Goal: Task Accomplishment & Management: Use online tool/utility

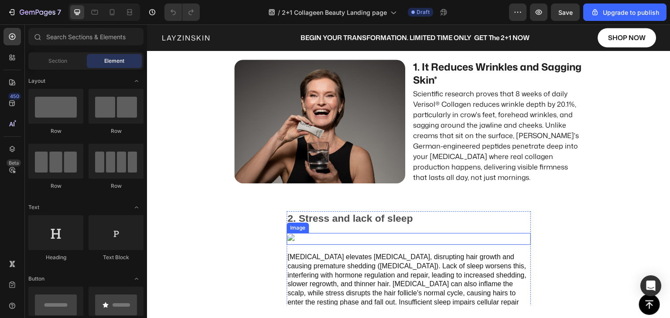
scroll to position [654, 0]
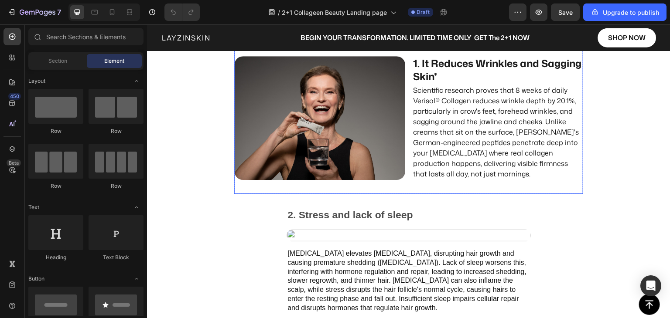
click at [423, 187] on div "It's the inside-out solution that rebuilds what hormones break down. Here's wha…" at bounding box center [408, 102] width 349 height 183
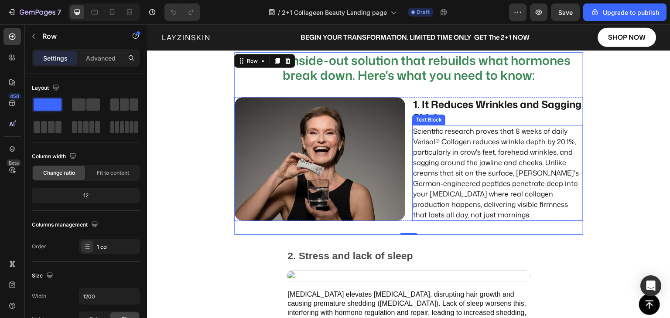
scroll to position [567, 0]
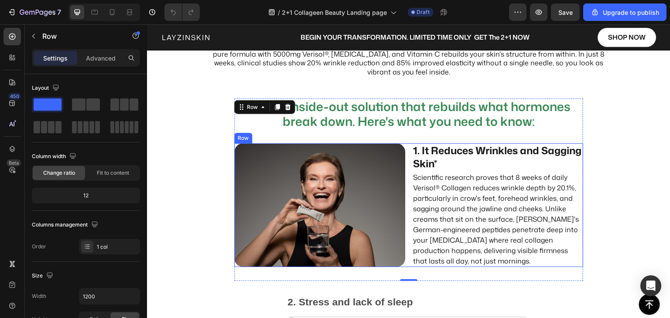
click at [407, 150] on div "Image 1. It Reduces Wrinkles and Sagging Skin* Text Block Scientific research p…" at bounding box center [408, 205] width 349 height 124
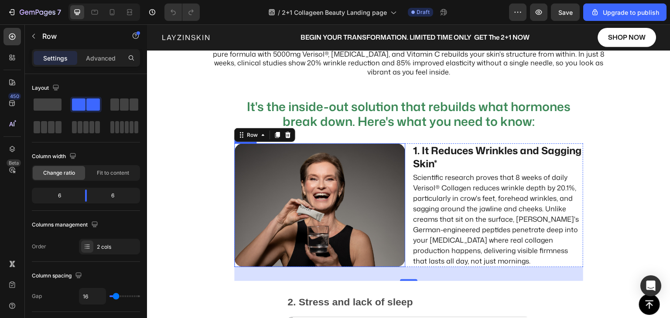
click at [321, 193] on img at bounding box center [319, 205] width 171 height 124
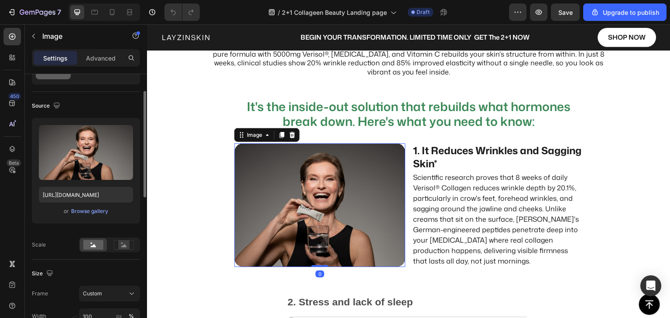
scroll to position [131, 0]
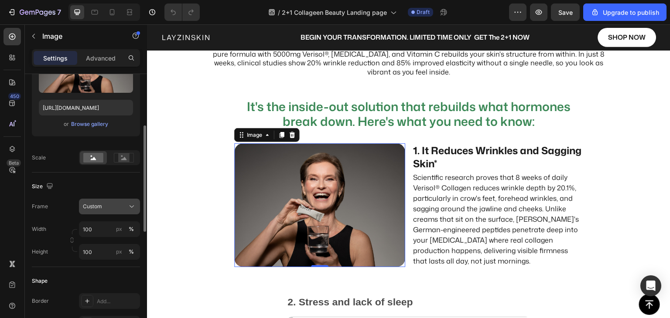
click at [106, 204] on div "Custom" at bounding box center [104, 207] width 43 height 8
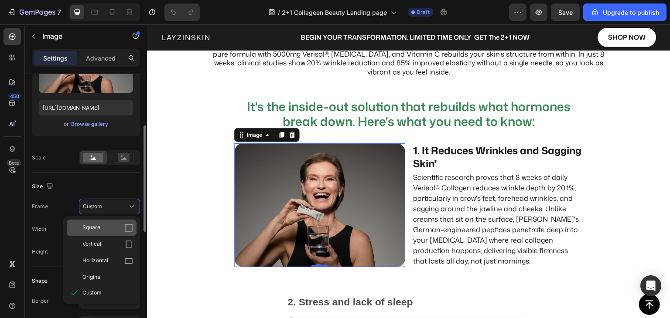
click at [112, 229] on div "Square" at bounding box center [107, 228] width 51 height 9
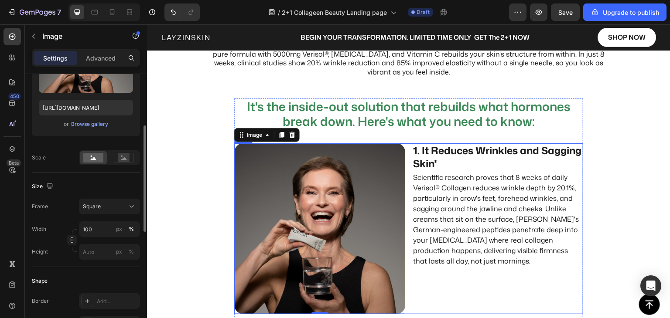
click at [423, 282] on div "1. It Reduces Wrinkles and Sagging Skin* Text Block Scientific research proves …" at bounding box center [497, 228] width 171 height 171
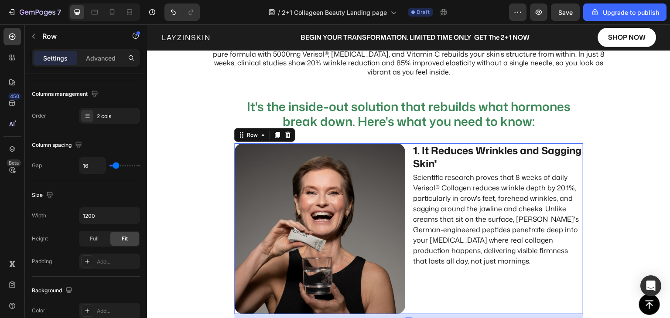
scroll to position [0, 0]
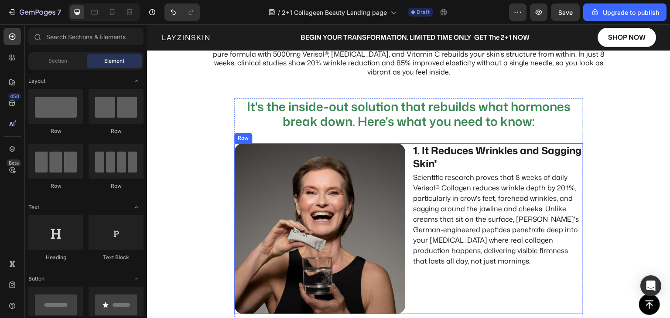
scroll to position [654, 0]
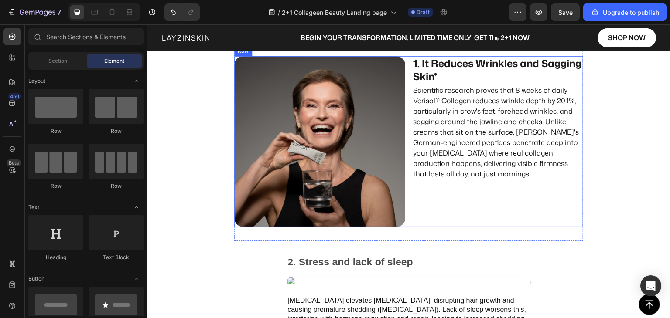
click at [428, 210] on div "1. It Reduces Wrinkles and Sagging Skin* Text Block Scientific research proves …" at bounding box center [497, 141] width 171 height 171
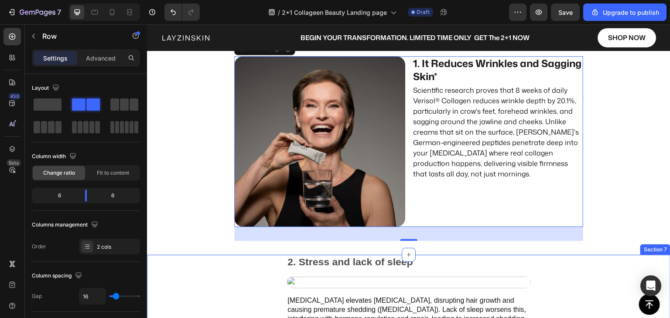
click at [539, 272] on div "2. Stress and lack of sleep Text Block Image [MEDICAL_DATA] elevates [MEDICAL_D…" at bounding box center [408, 308] width 523 height 106
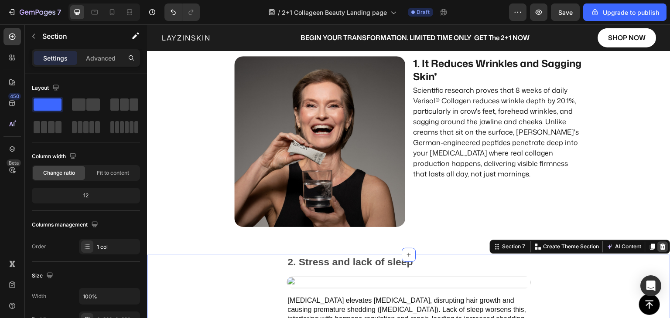
click at [659, 250] on icon at bounding box center [662, 246] width 7 height 7
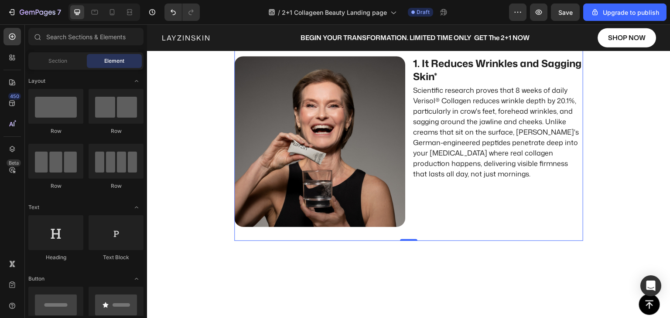
click at [563, 236] on div "It's the inside-out solution that rebuilds what hormones break down. Here's wha…" at bounding box center [408, 126] width 349 height 230
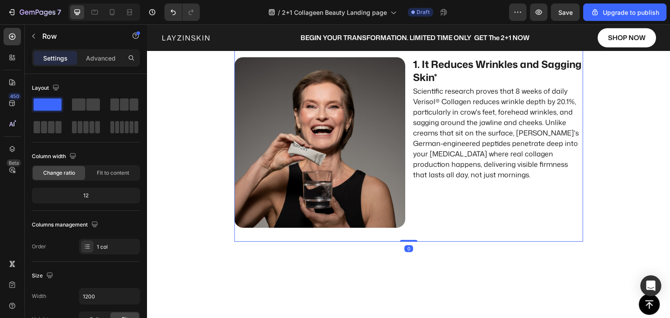
scroll to position [567, 0]
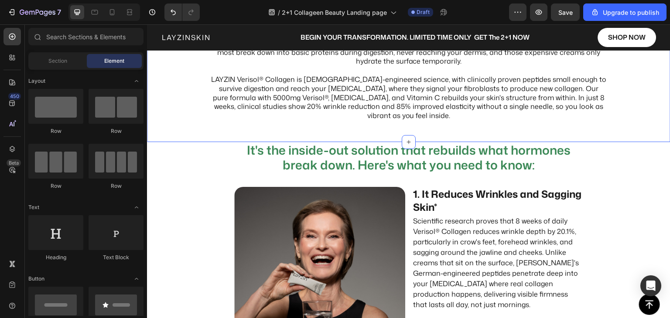
scroll to position [436, 0]
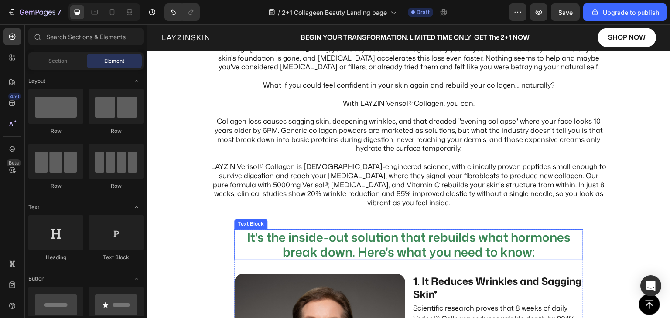
click at [562, 244] on p "It's the inside-out solution that rebuilds what hormones break down. Here's wha…" at bounding box center [408, 244] width 347 height 29
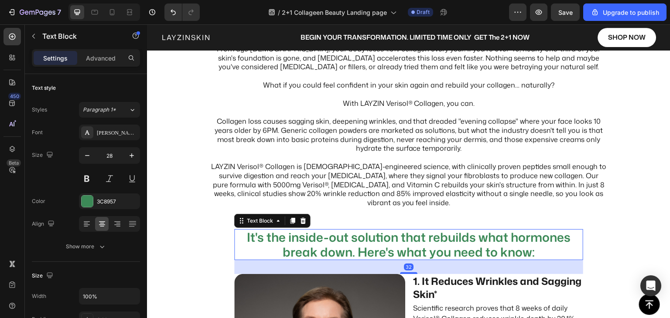
scroll to position [480, 0]
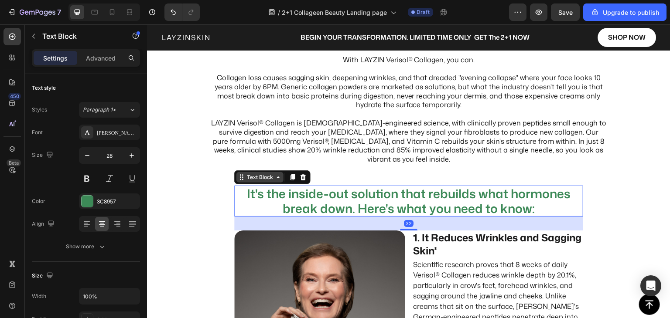
click at [248, 182] on div "Text Block" at bounding box center [259, 177] width 47 height 10
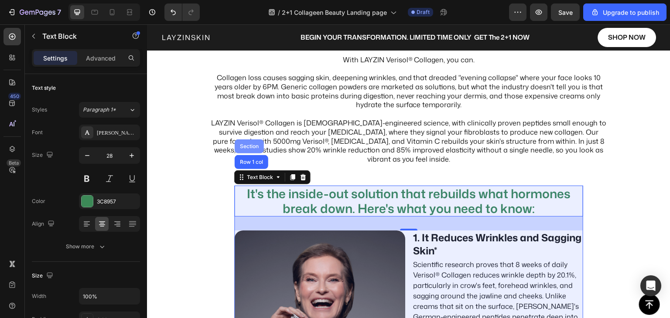
click at [240, 146] on div "Section" at bounding box center [249, 146] width 22 height 5
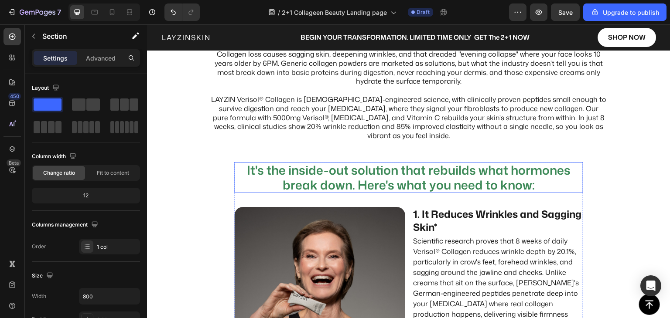
scroll to position [567, 0]
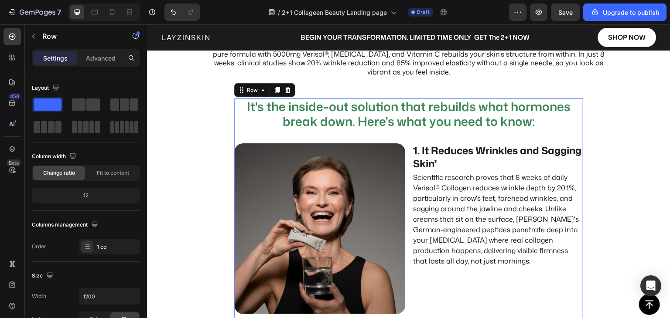
click at [244, 135] on div "It's the inside-out solution that rebuilds what hormones break down. Here's wha…" at bounding box center [408, 214] width 349 height 230
click at [249, 92] on div "Row" at bounding box center [252, 90] width 14 height 8
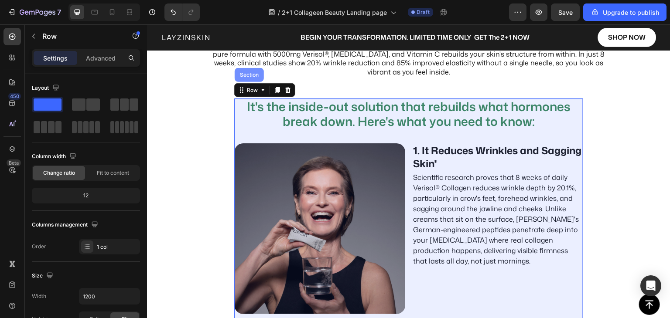
click at [248, 74] on div "Section" at bounding box center [249, 74] width 22 height 5
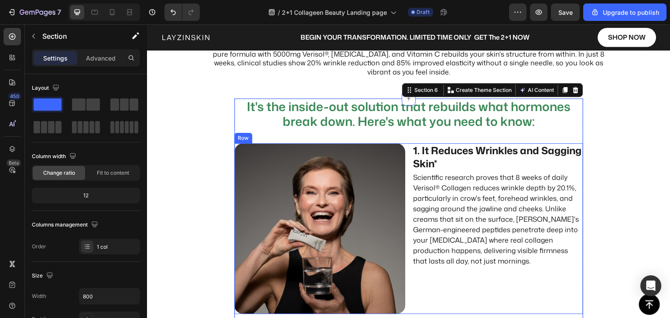
click at [437, 287] on div "1. It Reduces Wrinkles and Sagging Skin* Text Block Scientific research proves …" at bounding box center [497, 228] width 171 height 171
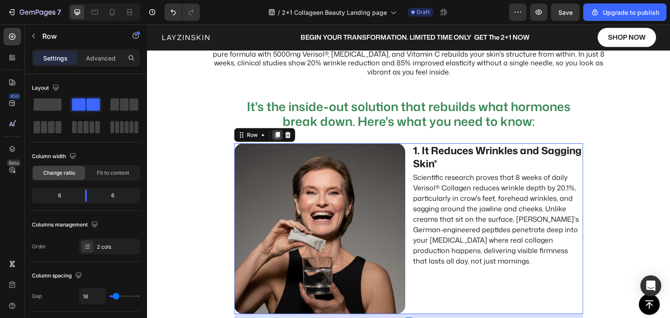
click at [275, 136] on icon at bounding box center [277, 135] width 5 height 6
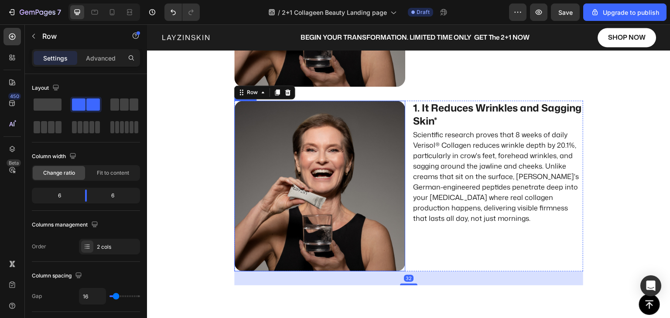
scroll to position [753, 0]
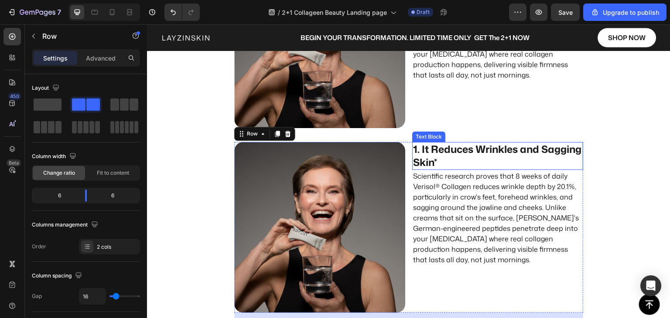
click at [436, 155] on p "1. It Reduces Wrinkles and Sagging Skin*" at bounding box center [497, 156] width 169 height 26
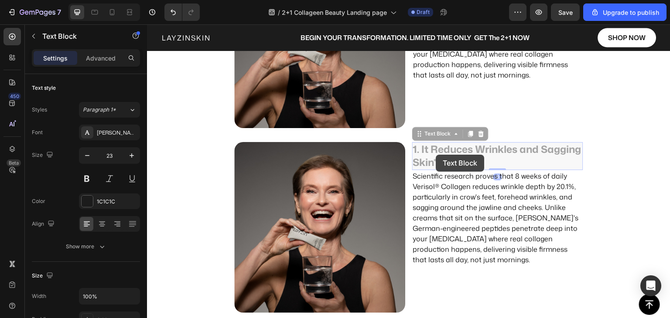
click at [147, 24] on p "1. It Reduces Wrinkles and Sagging Skin*" at bounding box center [147, 24] width 0 height 0
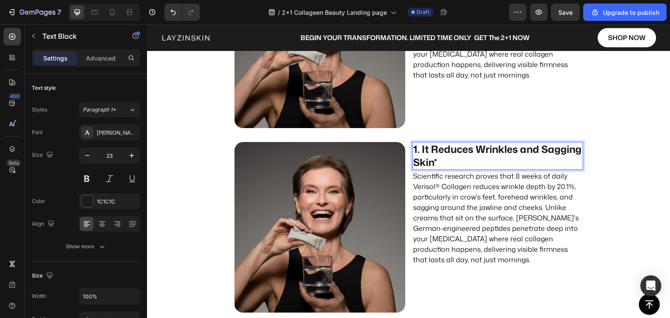
click at [432, 154] on p "1. It Reduces Wrinkles and Sagging Skin*" at bounding box center [497, 156] width 169 height 26
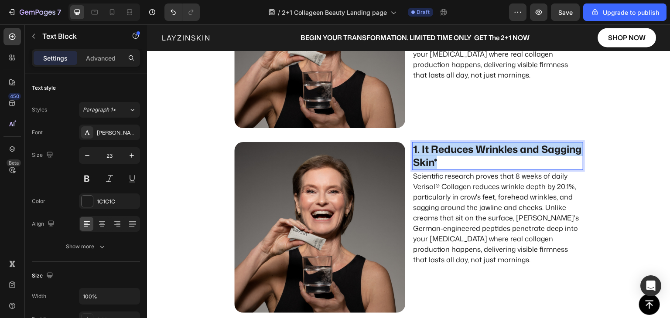
click at [432, 154] on p "1. It Reduces Wrinkles and Sagging Skin*" at bounding box center [497, 156] width 169 height 26
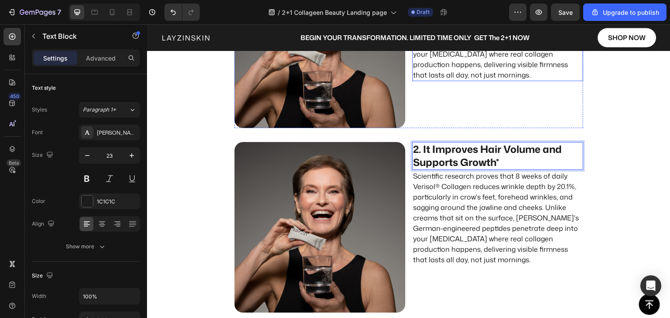
click at [445, 68] on p "Scientific research proves that 8 weeks of daily Verisol® Collagen reduces wrin…" at bounding box center [497, 33] width 169 height 94
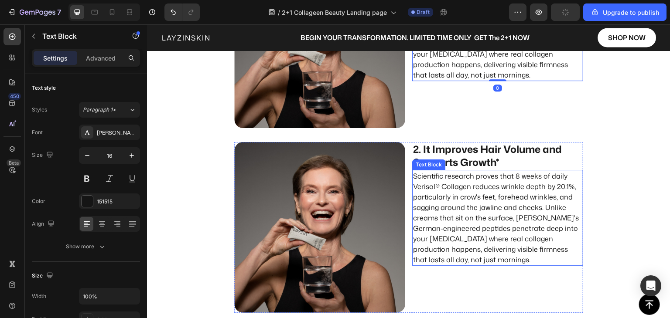
click at [444, 209] on p "Scientific research proves that 8 weeks of daily Verisol® Collagen reduces wrin…" at bounding box center [497, 218] width 169 height 94
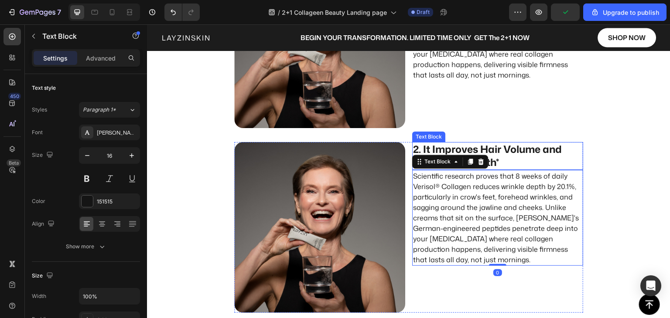
click at [490, 151] on p "2. It Improves Hair Volume and Supports Growth*" at bounding box center [497, 156] width 169 height 26
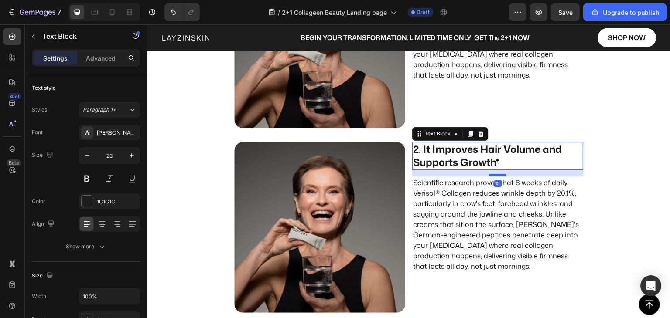
drag, startPoint x: 492, startPoint y: 168, endPoint x: 492, endPoint y: 175, distance: 6.6
click at [492, 175] on div at bounding box center [497, 175] width 17 height 3
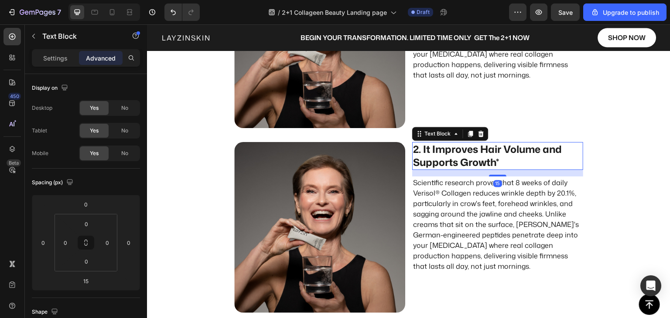
scroll to position [622, 0]
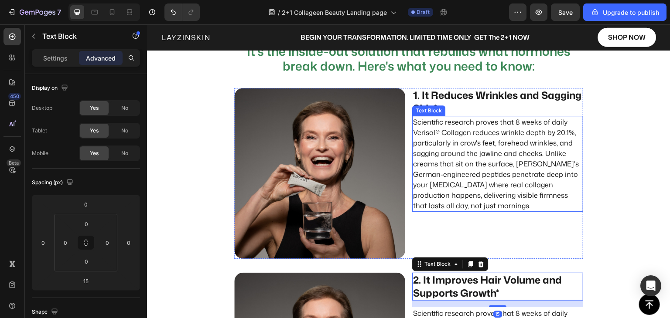
click at [464, 160] on p "Scientific research proves that 8 weeks of daily Verisol® Collagen reduces wrin…" at bounding box center [497, 164] width 169 height 94
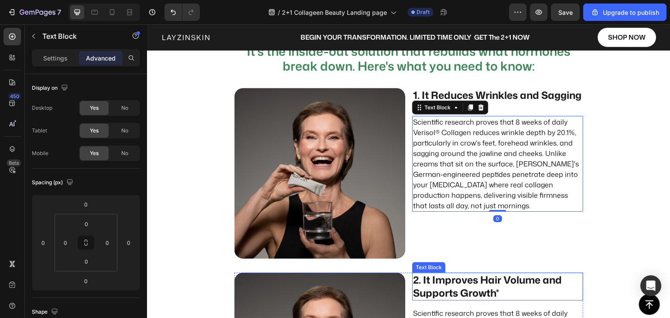
scroll to position [666, 0]
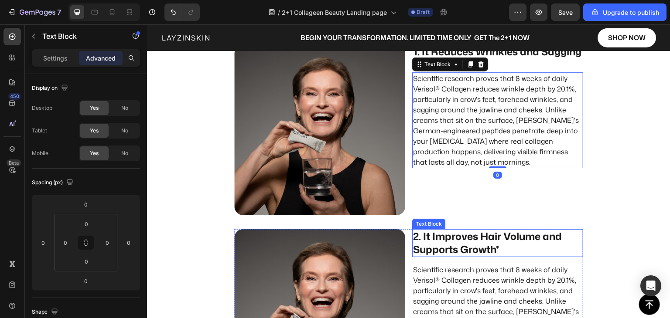
click at [481, 244] on p "2. It Improves Hair Volume and Supports Growth*" at bounding box center [497, 243] width 169 height 26
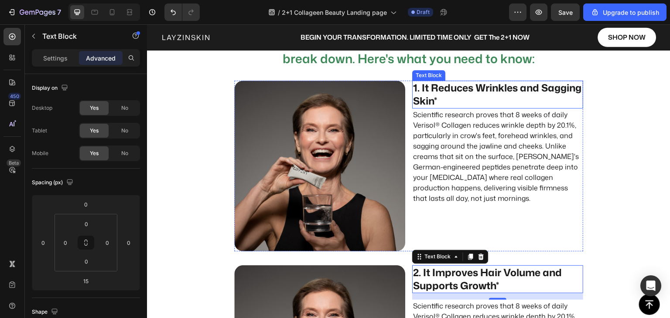
scroll to position [579, 0]
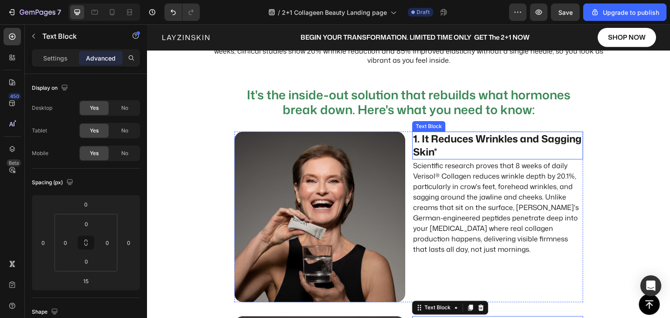
click at [478, 149] on p "1. It Reduces Wrinkles and Sagging Skin*" at bounding box center [497, 146] width 169 height 26
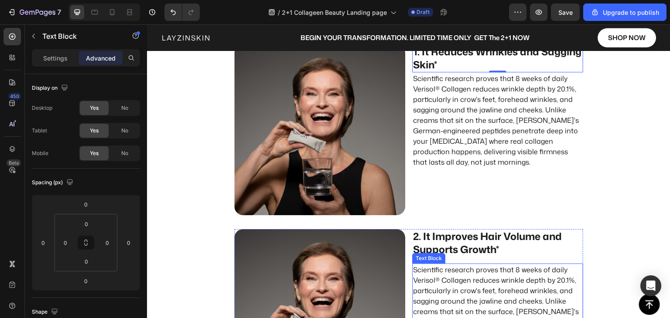
scroll to position [710, 0]
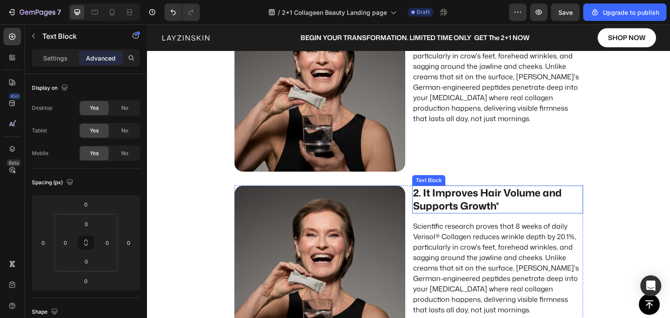
click at [454, 203] on p "2. It Improves Hair Volume and Supports Growth*" at bounding box center [497, 200] width 169 height 26
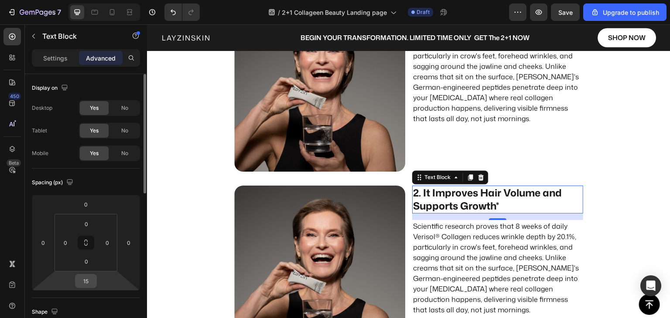
click at [83, 281] on input "15" at bounding box center [85, 281] width 17 height 13
type input "16"
click at [94, 188] on div "Spacing (px)" at bounding box center [86, 183] width 108 height 14
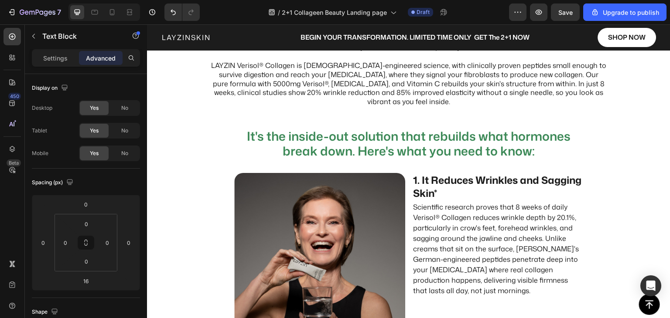
scroll to position [535, 0]
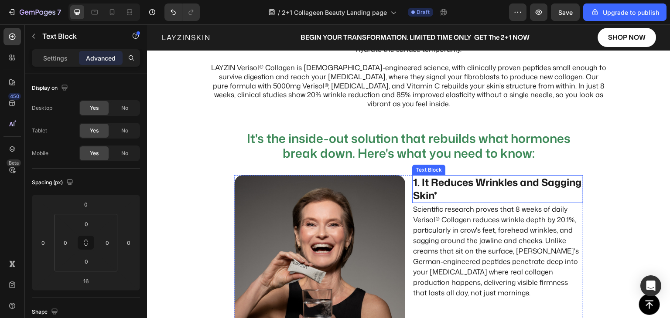
click at [447, 188] on p "1. It Reduces Wrinkles and Sagging Skin*" at bounding box center [497, 189] width 169 height 26
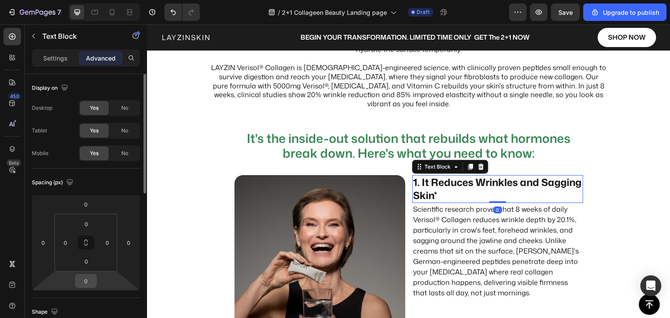
click at [87, 285] on input "0" at bounding box center [85, 281] width 17 height 13
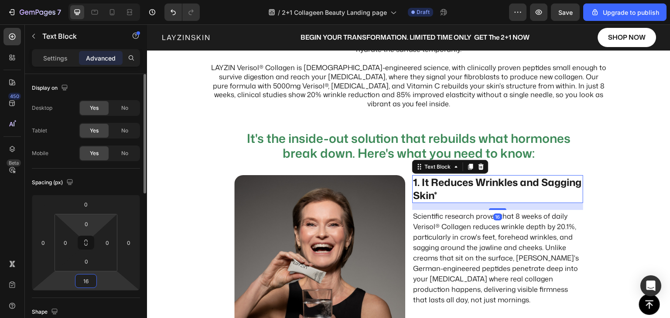
type input "16"
click at [97, 180] on div "Spacing (px)" at bounding box center [86, 183] width 108 height 14
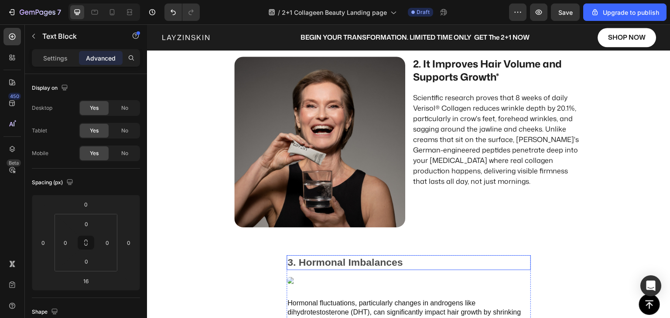
scroll to position [840, 0]
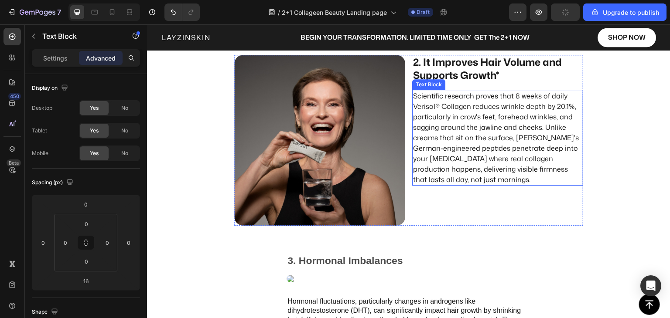
click at [447, 161] on p "Scientific research proves that 8 weeks of daily Verisol® Collagen reduces wrin…" at bounding box center [497, 138] width 169 height 94
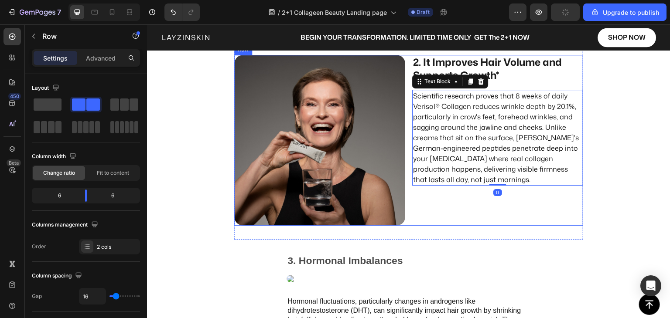
click at [457, 196] on div "2. It Improves Hair Volume and Supports Growth* Text Block Scientific research …" at bounding box center [497, 140] width 171 height 171
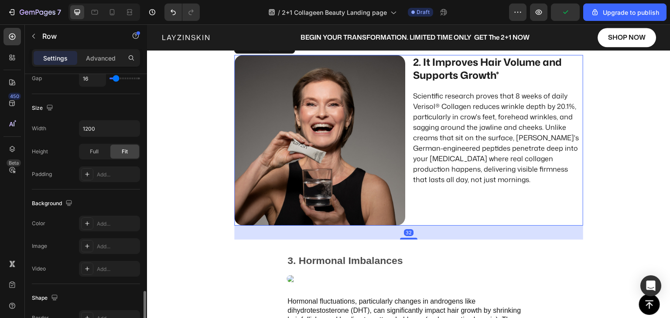
scroll to position [349, 0]
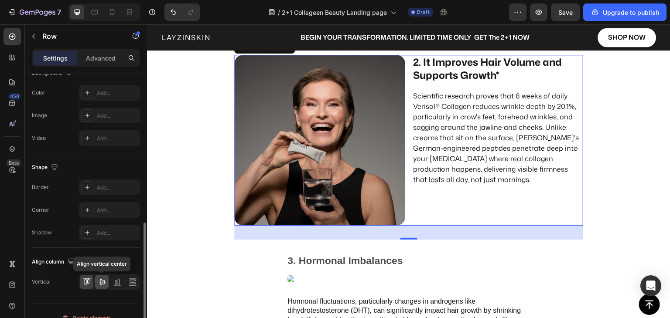
click at [103, 283] on icon at bounding box center [102, 282] width 9 height 9
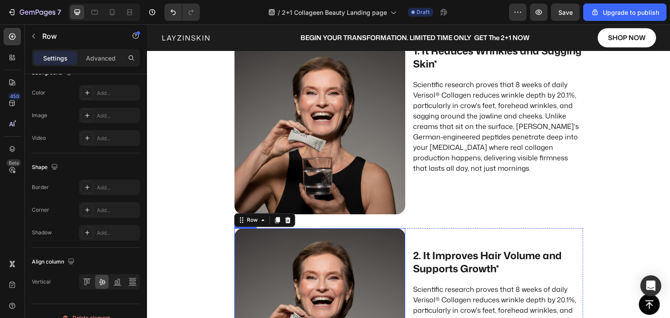
scroll to position [622, 0]
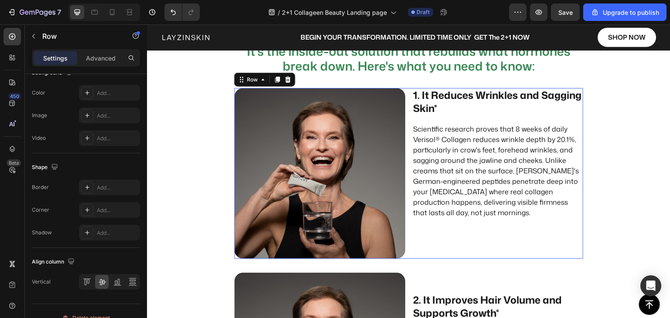
click at [449, 241] on div "1. It Reduces Wrinkles and Sagging Skin* Text Block Scientific research proves …" at bounding box center [497, 173] width 171 height 171
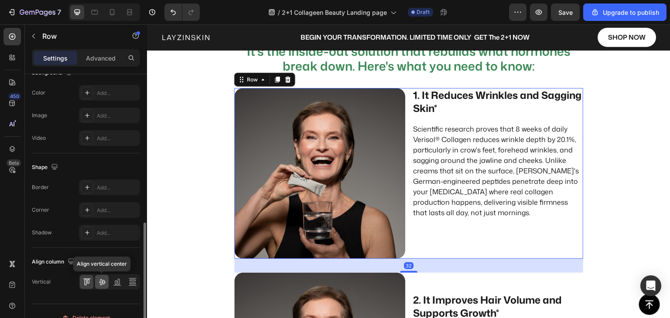
click at [100, 280] on icon at bounding box center [102, 283] width 7 height 6
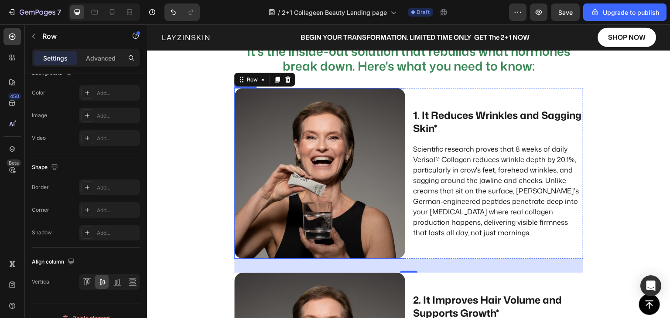
click at [348, 163] on img at bounding box center [319, 173] width 171 height 171
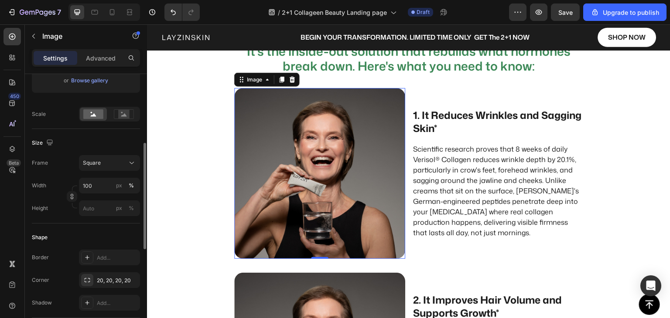
scroll to position [305, 0]
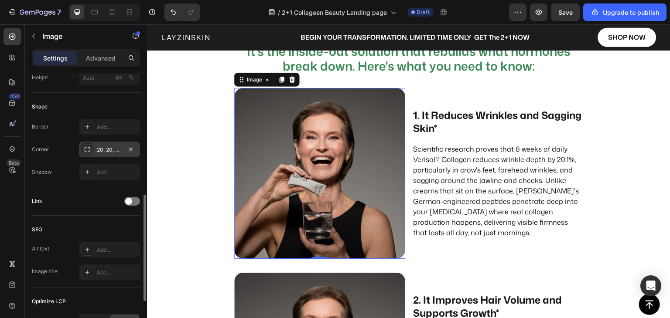
click at [89, 147] on icon at bounding box center [87, 149] width 7 height 7
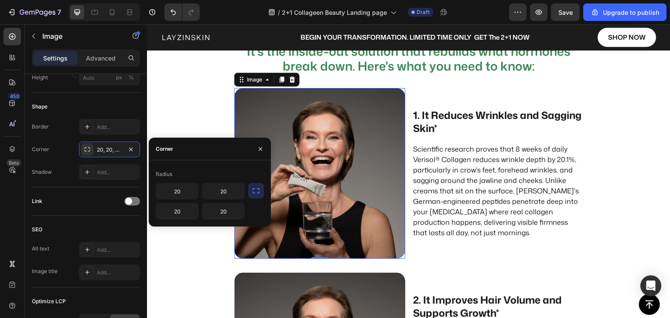
click at [261, 189] on button "button" at bounding box center [256, 191] width 16 height 16
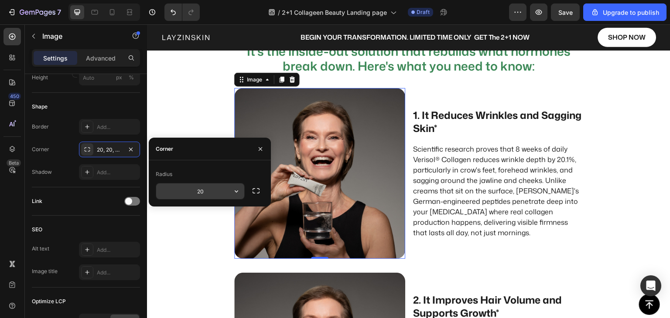
click at [194, 192] on input "20" at bounding box center [200, 192] width 88 height 16
type input "0"
click at [193, 170] on div "Radius" at bounding box center [210, 174] width 108 height 14
click at [93, 196] on div "Link" at bounding box center [86, 202] width 108 height 14
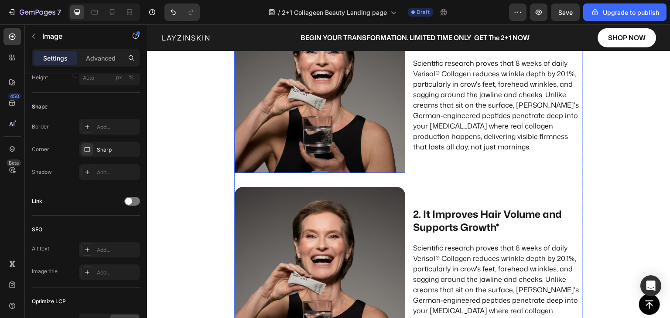
scroll to position [753, 0]
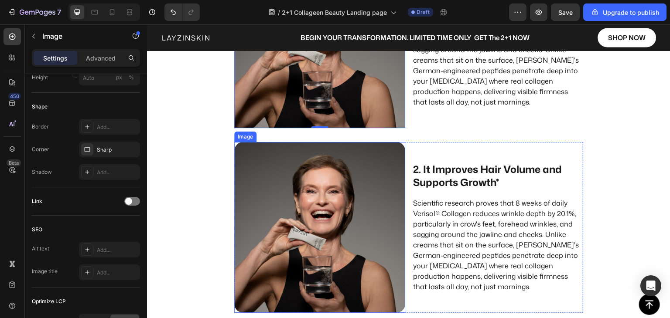
click at [369, 245] on img at bounding box center [319, 227] width 171 height 171
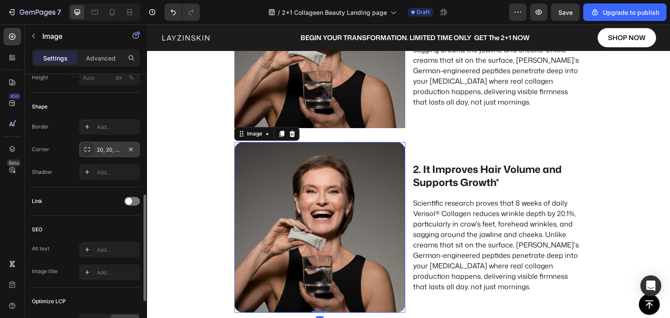
click at [92, 150] on div at bounding box center [87, 149] width 12 height 12
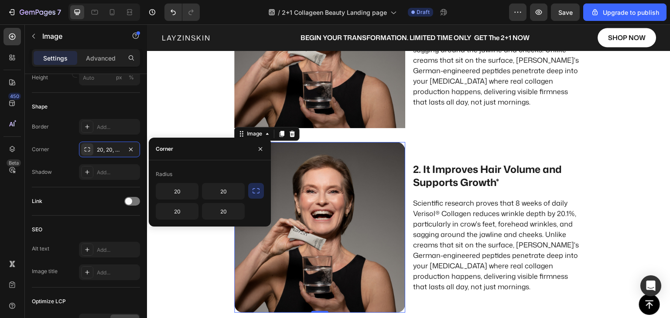
click at [259, 195] on button "button" at bounding box center [256, 191] width 16 height 16
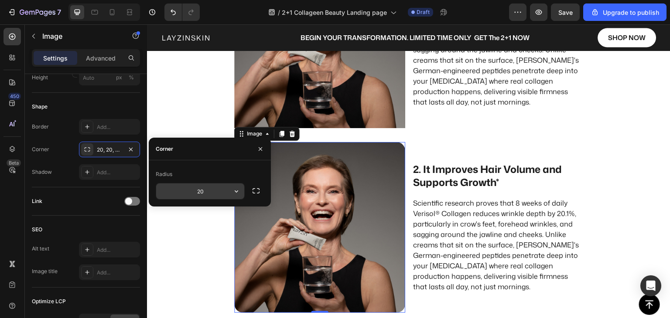
click at [188, 195] on input "20" at bounding box center [200, 192] width 88 height 16
type input "0"
click at [193, 170] on div "Radius" at bounding box center [210, 174] width 108 height 14
click at [72, 196] on div "Link" at bounding box center [86, 202] width 108 height 14
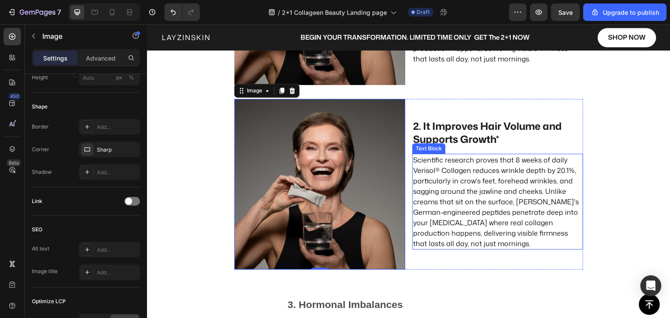
scroll to position [797, 0]
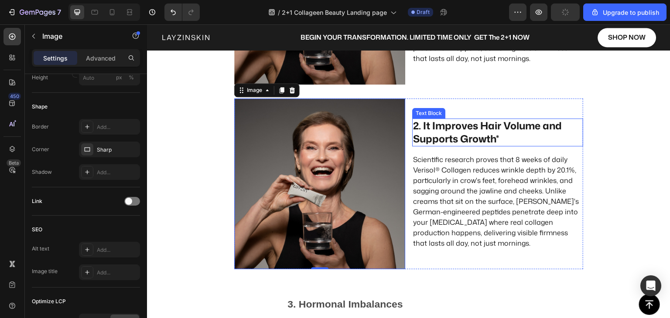
click at [462, 130] on p "2. It Improves Hair Volume and Supports Growth*" at bounding box center [497, 132] width 169 height 26
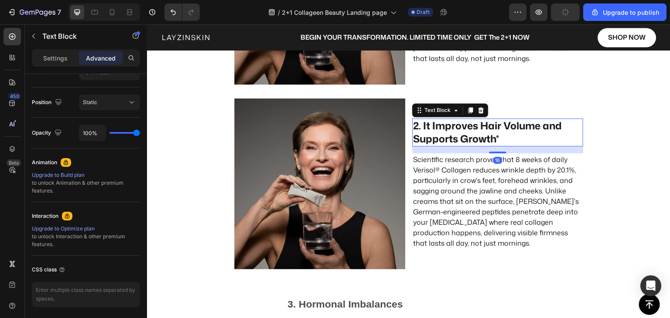
scroll to position [0, 0]
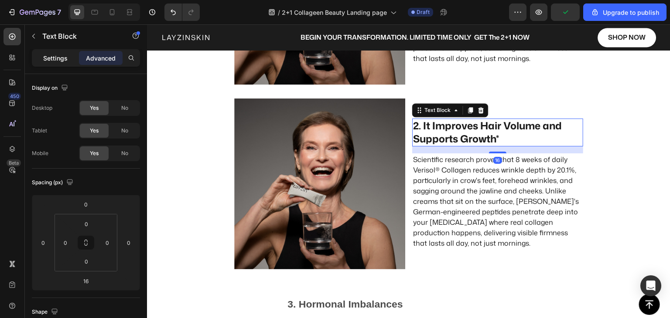
click at [53, 59] on p "Settings" at bounding box center [55, 58] width 24 height 9
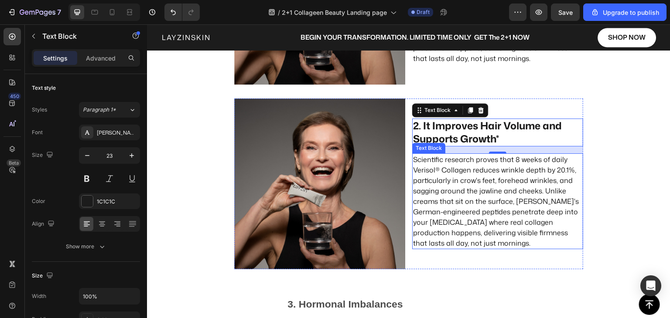
click at [443, 203] on p "Scientific research proves that 8 weeks of daily Verisol® Collagen reduces wrin…" at bounding box center [497, 201] width 169 height 94
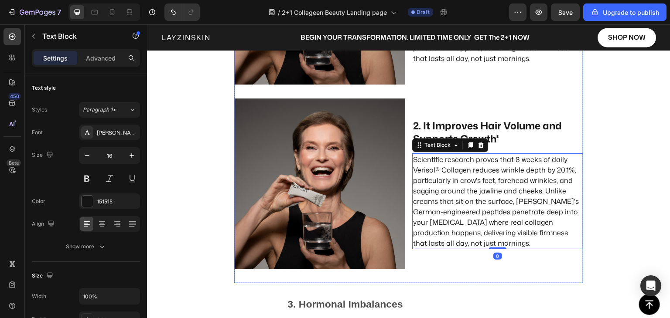
scroll to position [840, 0]
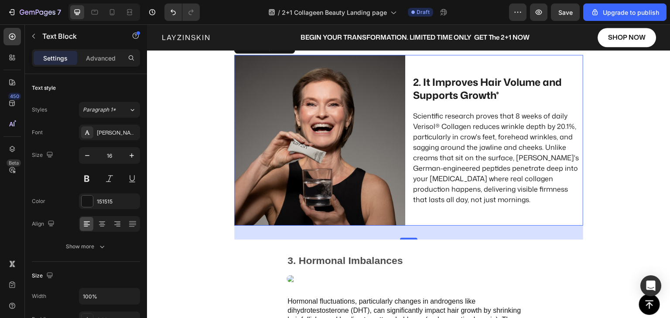
click at [425, 224] on div "2. It Improves Hair Volume and Supports Growth* Text Block Scientific research …" at bounding box center [497, 140] width 171 height 171
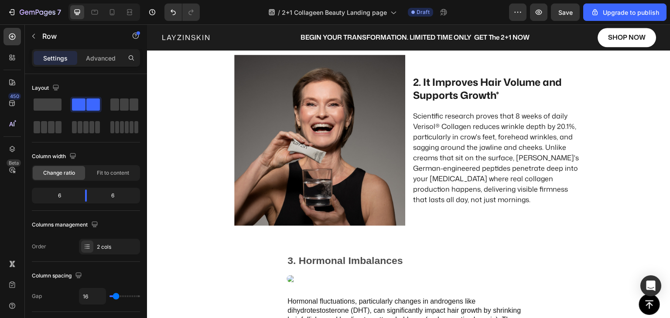
click at [583, 232] on section "It's the inside-out solution that rebuilds what hormones break down. Here's wha…" at bounding box center [408, 32] width 363 height 415
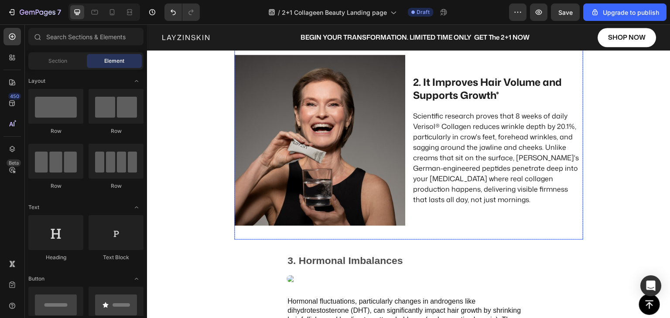
click at [524, 231] on div "It's the inside-out solution that rebuilds what hormones break down. Here's wha…" at bounding box center [408, 32] width 349 height 415
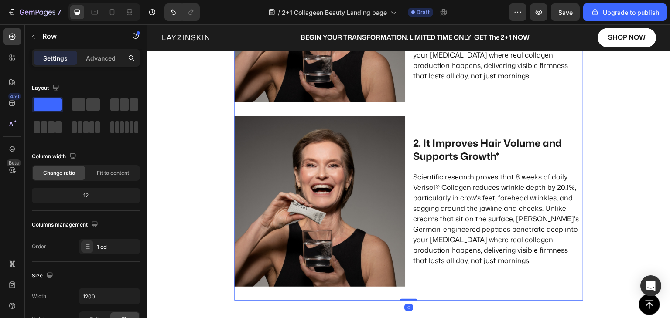
scroll to position [753, 0]
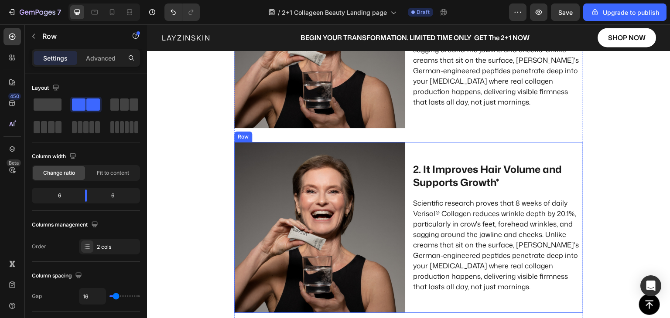
click at [427, 147] on div "2. It Improves Hair Volume and Supports Growth* Text Block Scientific research …" at bounding box center [497, 227] width 171 height 171
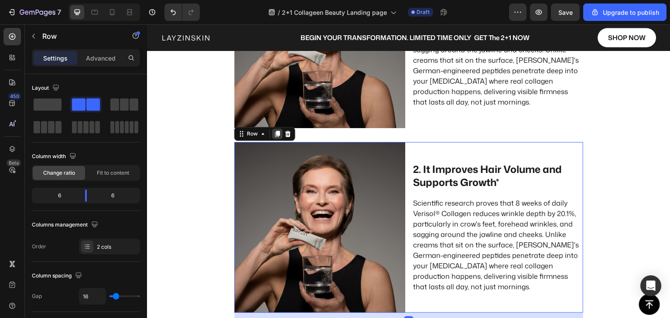
click at [274, 136] on icon at bounding box center [277, 133] width 7 height 7
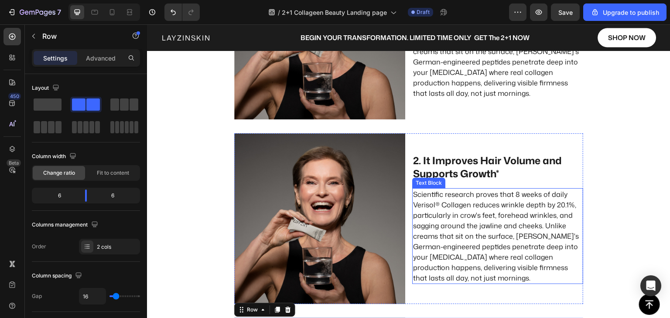
scroll to position [764, 0]
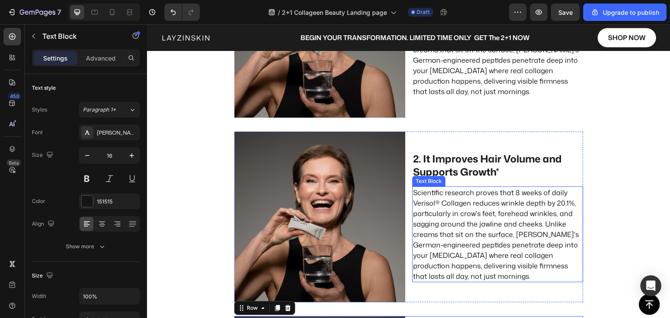
click at [435, 214] on p "Scientific research proves that 8 weeks of daily Verisol® Collagen reduces wrin…" at bounding box center [497, 235] width 169 height 94
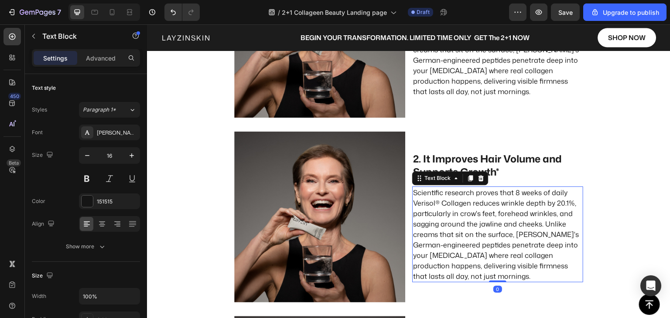
click at [435, 214] on p "Scientific research proves that 8 weeks of daily Verisol® Collagen reduces wrin…" at bounding box center [497, 235] width 169 height 94
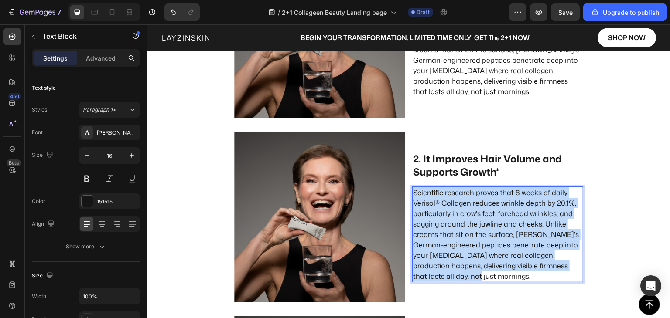
click at [435, 214] on p "Scientific research proves that 8 weeks of daily Verisol® Collagen reduces wrin…" at bounding box center [497, 235] width 169 height 94
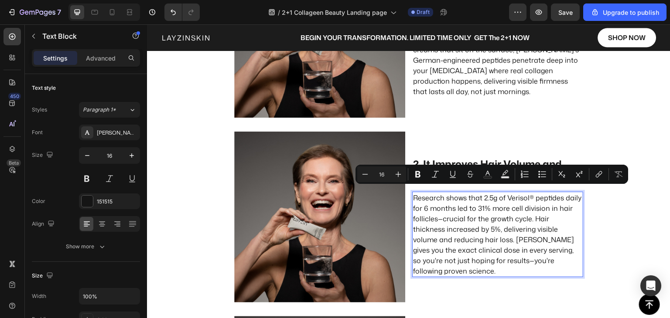
scroll to position [774, 0]
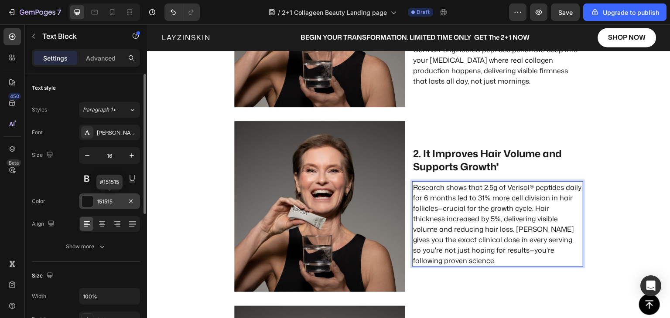
click at [91, 199] on div at bounding box center [87, 201] width 11 height 11
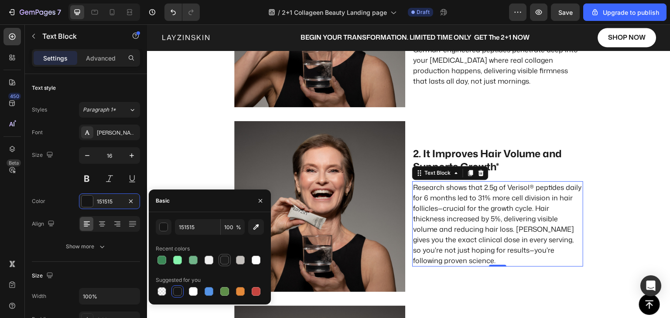
click at [223, 261] on div at bounding box center [224, 260] width 9 height 9
type input "1C1C1C"
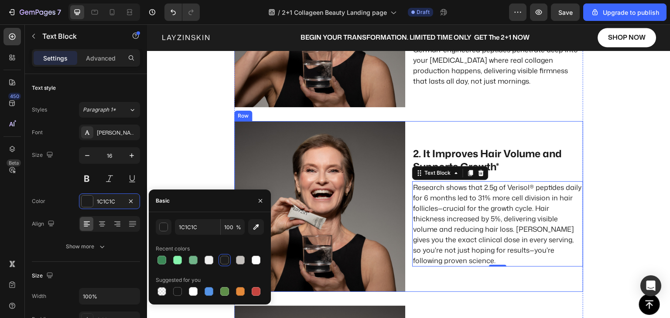
scroll to position [643, 0]
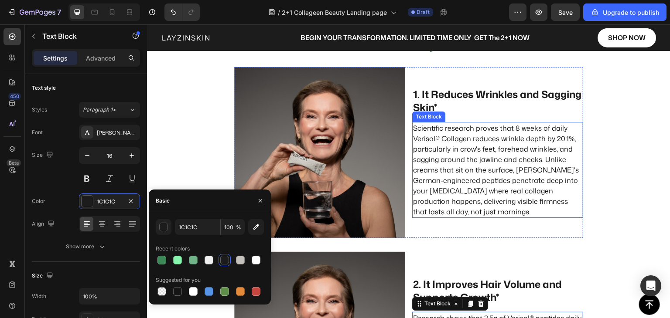
click at [451, 200] on p "Scientific research proves that 8 weeks of daily Verisol® Collagen reduces wrin…" at bounding box center [497, 170] width 169 height 94
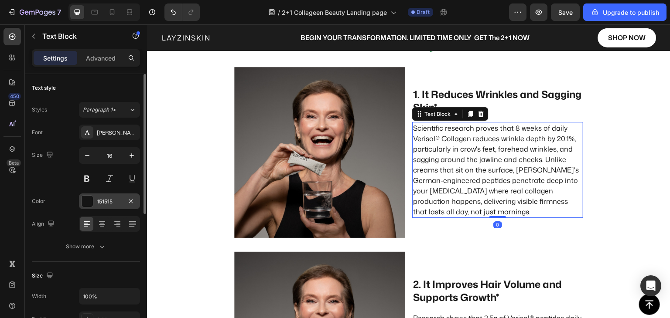
click at [89, 201] on div at bounding box center [87, 201] width 11 height 11
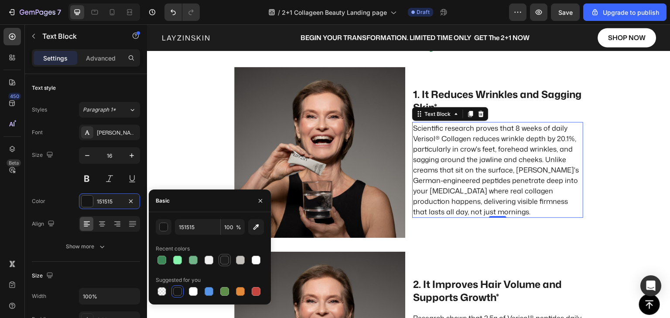
click at [225, 263] on div at bounding box center [224, 260] width 9 height 9
type input "1C1C1C"
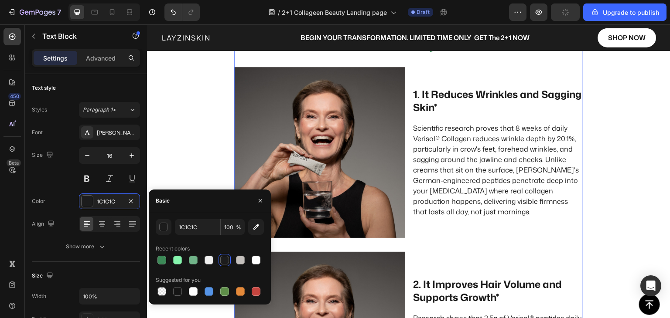
click at [455, 250] on div "It's the inside-out solution that rebuilds what hormones break down. Here's wha…" at bounding box center [408, 322] width 349 height 600
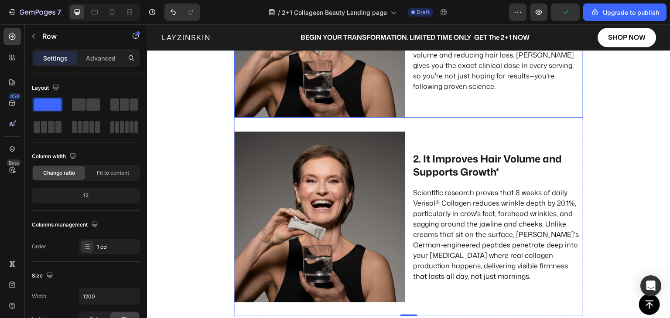
scroll to position [905, 0]
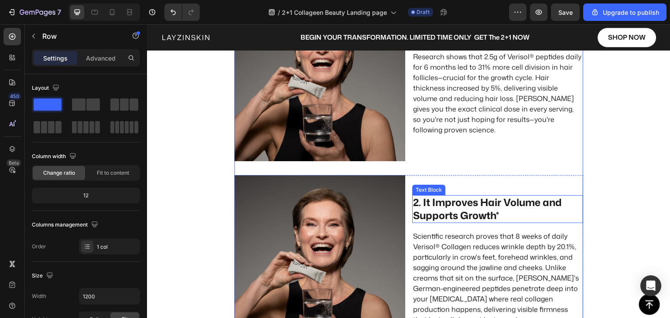
click at [485, 218] on p "2. It Improves Hair Volume and Supports Growth*" at bounding box center [497, 209] width 169 height 26
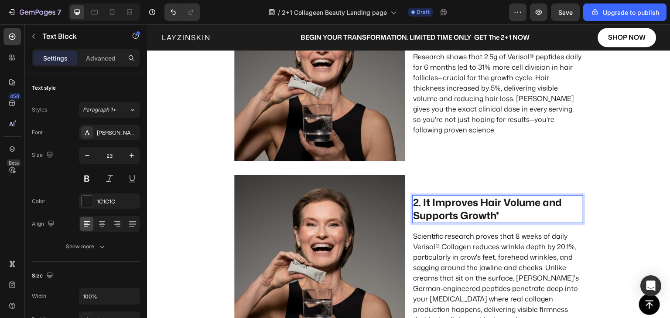
click at [498, 215] on p "2. It Improves Hair Volume and Supports Growth*" at bounding box center [497, 209] width 169 height 26
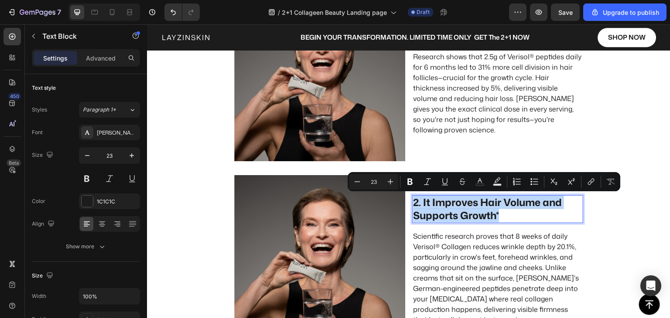
drag, startPoint x: 498, startPoint y: 215, endPoint x: 410, endPoint y: 208, distance: 88.0
click at [413, 208] on p "2. It Improves Hair Volume and Supports Growth*" at bounding box center [497, 209] width 169 height 26
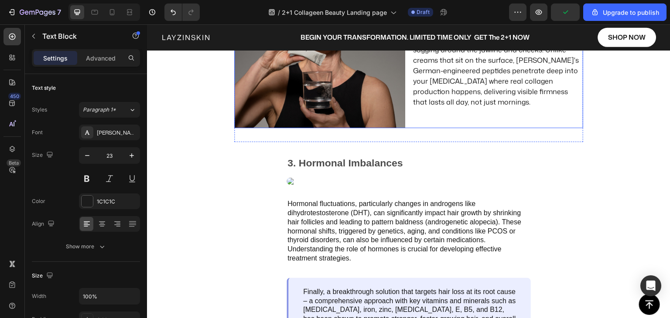
scroll to position [949, 0]
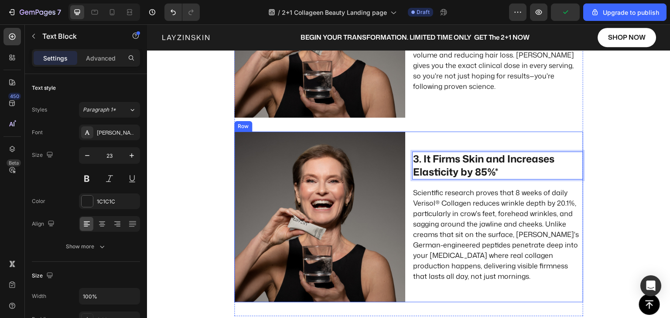
click at [416, 291] on div "3. It Firms Skin and Increases Elasticity by 85%* Text Block 16 Scientific rese…" at bounding box center [497, 217] width 171 height 171
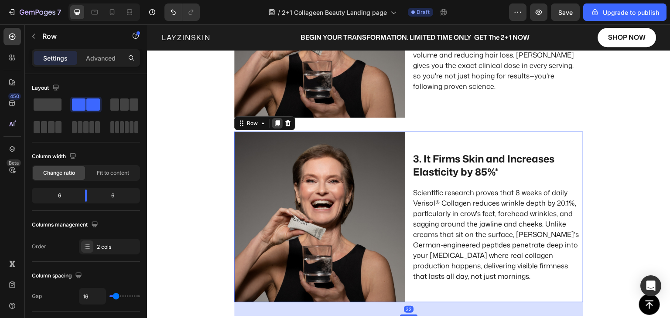
click at [275, 124] on icon at bounding box center [277, 124] width 5 height 6
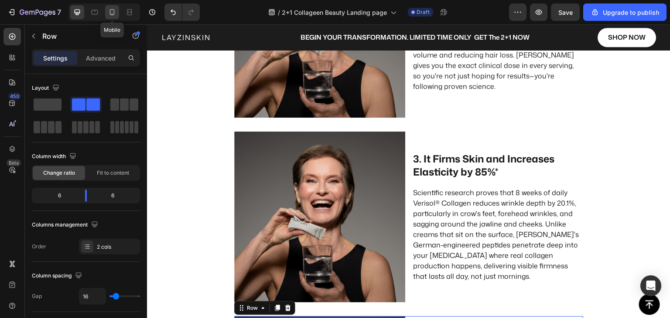
click at [113, 11] on icon at bounding box center [112, 12] width 5 height 6
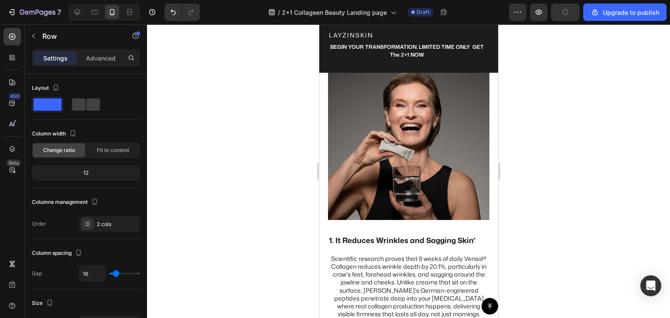
scroll to position [901, 0]
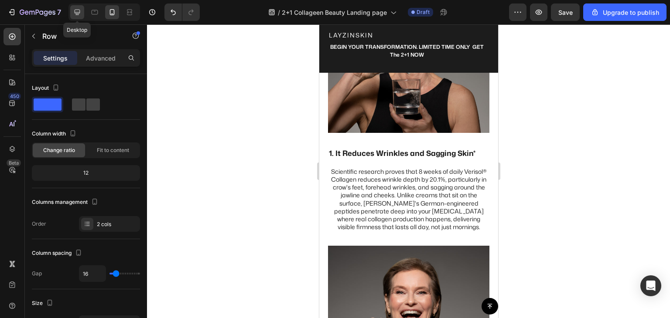
click at [75, 11] on icon at bounding box center [78, 13] width 6 height 6
type input "1200"
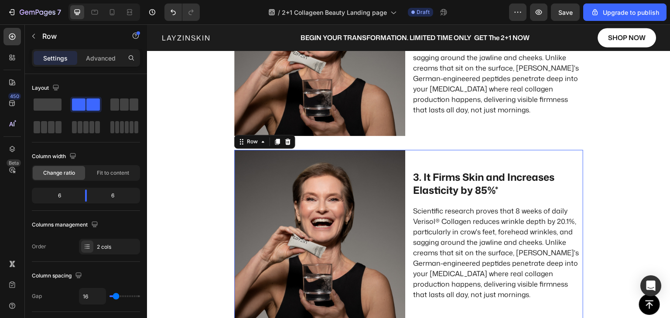
scroll to position [1225, 0]
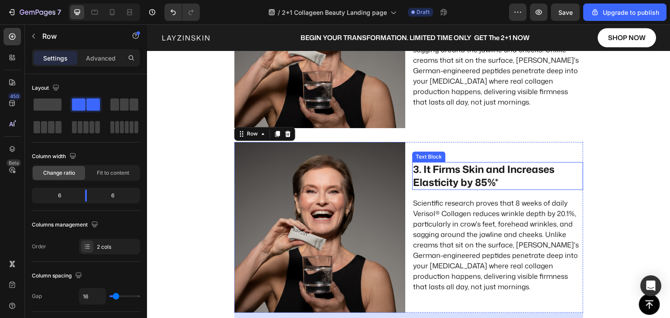
click at [446, 181] on p "3. It Firms Skin and Increases Elasticity by 85%*" at bounding box center [497, 176] width 169 height 26
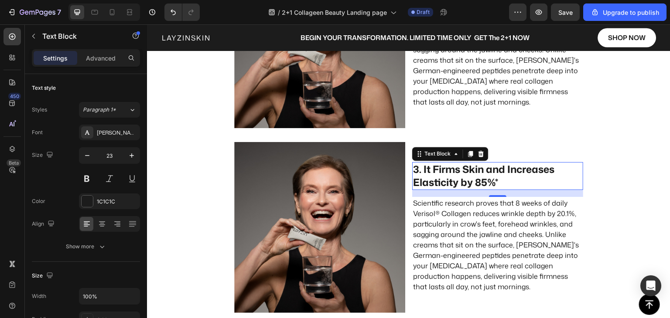
click at [446, 181] on p "3. It Firms Skin and Increases Elasticity by 85%*" at bounding box center [497, 176] width 169 height 26
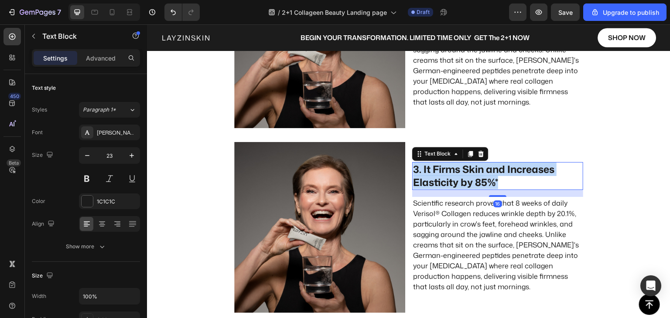
click at [446, 181] on p "3. It Firms Skin and Increases Elasticity by 85%*" at bounding box center [497, 176] width 169 height 26
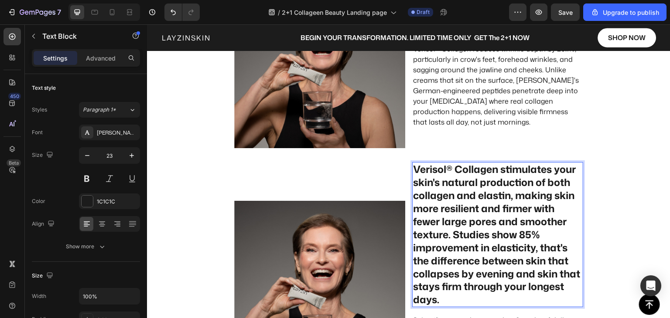
scroll to position [1117, 0]
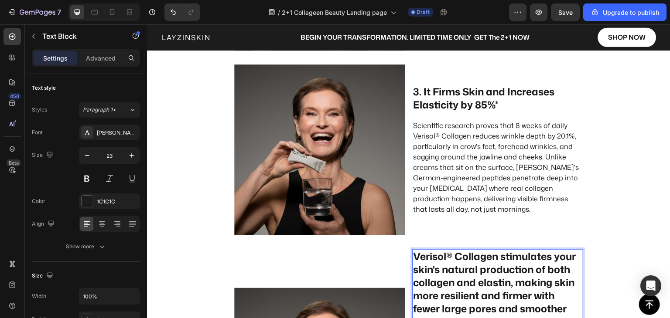
click at [445, 172] on p "Scientific research proves that 8 weeks of daily Verisol® Collagen reduces wrin…" at bounding box center [497, 167] width 169 height 94
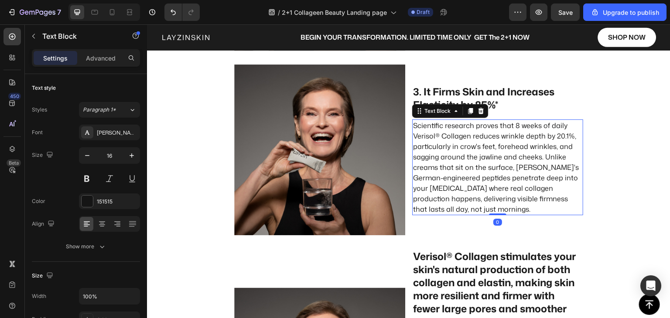
click at [445, 172] on p "Scientific research proves that 8 weeks of daily Verisol® Collagen reduces wrin…" at bounding box center [497, 167] width 169 height 94
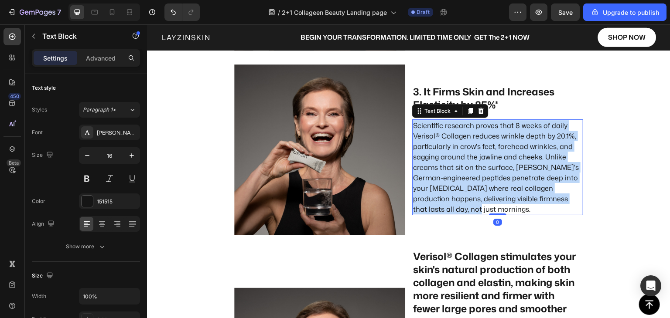
click at [445, 172] on p "Scientific research proves that 8 weeks of daily Verisol® Collagen reduces wrin…" at bounding box center [497, 167] width 169 height 94
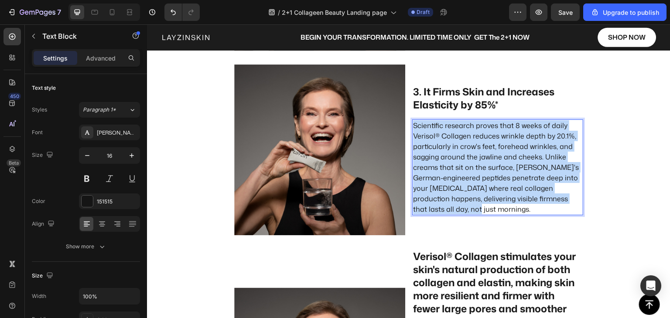
click at [445, 172] on p "Scientific research proves that 8 weeks of daily Verisol® Collagen reduces wrin…" at bounding box center [497, 167] width 169 height 94
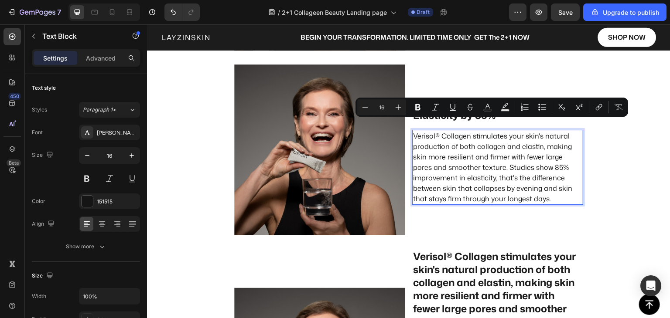
scroll to position [1128, 0]
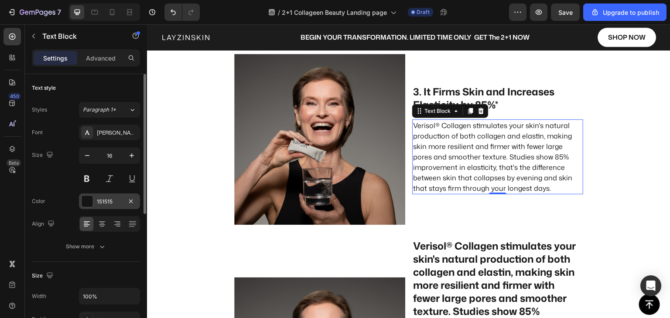
click at [106, 201] on div "151515" at bounding box center [109, 202] width 25 height 8
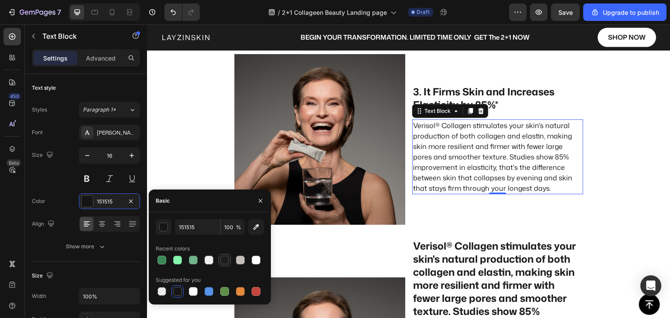
click at [225, 260] on div at bounding box center [224, 260] width 9 height 9
type input "1C1C1C"
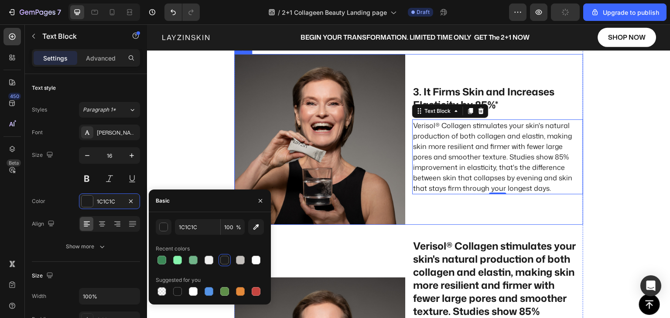
click at [440, 211] on div "3. It Firms Skin and Increases Elasticity by 85%* Text Block Verisol® Collagen …" at bounding box center [497, 139] width 171 height 171
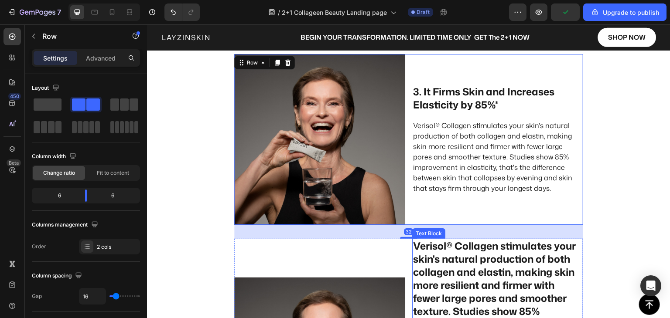
scroll to position [1215, 0]
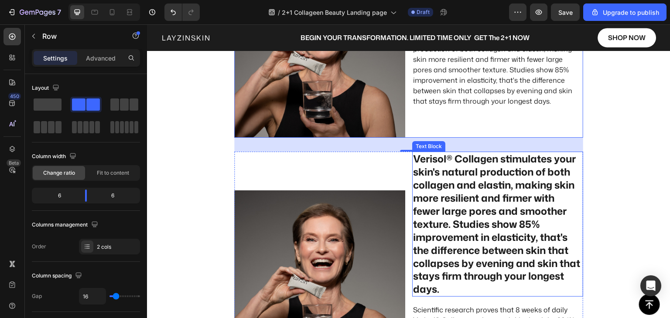
click at [439, 229] on p "Verisol® Collagen stimulates your skin's natural production of both collagen an…" at bounding box center [497, 224] width 169 height 143
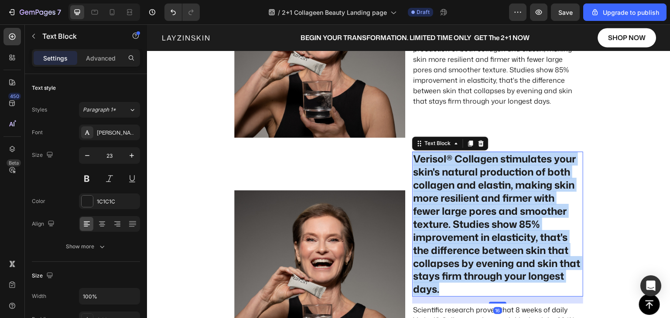
click at [439, 229] on p "Verisol® Collagen stimulates your skin's natural production of both collagen an…" at bounding box center [497, 224] width 169 height 143
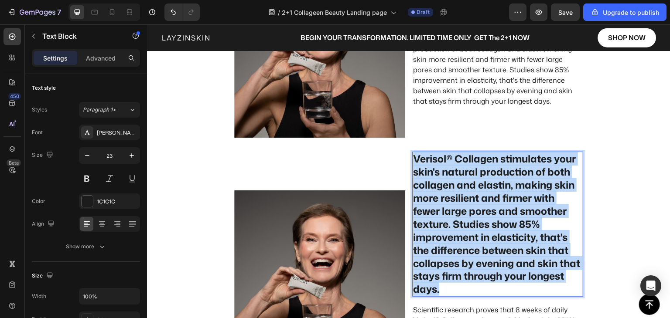
click at [439, 229] on p "Verisol® Collagen stimulates your skin's natural production of both collagen an…" at bounding box center [497, 224] width 169 height 143
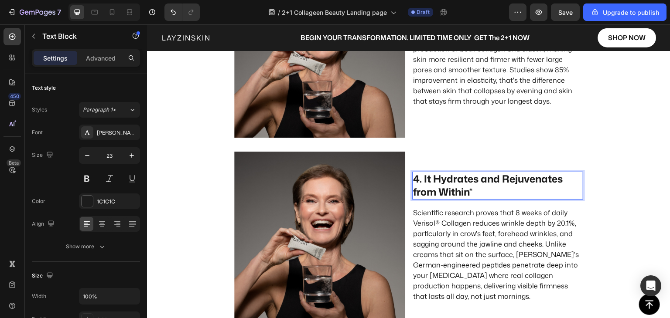
scroll to position [1235, 0]
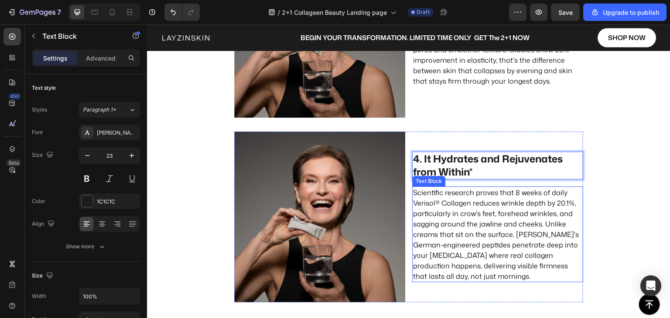
click at [437, 216] on p "Scientific research proves that 8 weeks of daily Verisol® Collagen reduces wrin…" at bounding box center [497, 235] width 169 height 94
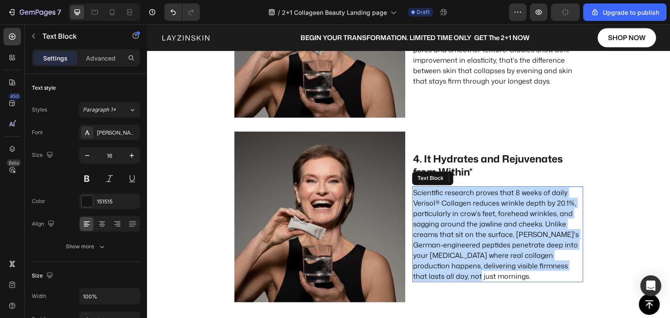
click at [437, 216] on p "Scientific research proves that 8 weeks of daily Verisol® Collagen reduces wrin…" at bounding box center [497, 235] width 169 height 94
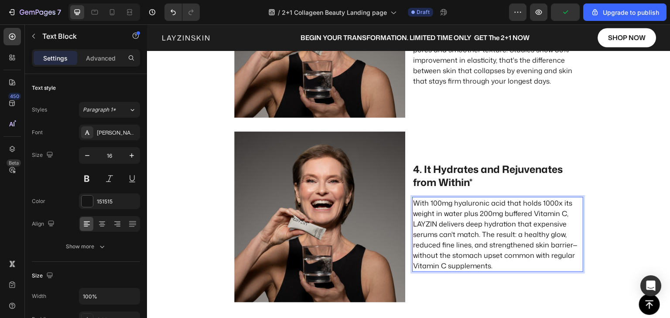
scroll to position [1246, 0]
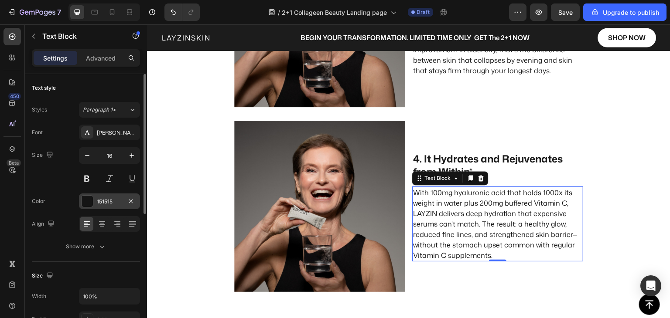
click at [87, 202] on div at bounding box center [87, 201] width 11 height 11
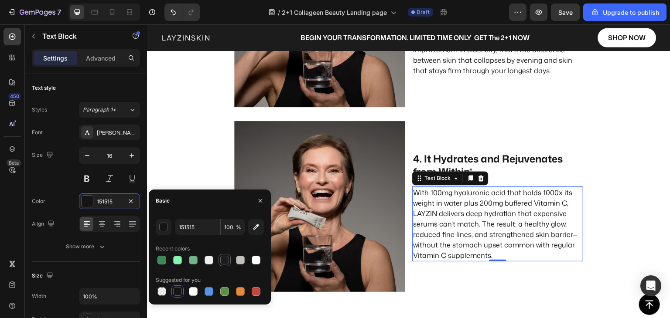
click at [223, 264] on div at bounding box center [224, 260] width 9 height 9
type input "1C1C1C"
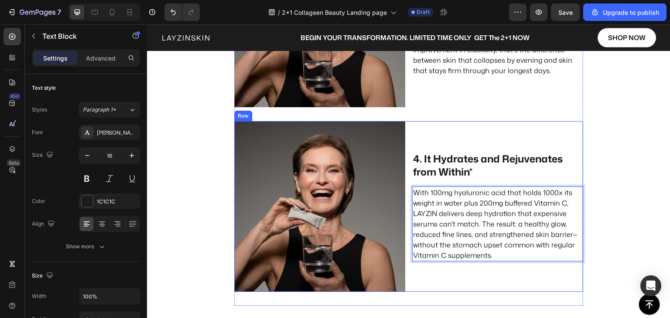
click at [430, 282] on div "4. It Hydrates and Rejuvenates from Within* Text Block With 100mg [MEDICAL_DATA…" at bounding box center [497, 206] width 171 height 171
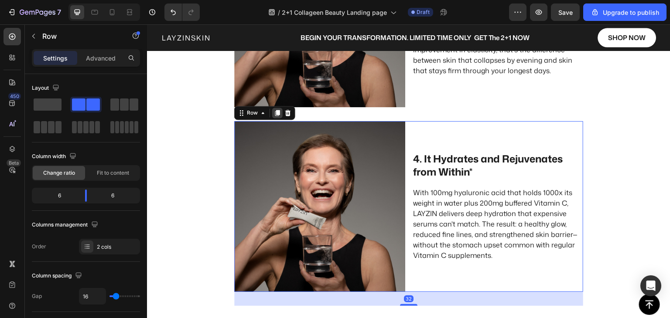
click at [275, 116] on icon at bounding box center [277, 113] width 5 height 6
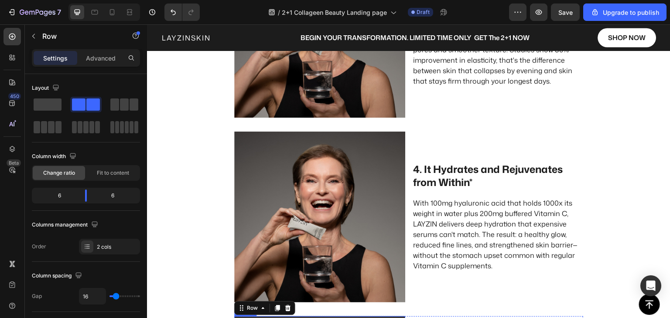
scroll to position [1410, 0]
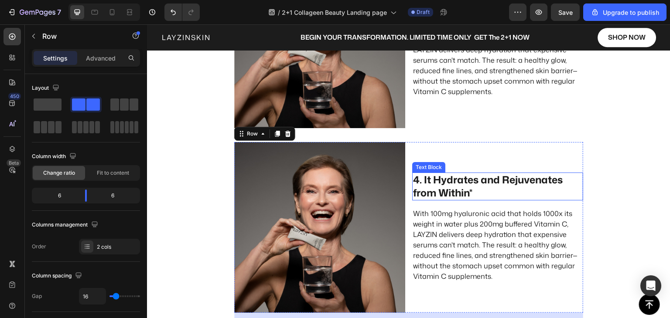
click at [421, 188] on p "4. It Hydrates and Rejuvenates from Within*" at bounding box center [497, 187] width 169 height 26
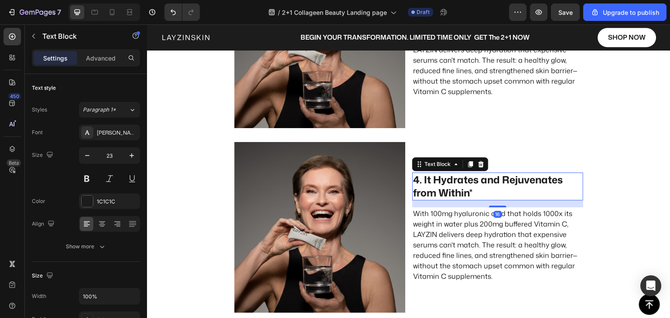
click at [422, 188] on p "4. It Hydrates and Rejuvenates from Within*" at bounding box center [497, 187] width 169 height 26
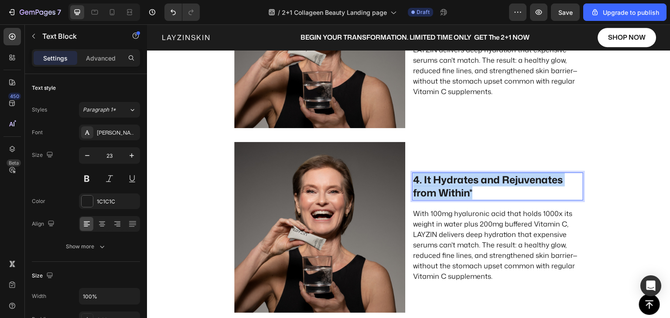
click at [422, 188] on p "4. It Hydrates and Rejuvenates from Within*" at bounding box center [497, 187] width 169 height 26
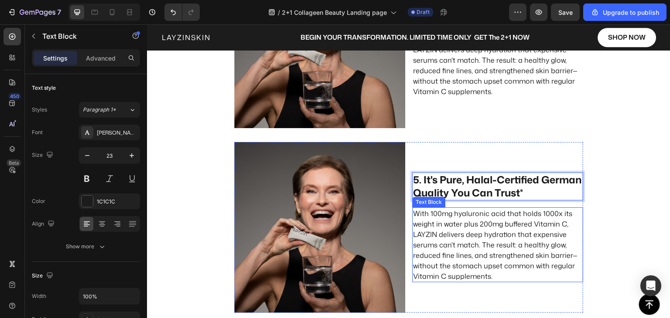
click at [421, 223] on p "With 100mg hyaluronic acid that holds 1000x its weight in water plus 200mg buff…" at bounding box center [497, 244] width 169 height 73
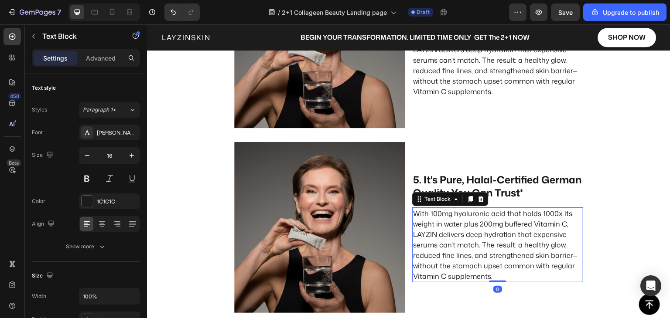
click at [421, 223] on p "With 100mg hyaluronic acid that holds 1000x its weight in water plus 200mg buff…" at bounding box center [497, 244] width 169 height 73
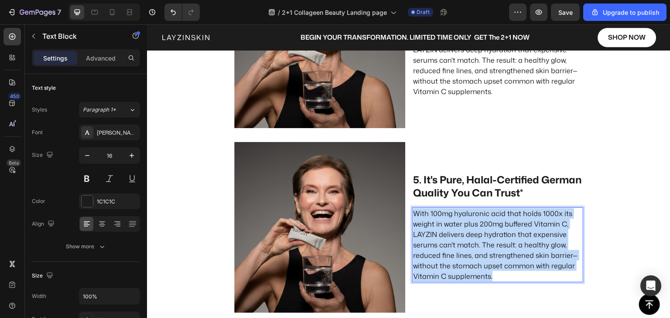
click at [421, 223] on p "With 100mg hyaluronic acid that holds 1000x its weight in water plus 200mg buff…" at bounding box center [497, 244] width 169 height 73
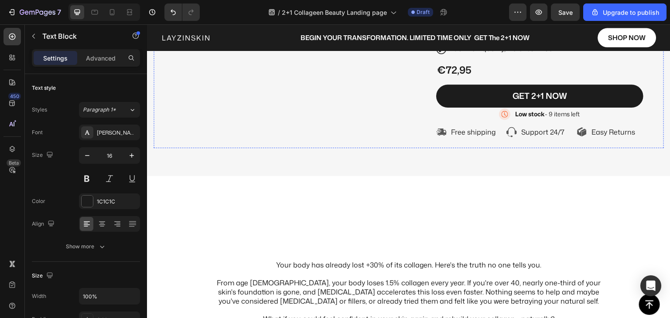
scroll to position [262, 0]
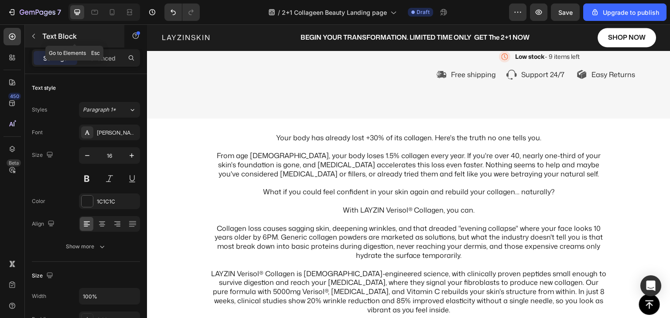
click at [34, 37] on icon "button" at bounding box center [33, 36] width 7 height 7
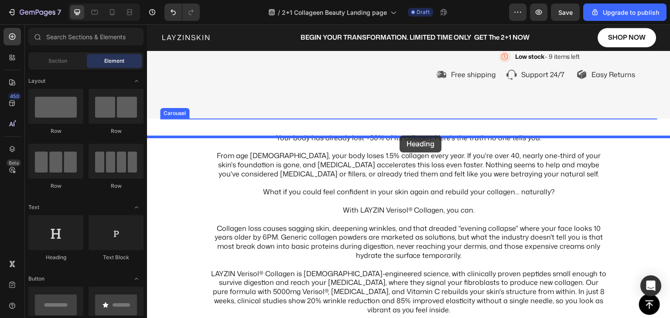
drag, startPoint x: 207, startPoint y: 256, endPoint x: 399, endPoint y: 136, distance: 227.3
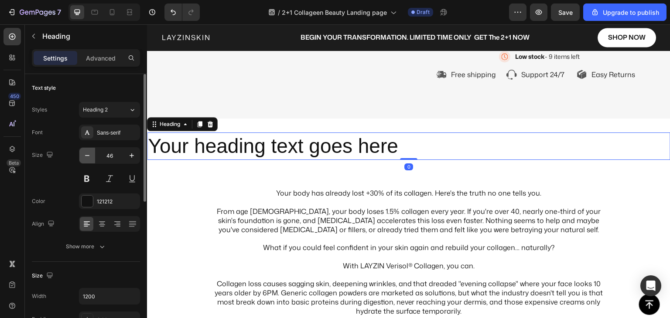
click at [83, 158] on icon "button" at bounding box center [87, 155] width 9 height 9
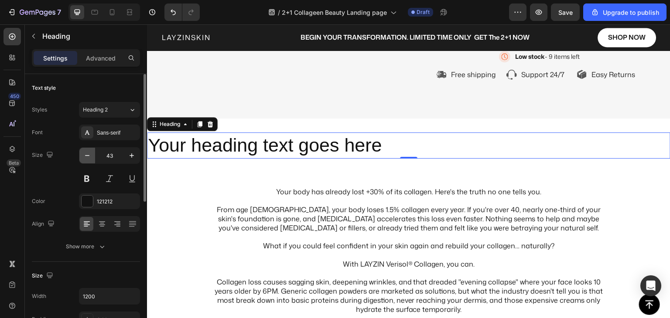
click at [83, 158] on icon "button" at bounding box center [87, 155] width 9 height 9
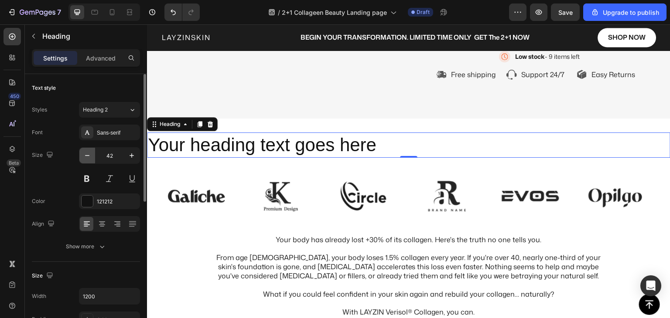
click at [83, 158] on icon "button" at bounding box center [87, 155] width 9 height 9
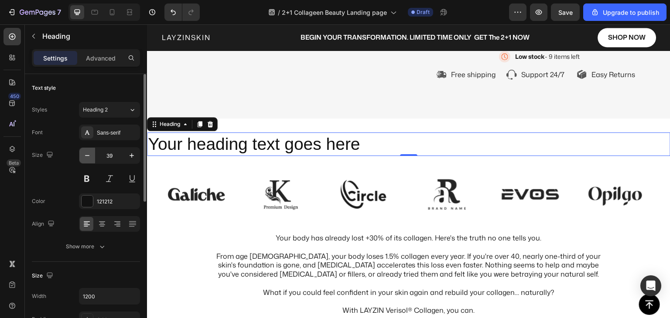
click at [83, 158] on icon "button" at bounding box center [87, 155] width 9 height 9
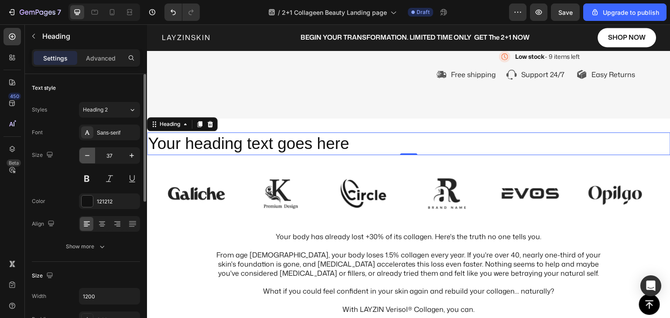
click at [83, 158] on icon "button" at bounding box center [87, 155] width 9 height 9
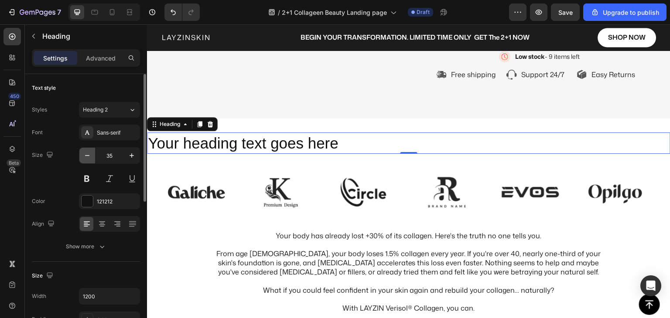
click at [83, 158] on icon "button" at bounding box center [87, 155] width 9 height 9
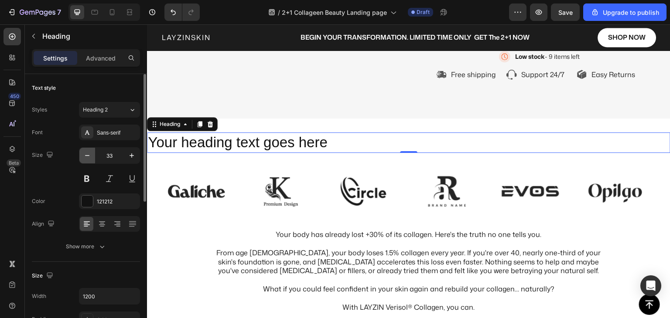
click at [83, 158] on icon "button" at bounding box center [87, 155] width 9 height 9
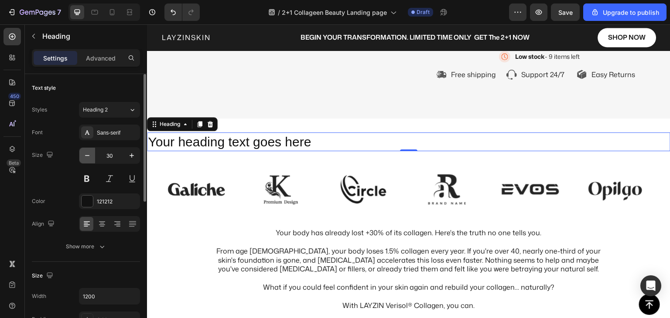
click at [83, 158] on icon "button" at bounding box center [87, 155] width 9 height 9
type input "28"
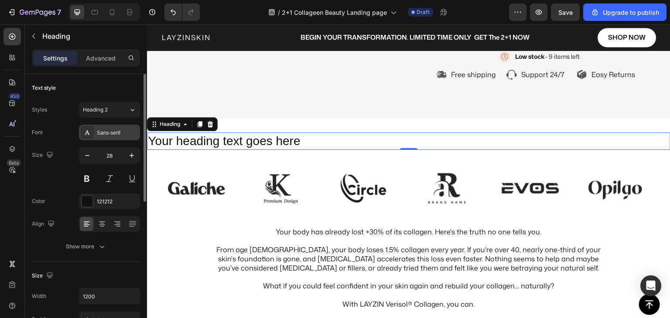
click at [106, 135] on div "Sans-serif" at bounding box center [117, 133] width 41 height 8
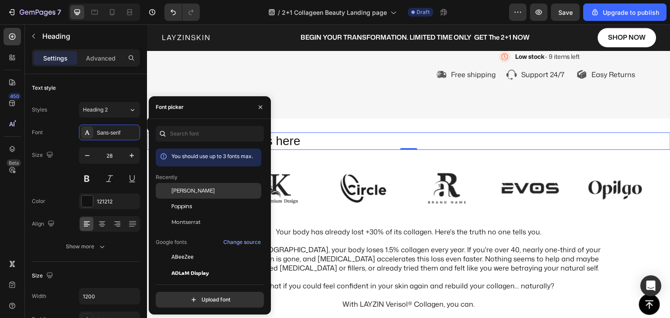
click at [183, 189] on span "[PERSON_NAME]" at bounding box center [192, 191] width 43 height 8
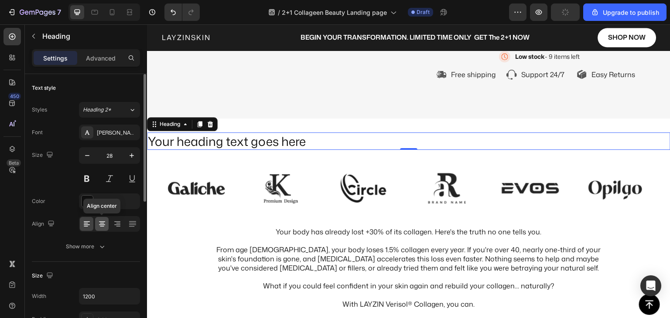
click at [105, 226] on icon at bounding box center [102, 224] width 9 height 9
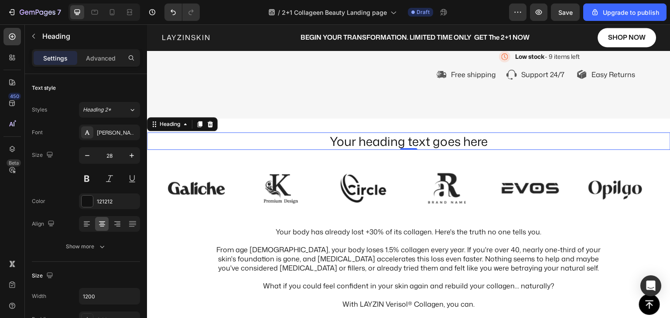
click at [347, 150] on h2 "Your heading text goes here" at bounding box center [408, 141] width 523 height 17
click at [348, 149] on p "Your heading text goes here" at bounding box center [409, 141] width 522 height 16
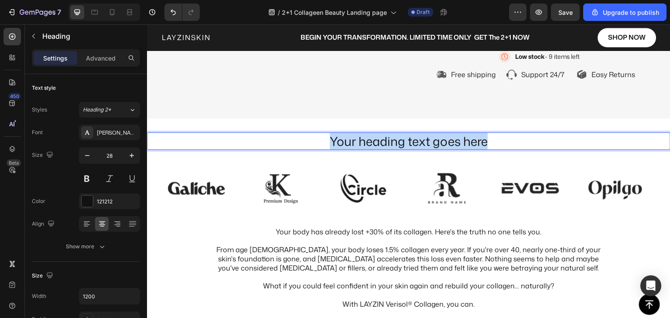
click at [348, 149] on p "Your heading text goes here" at bounding box center [409, 141] width 522 height 16
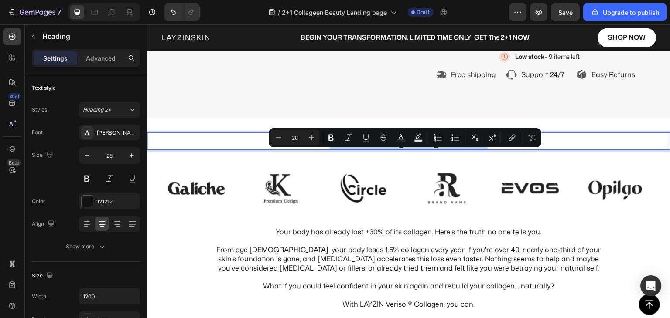
click at [348, 149] on p "Your heading text goes here" at bounding box center [409, 141] width 522 height 16
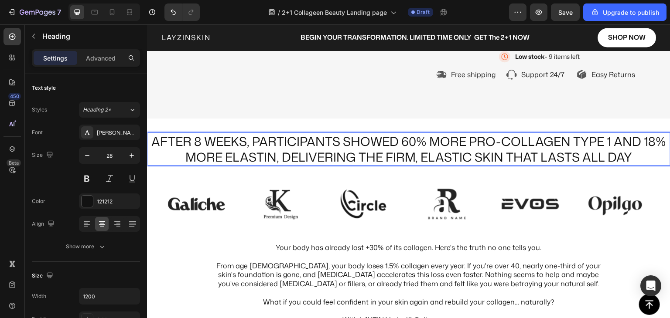
click at [375, 165] on p "AFTER 8 WEEKS, PARTICIPANTS SHOWED 60% MORE PRO-COLLAGEN TYPE 1 AND 18% MORE EL…" at bounding box center [409, 149] width 522 height 32
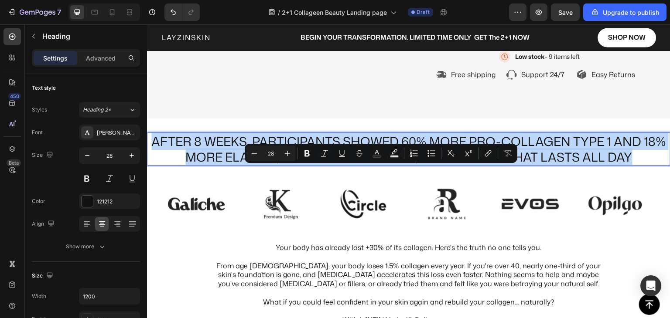
click at [375, 165] on p "AFTER 8 WEEKS, PARTICIPANTS SHOWED 60% MORE PRO-COLLAGEN TYPE 1 AND 18% MORE EL…" at bounding box center [409, 149] width 522 height 32
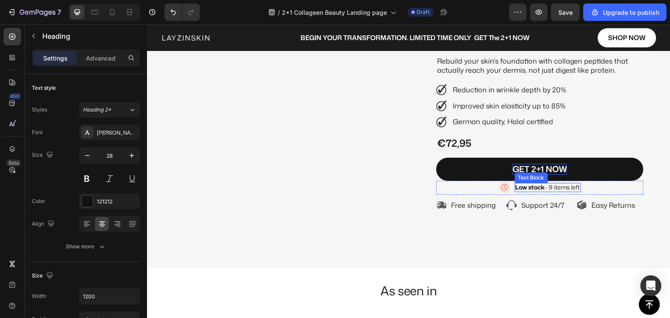
scroll to position [0, 0]
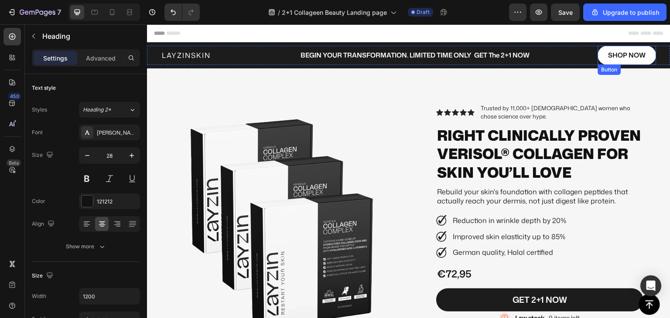
click at [599, 56] on link "Shop Now" at bounding box center [627, 55] width 58 height 19
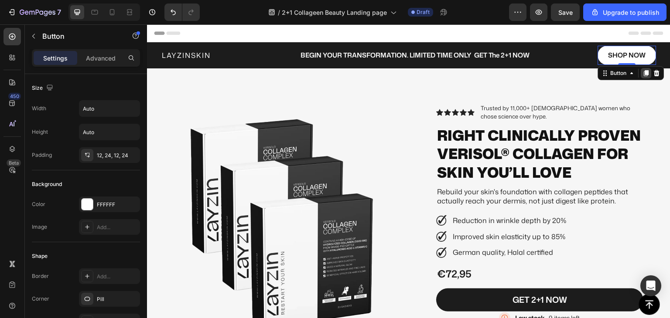
click at [644, 75] on icon at bounding box center [646, 73] width 5 height 6
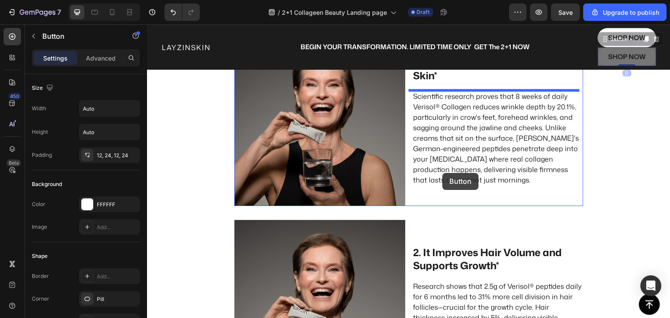
scroll to position [729, 0]
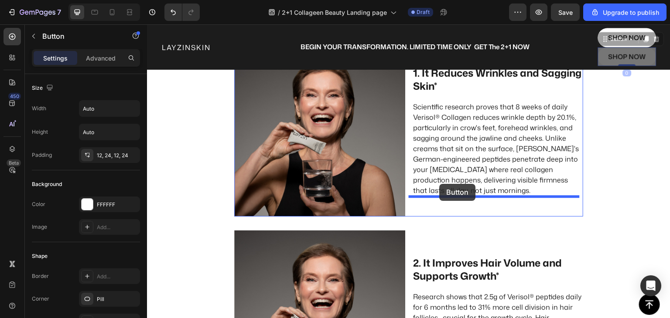
drag, startPoint x: 600, startPoint y: 57, endPoint x: 440, endPoint y: 184, distance: 204.9
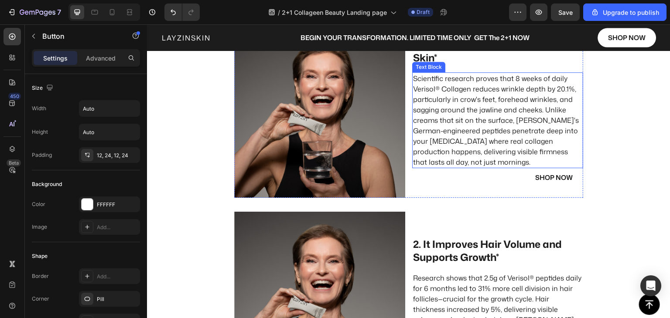
scroll to position [710, 0]
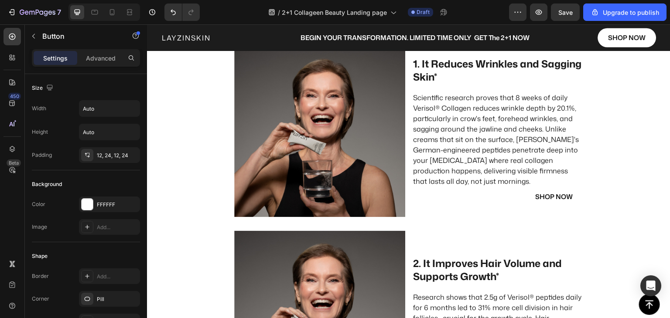
click at [530, 198] on link "Shop Now" at bounding box center [554, 197] width 58 height 19
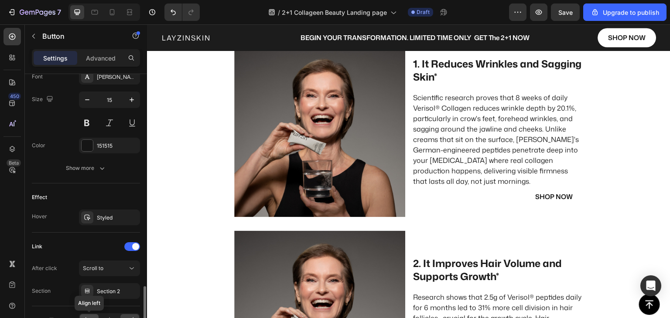
scroll to position [400, 0]
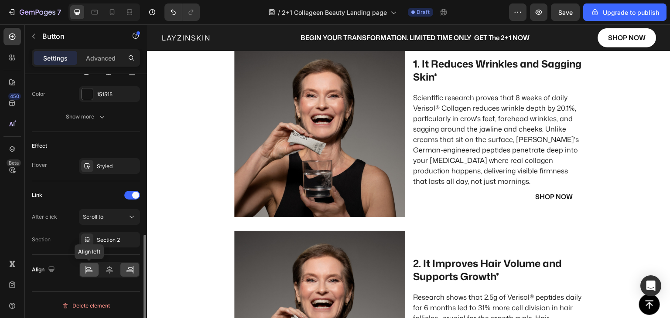
click at [92, 270] on icon at bounding box center [89, 271] width 6 height 2
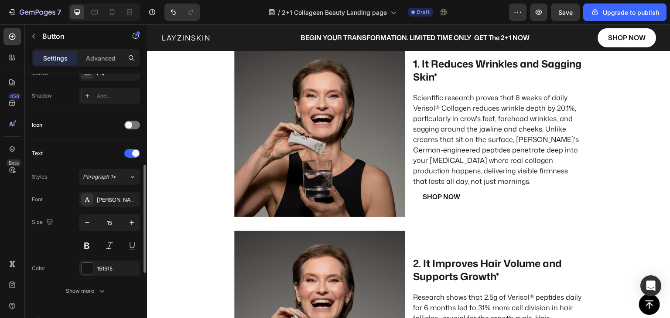
scroll to position [313, 0]
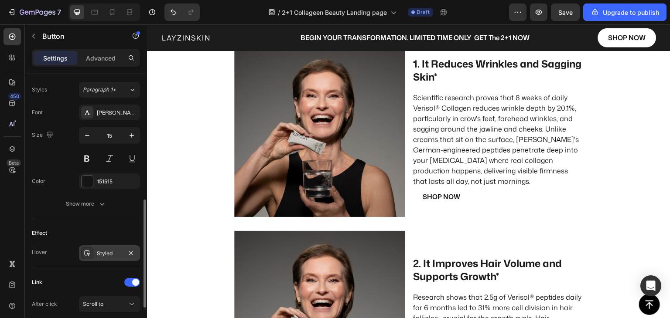
click at [92, 251] on div at bounding box center [87, 253] width 12 height 12
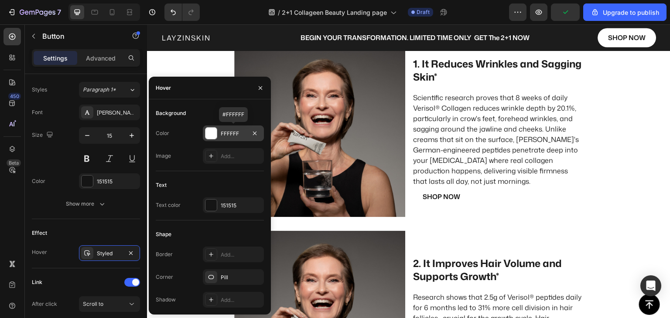
click at [209, 136] on div at bounding box center [210, 133] width 11 height 11
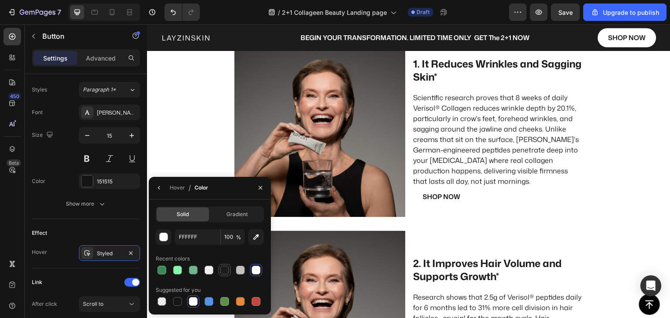
click at [226, 271] on div at bounding box center [224, 270] width 9 height 9
type input "1C1C1C"
click at [174, 188] on div "Hover" at bounding box center [177, 188] width 15 height 8
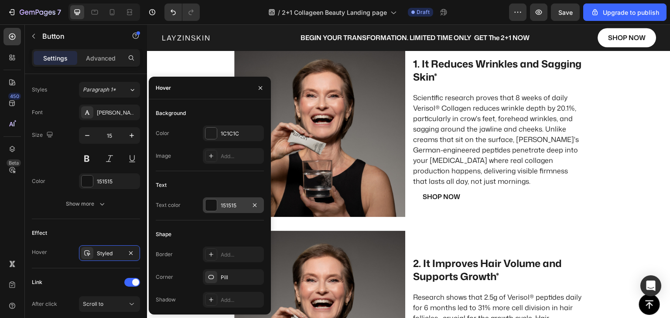
click at [206, 206] on div at bounding box center [210, 205] width 11 height 11
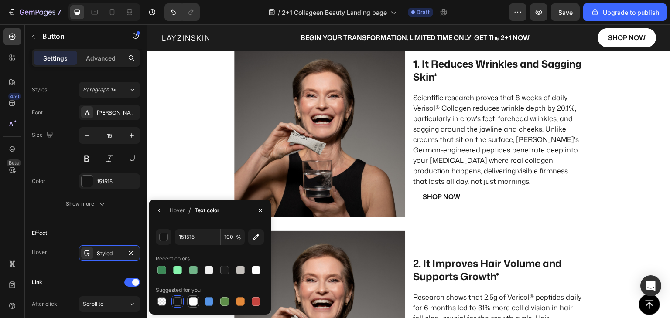
click at [194, 300] on div at bounding box center [193, 301] width 9 height 9
type input "FFFFFF"
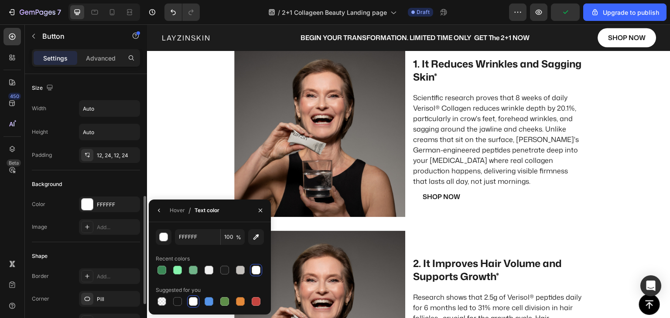
scroll to position [87, 0]
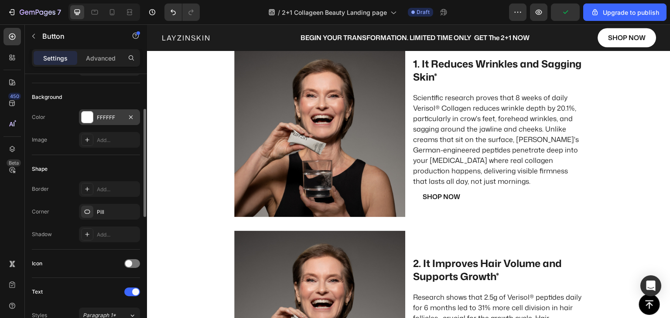
click at [86, 117] on div at bounding box center [87, 117] width 11 height 11
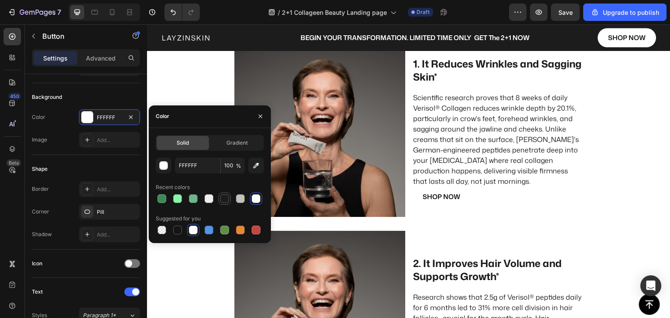
click at [223, 198] on div at bounding box center [224, 199] width 9 height 9
type input "1C1C1C"
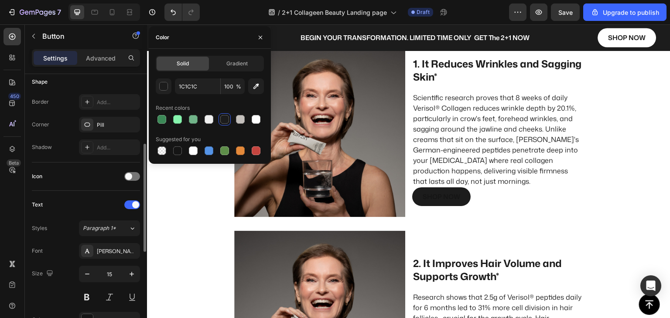
scroll to position [262, 0]
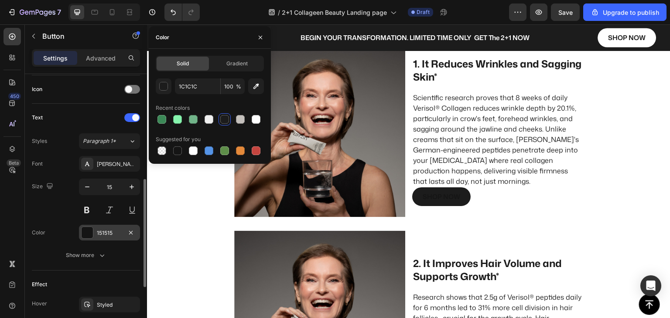
click at [89, 231] on div at bounding box center [87, 232] width 11 height 11
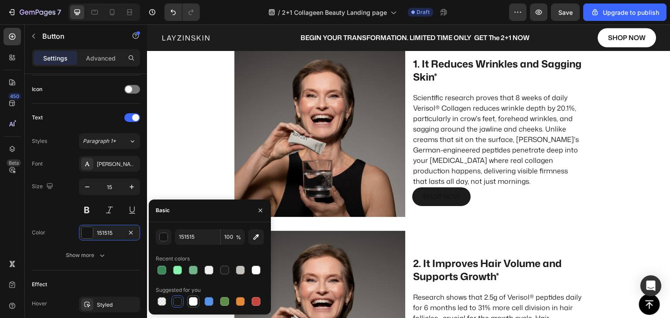
click at [191, 300] on div at bounding box center [193, 301] width 9 height 9
type input "FFFFFF"
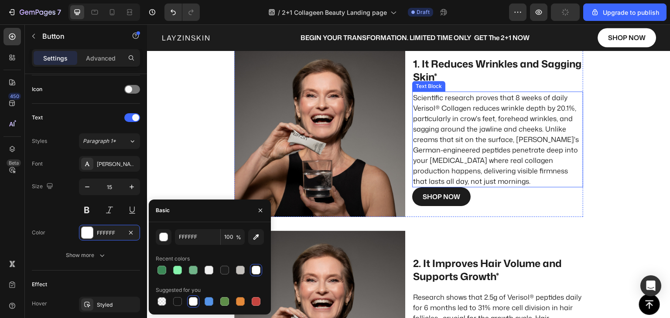
click at [483, 172] on p "Scientific research proves that 8 weeks of daily Verisol® Collagen reduces wrin…" at bounding box center [497, 139] width 169 height 94
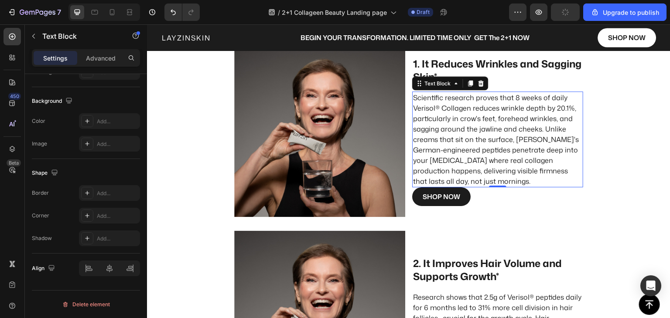
scroll to position [0, 0]
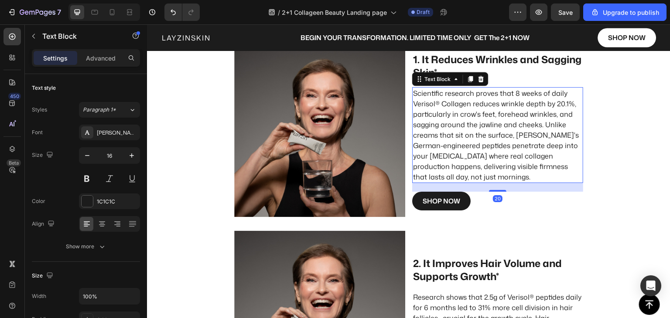
drag, startPoint x: 493, startPoint y: 186, endPoint x: 495, endPoint y: 195, distance: 9.0
click at [495, 183] on div "20" at bounding box center [497, 183] width 171 height 0
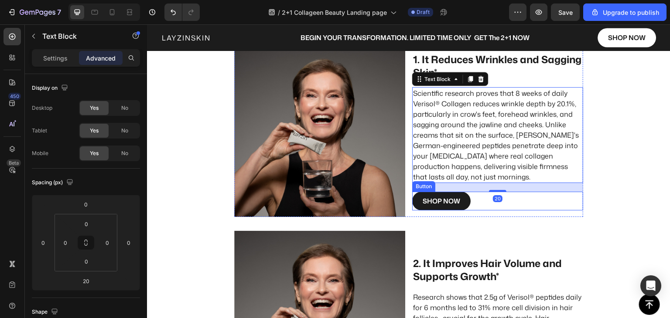
click at [461, 203] on link "Shop Now" at bounding box center [441, 201] width 58 height 19
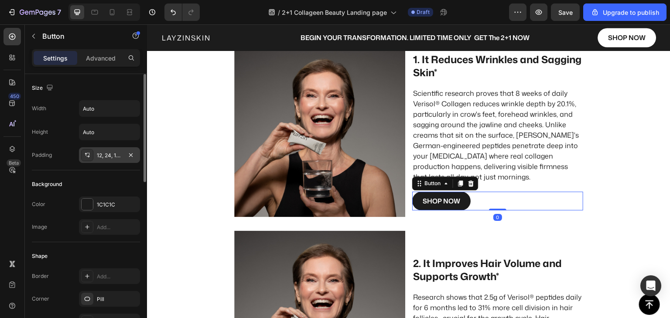
click at [85, 157] on icon at bounding box center [87, 155] width 7 height 7
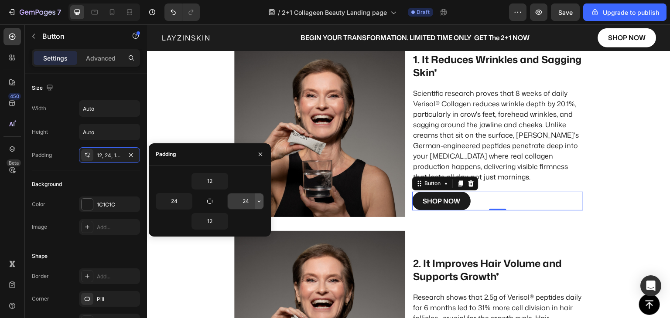
click at [260, 205] on button "button" at bounding box center [259, 202] width 9 height 16
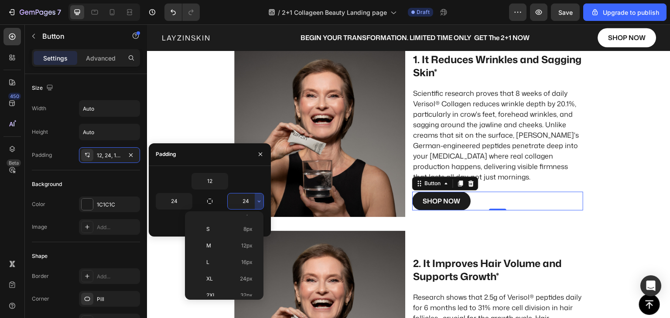
scroll to position [99, 0]
click at [222, 260] on div "3XL 48px" at bounding box center [222, 257] width 68 height 17
type input "48"
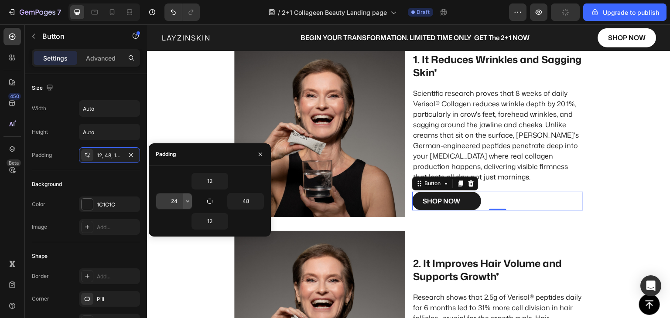
click at [188, 201] on icon "button" at bounding box center [187, 201] width 7 height 7
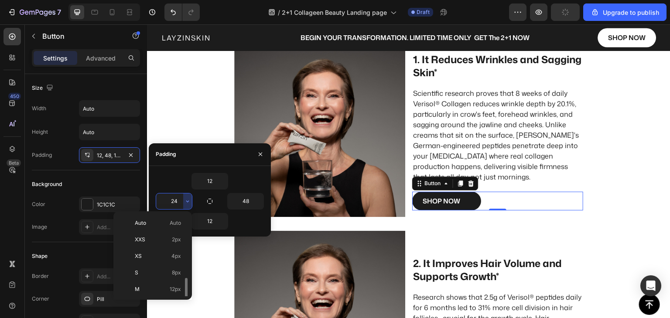
scroll to position [87, 0]
click at [148, 270] on p "3XL 48px" at bounding box center [158, 269] width 46 height 8
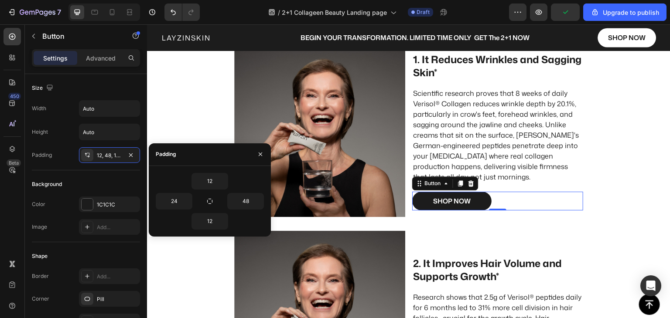
type input "48"
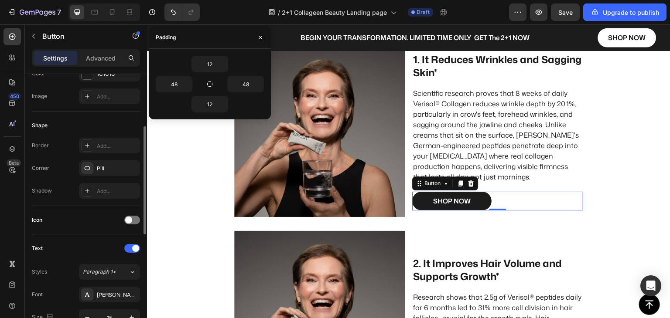
scroll to position [218, 0]
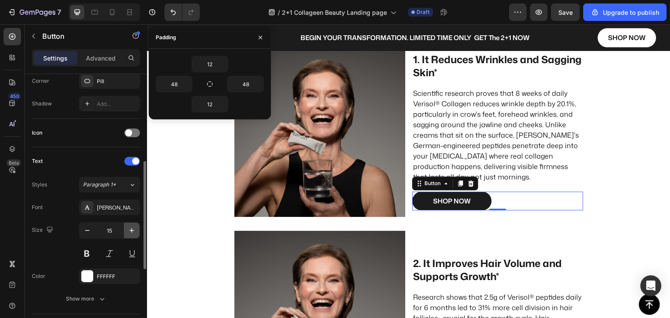
click at [133, 230] on icon "button" at bounding box center [132, 231] width 4 height 4
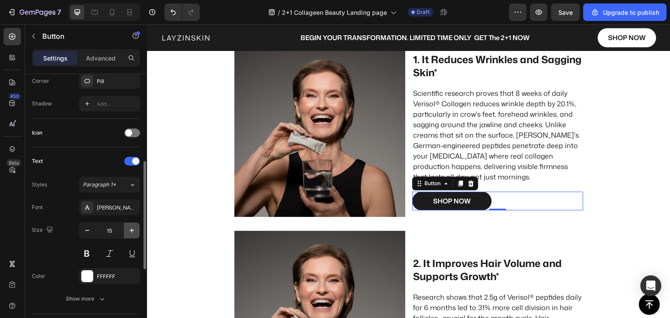
click at [133, 230] on icon "button" at bounding box center [132, 231] width 4 height 4
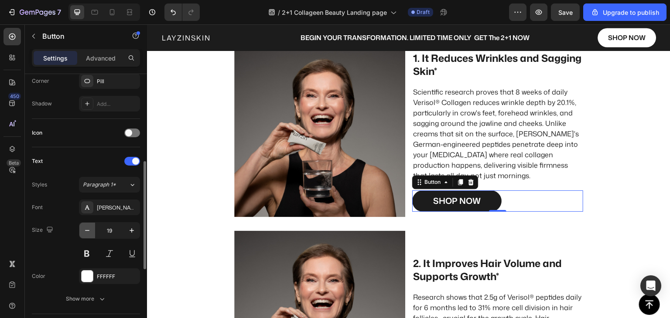
click at [89, 232] on icon "button" at bounding box center [87, 230] width 9 height 9
type input "18"
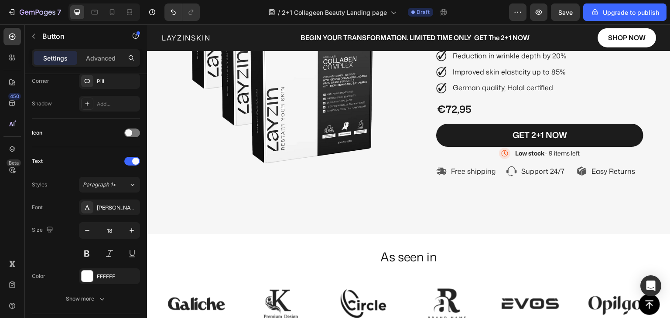
scroll to position [143, 0]
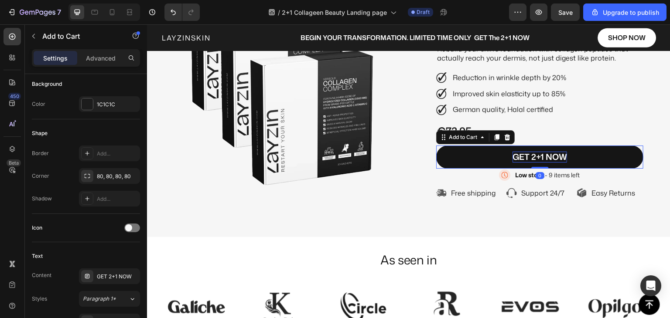
click at [527, 163] on div "GET 2+1 NOW" at bounding box center [539, 157] width 55 height 11
click at [527, 163] on p "GET 2+1 NOW" at bounding box center [539, 157] width 55 height 11
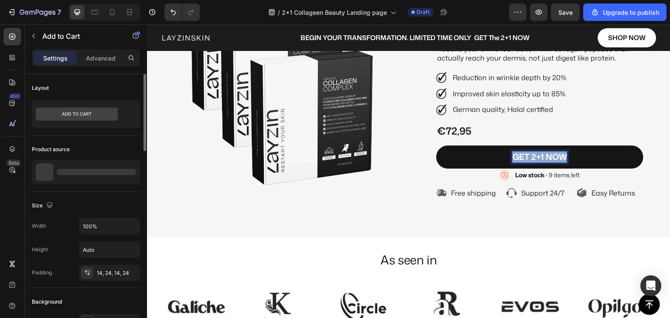
copy p "GET 2+1 NOW"
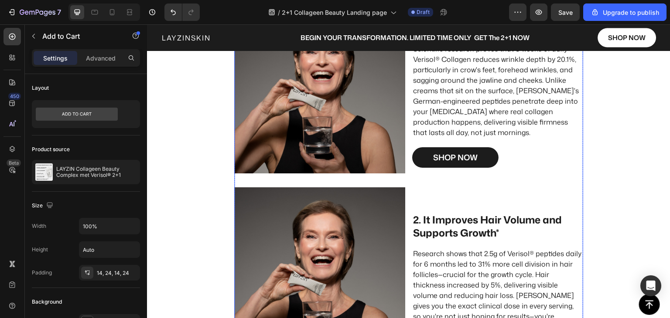
scroll to position [754, 0]
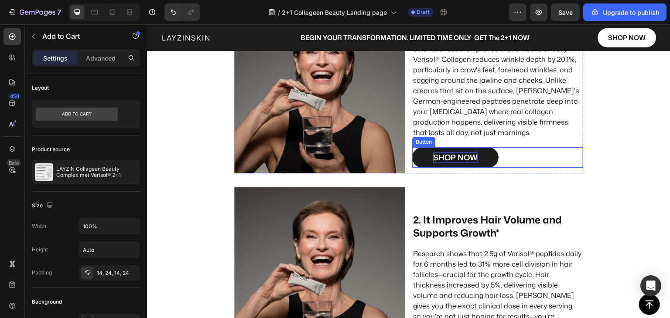
click at [449, 158] on div "Shop Now" at bounding box center [455, 158] width 44 height 10
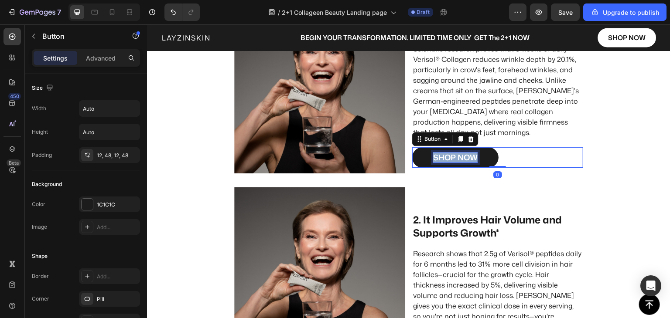
click at [449, 158] on p "Shop Now" at bounding box center [455, 158] width 44 height 10
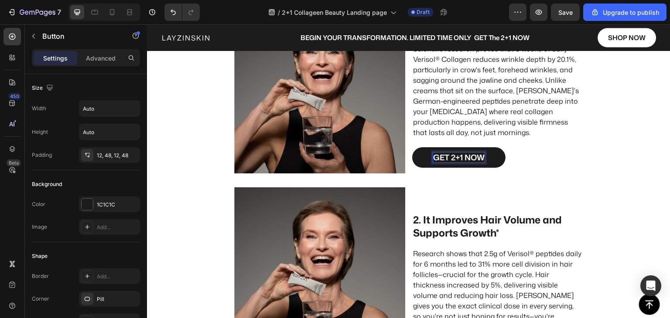
click at [510, 157] on div "GET 2+1 NOW Button 0" at bounding box center [497, 157] width 171 height 20
click at [449, 156] on p "GET 2+1 NOW" at bounding box center [458, 158] width 51 height 10
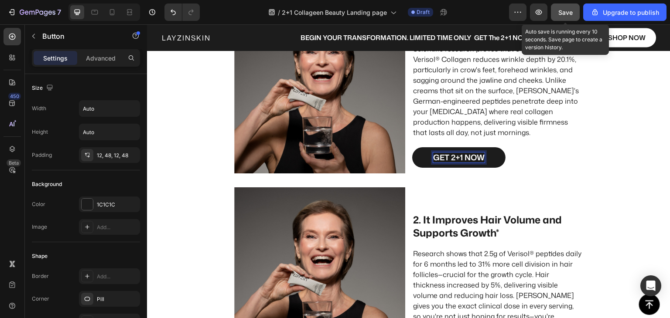
click at [566, 13] on span "Save" at bounding box center [565, 12] width 14 height 7
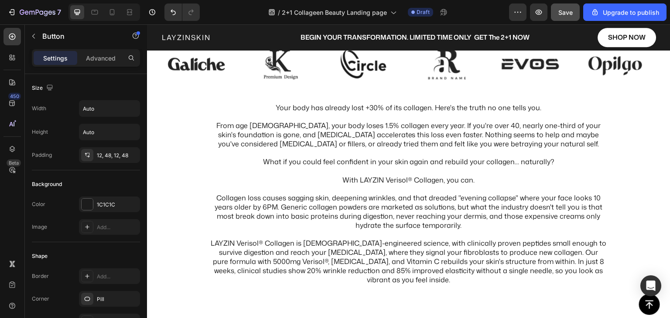
scroll to position [230, 0]
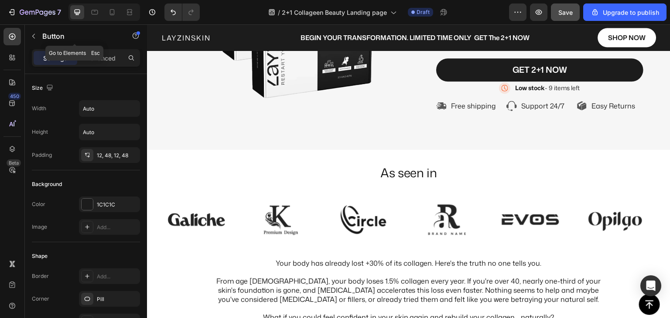
click at [34, 38] on icon "button" at bounding box center [33, 36] width 3 height 5
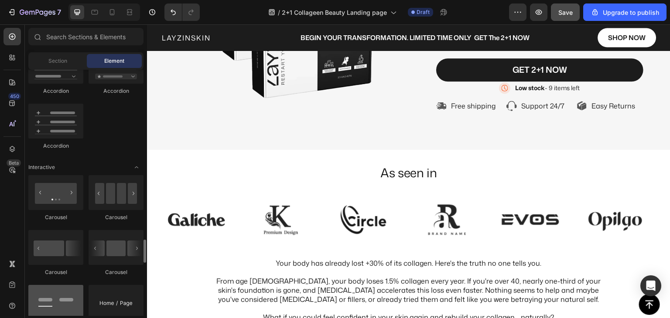
scroll to position [872, 0]
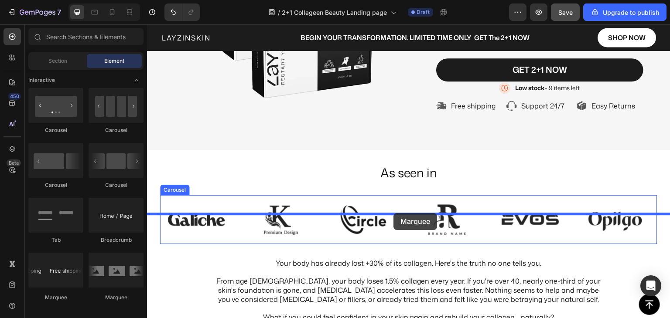
drag, startPoint x: 250, startPoint y: 299, endPoint x: 393, endPoint y: 213, distance: 166.6
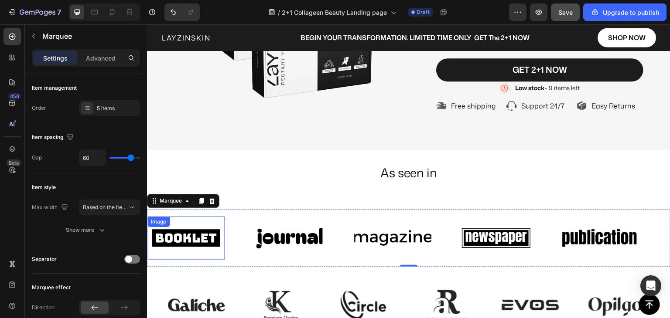
click at [194, 253] on img at bounding box center [185, 238] width 77 height 33
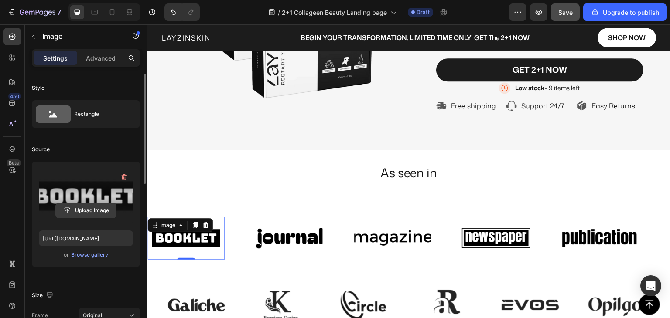
click at [85, 208] on input "file" at bounding box center [86, 210] width 60 height 15
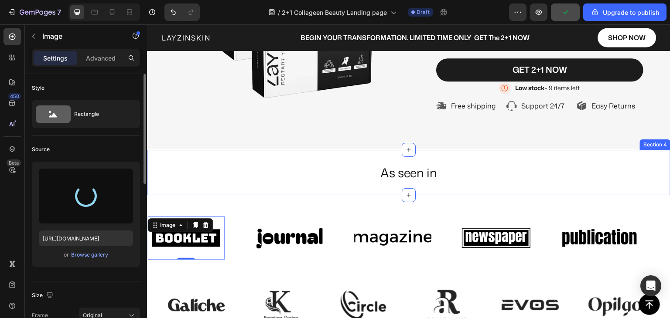
type input "[URL][DOMAIN_NAME]"
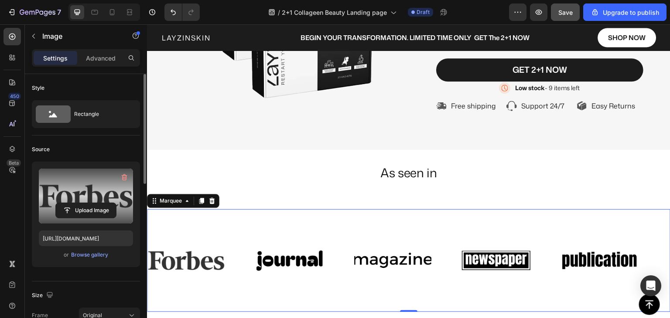
click at [169, 228] on div "Image Image Image Image Image Image Image Image Image Image Marquee 0" at bounding box center [408, 260] width 523 height 103
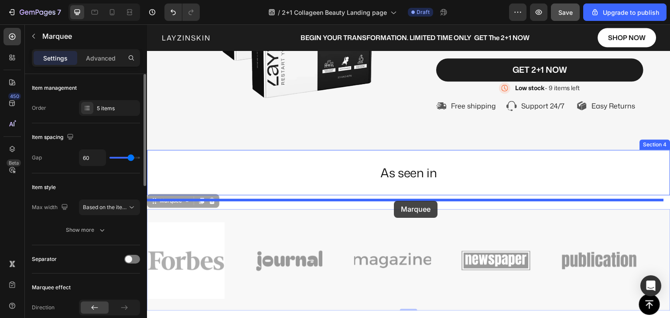
drag, startPoint x: 157, startPoint y: 222, endPoint x: 394, endPoint y: 201, distance: 237.8
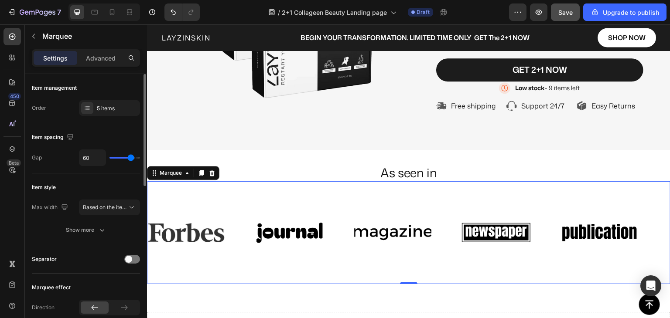
type input "44"
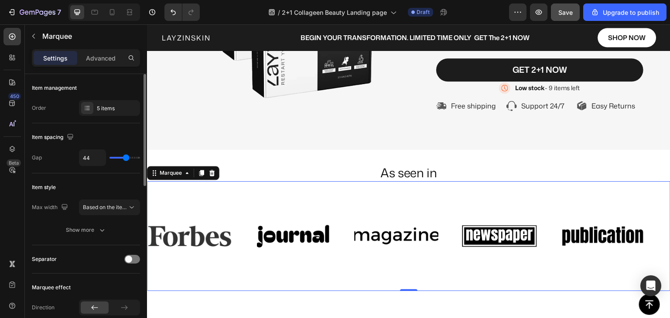
type input "36"
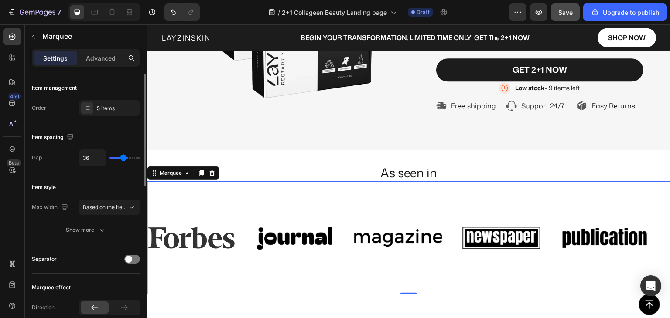
type input "33"
type input "30"
type input "17"
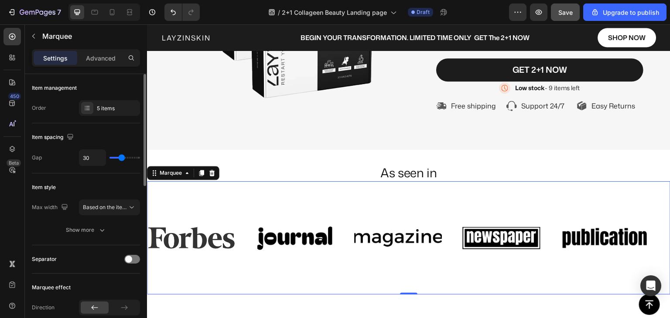
type input "17"
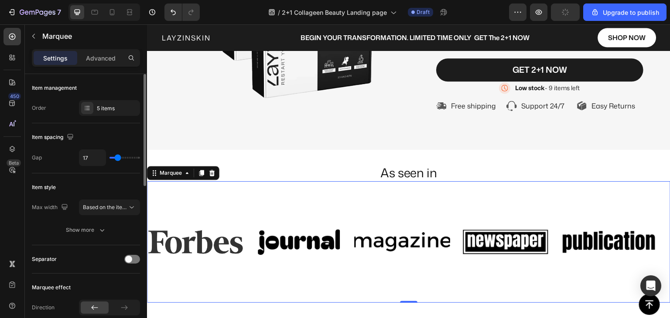
type input "15"
type input "13"
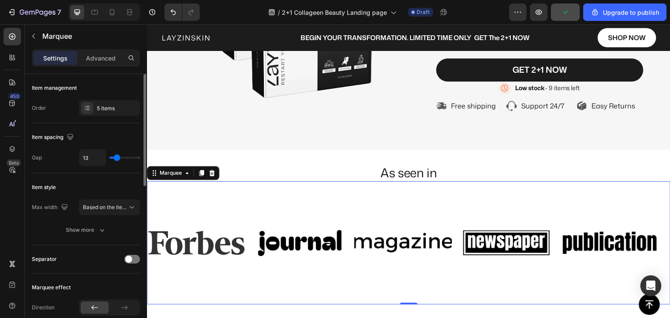
drag, startPoint x: 126, startPoint y: 157, endPoint x: 117, endPoint y: 158, distance: 8.7
type input "13"
click at [117, 158] on input "range" at bounding box center [124, 158] width 31 height 2
type input "15"
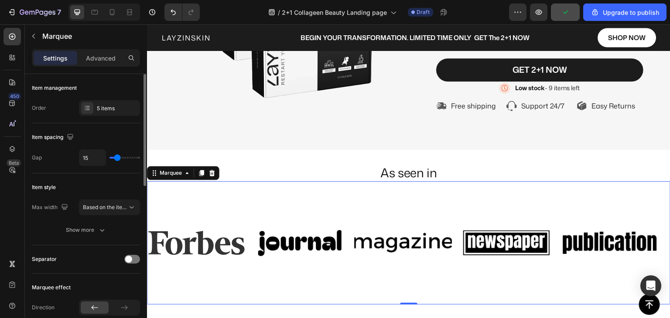
type input "18"
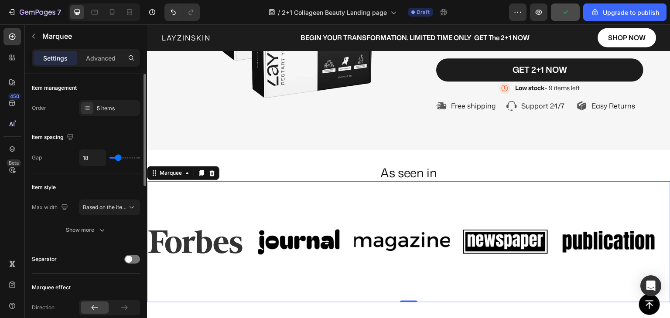
type input "20"
click at [119, 158] on input "range" at bounding box center [124, 158] width 31 height 2
click at [379, 210] on div "Image Image Image Image Image" at bounding box center [405, 241] width 517 height 105
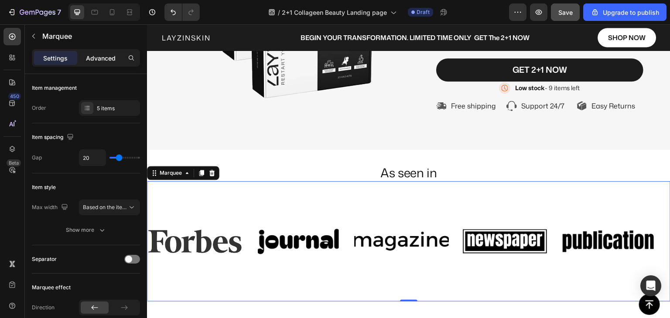
click at [101, 62] on div "Advanced" at bounding box center [101, 58] width 44 height 14
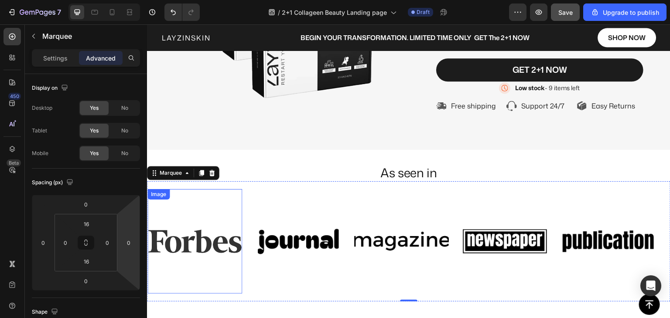
click at [218, 263] on img at bounding box center [194, 242] width 95 height 95
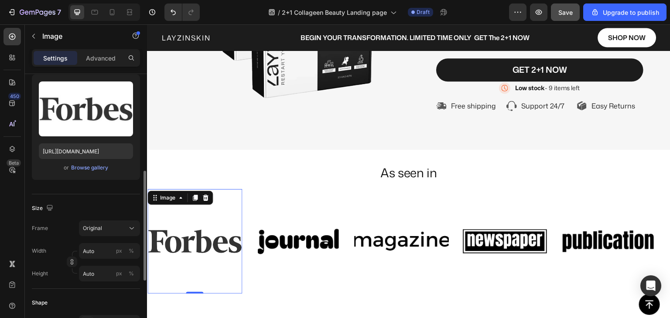
scroll to position [131, 0]
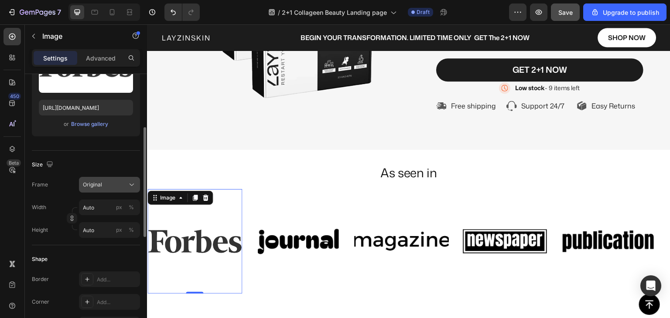
click at [106, 184] on div "Original" at bounding box center [104, 185] width 43 height 8
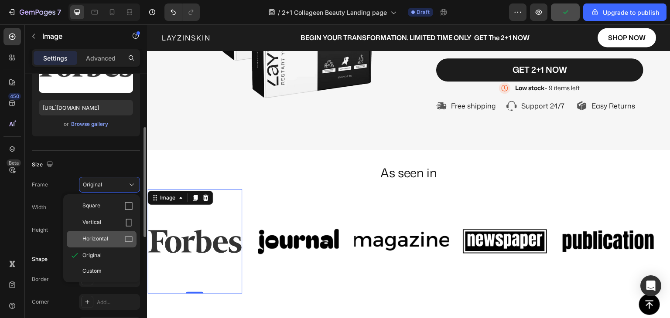
click at [102, 238] on span "Horizontal" at bounding box center [95, 239] width 26 height 9
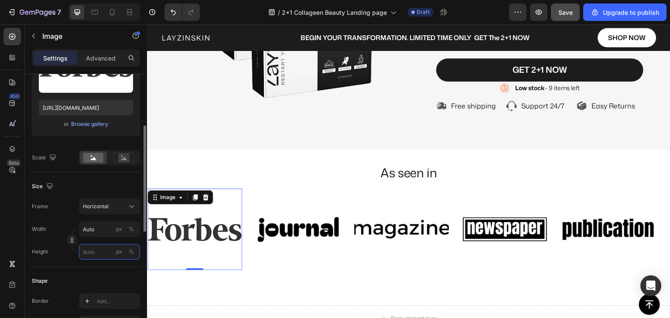
click at [96, 251] on input "px %" at bounding box center [109, 252] width 61 height 16
type input "7"
type input "5"
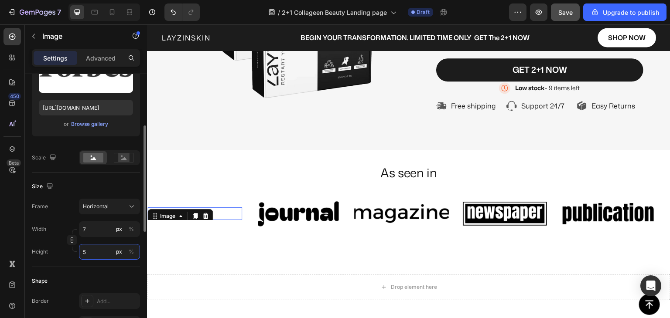
type input "67"
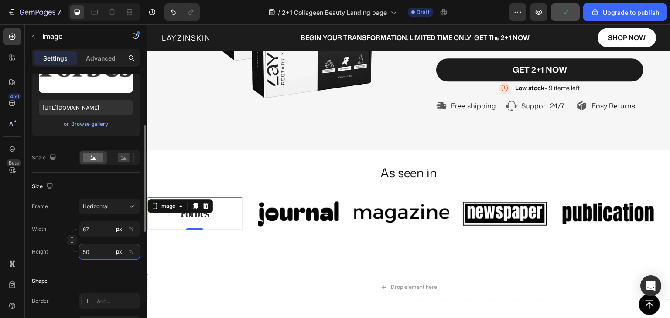
type input "50"
click at [62, 262] on div "Size Frame Horizontal Width 67 px % Height 50 px %" at bounding box center [86, 220] width 108 height 95
click at [72, 239] on icon "button" at bounding box center [72, 240] width 6 height 6
click at [130, 229] on div "%" at bounding box center [131, 229] width 5 height 8
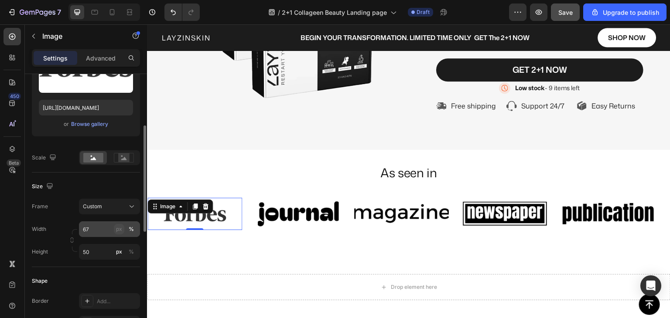
click at [119, 230] on div "px" at bounding box center [119, 229] width 6 height 8
click at [131, 228] on div "%" at bounding box center [131, 229] width 5 height 8
type input "50"
click at [68, 218] on div "Frame Custom Width 50 px % Height 50 px %" at bounding box center [86, 229] width 108 height 61
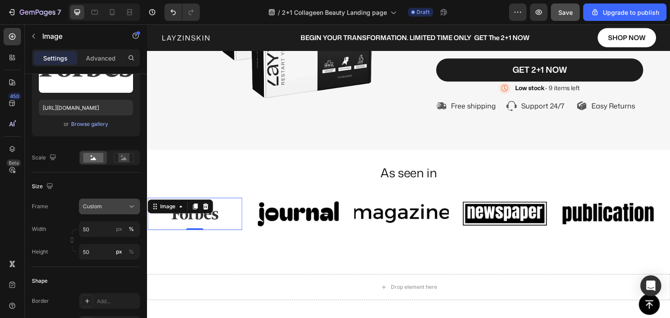
click at [105, 208] on div "Custom" at bounding box center [104, 207] width 43 height 8
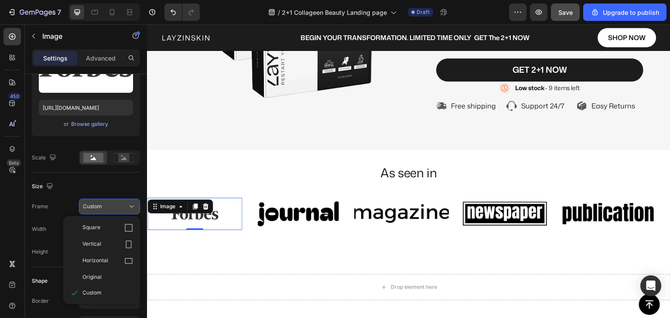
click at [105, 208] on div "Custom" at bounding box center [104, 207] width 43 height 8
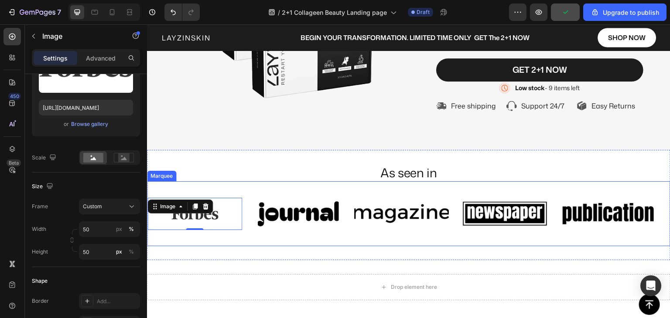
click at [248, 239] on div "Image 0 Image Image Image Image" at bounding box center [405, 214] width 517 height 51
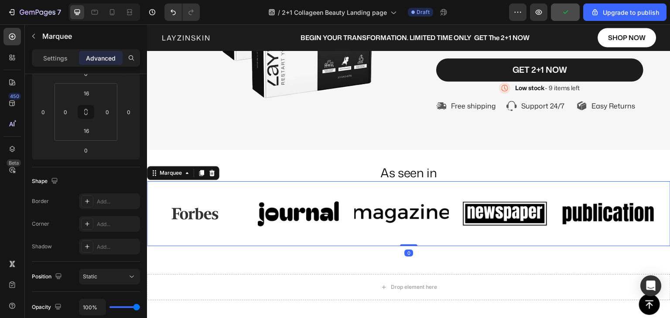
scroll to position [0, 0]
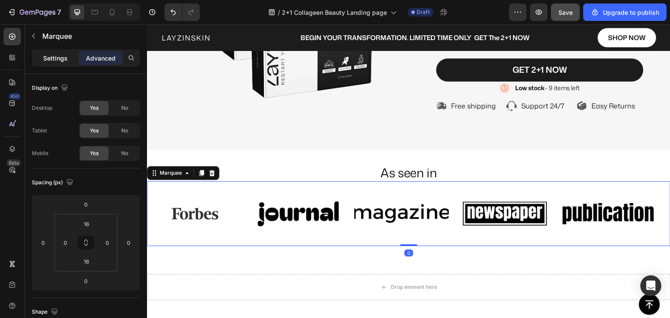
click at [60, 58] on p "Settings" at bounding box center [55, 58] width 24 height 9
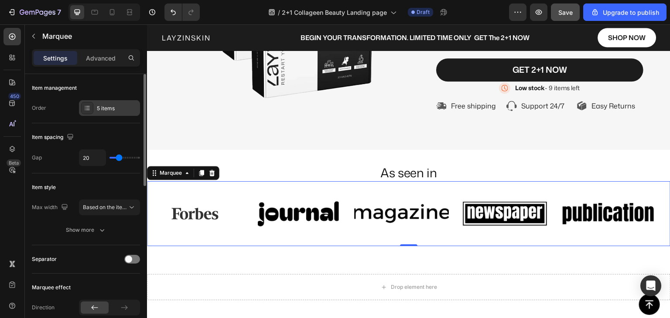
click at [99, 105] on div "5 items" at bounding box center [117, 109] width 41 height 8
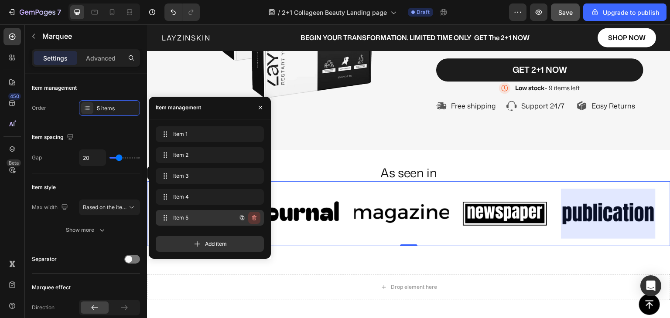
click at [254, 219] on icon "button" at bounding box center [254, 218] width 7 height 7
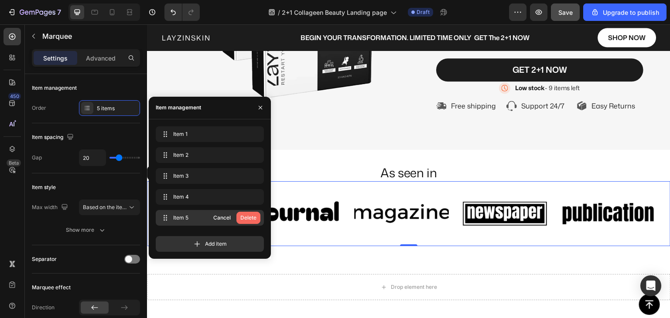
click at [254, 217] on div "Delete" at bounding box center [248, 218] width 16 height 8
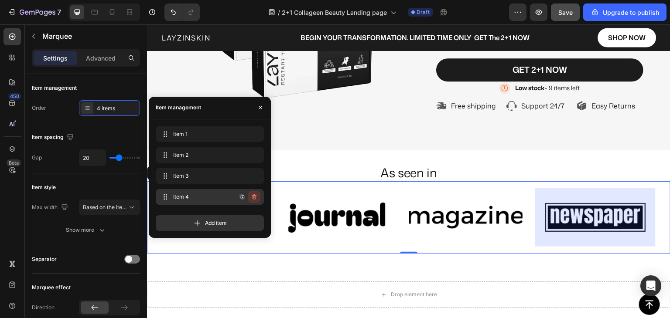
click at [253, 198] on icon "button" at bounding box center [253, 197] width 0 height 2
click at [253, 198] on div "Delete" at bounding box center [248, 197] width 16 height 8
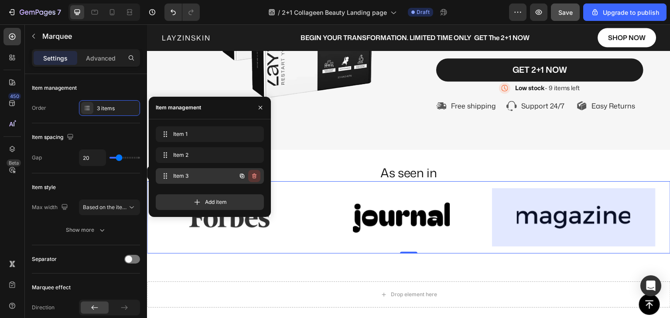
click at [255, 176] on icon "button" at bounding box center [255, 176] width 0 height 2
click at [255, 176] on div "Delete" at bounding box center [248, 176] width 16 height 8
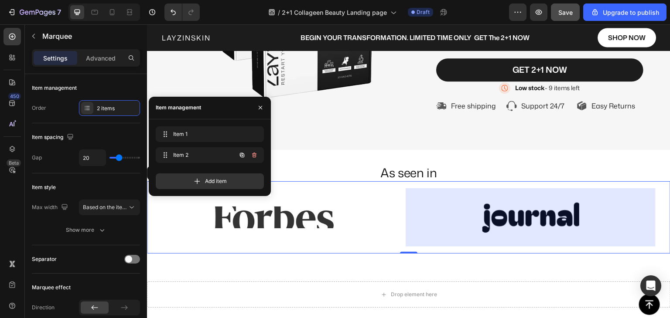
click at [255, 157] on icon "button" at bounding box center [254, 155] width 7 height 7
click at [255, 157] on div "Delete" at bounding box center [248, 155] width 16 height 8
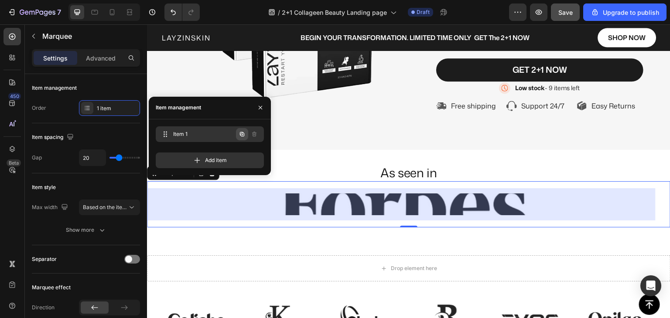
click at [241, 135] on icon "button" at bounding box center [242, 134] width 4 height 4
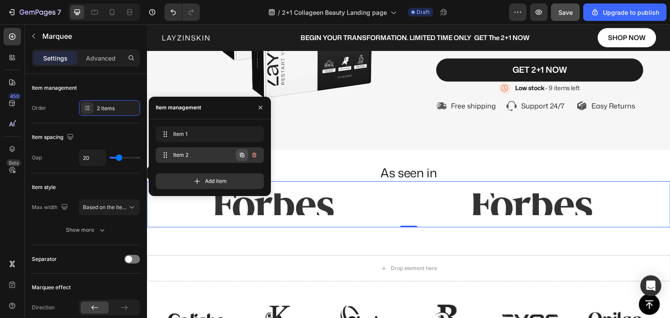
click at [239, 158] on icon "button" at bounding box center [242, 155] width 7 height 7
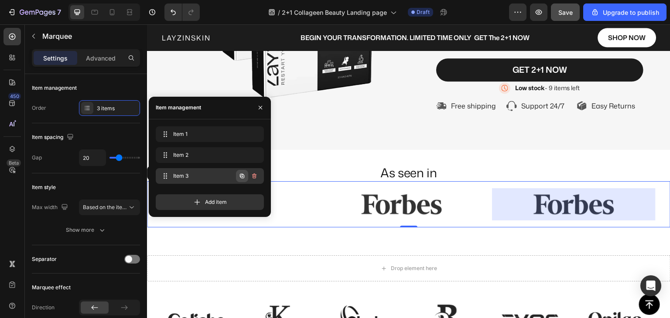
click at [240, 178] on icon "button" at bounding box center [242, 176] width 7 height 7
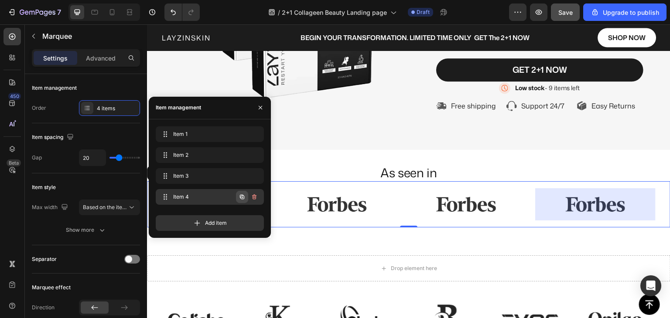
click at [241, 199] on icon "button" at bounding box center [242, 197] width 7 height 7
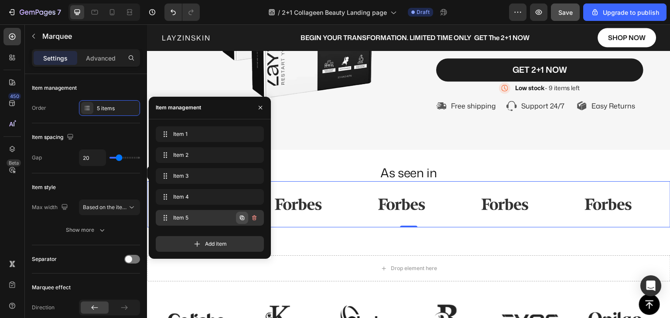
click at [240, 218] on icon "button" at bounding box center [242, 218] width 7 height 7
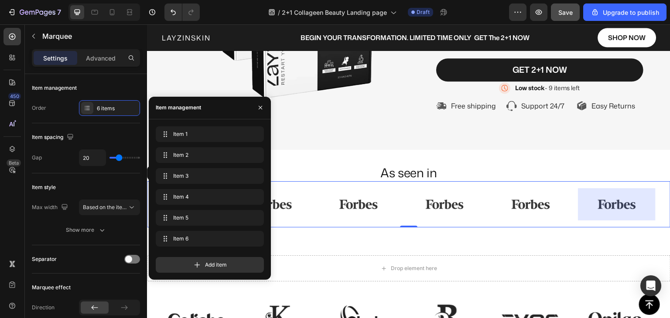
click at [295, 221] on div "Image" at bounding box center [271, 204] width 77 height 32
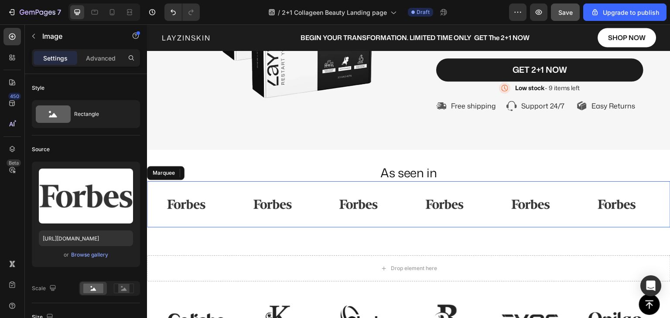
click at [317, 228] on div "Image Image 0 Image Image Image Image Image Image 0 Image Image Image Image Mar…" at bounding box center [408, 204] width 523 height 46
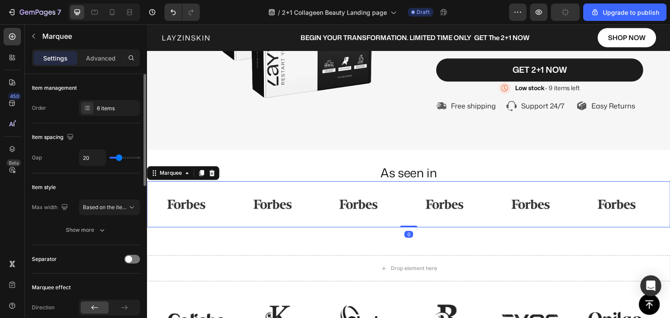
type input "6"
type input "0"
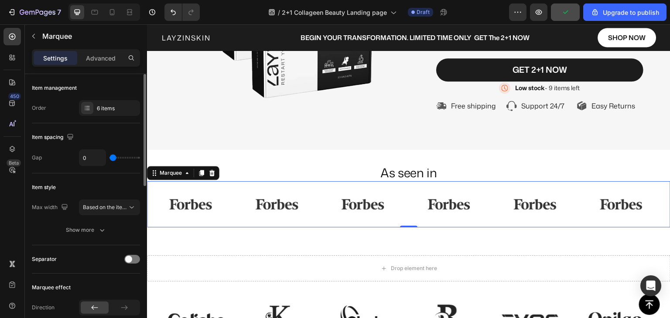
drag, startPoint x: 115, startPoint y: 157, endPoint x: 109, endPoint y: 157, distance: 6.1
type input "0"
click at [109, 157] on input "range" at bounding box center [124, 158] width 31 height 2
click at [109, 174] on div "Item style Max width Based on the item count Show more" at bounding box center [86, 210] width 108 height 72
click at [106, 209] on span "Based on the item count" at bounding box center [112, 207] width 59 height 7
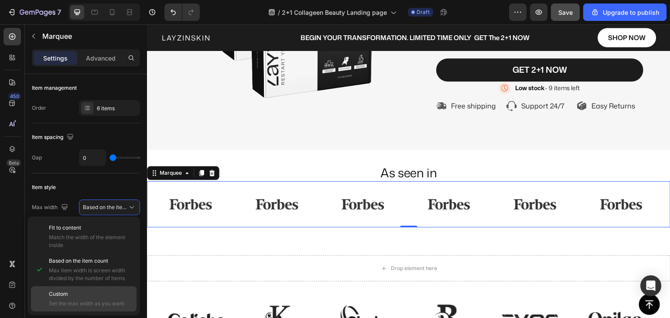
click at [65, 294] on span "Custom" at bounding box center [58, 294] width 19 height 8
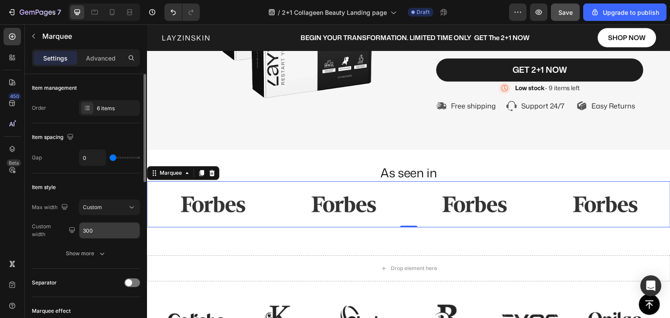
click at [98, 233] on input "300" at bounding box center [109, 231] width 60 height 16
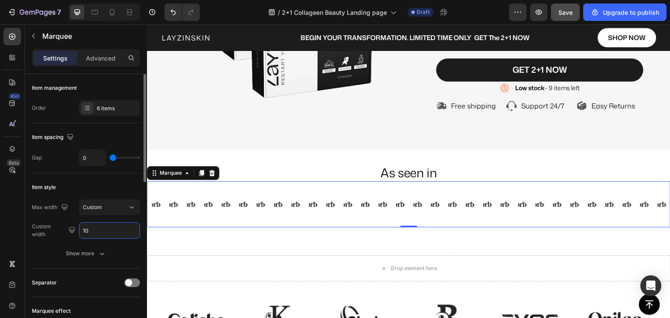
type input "1"
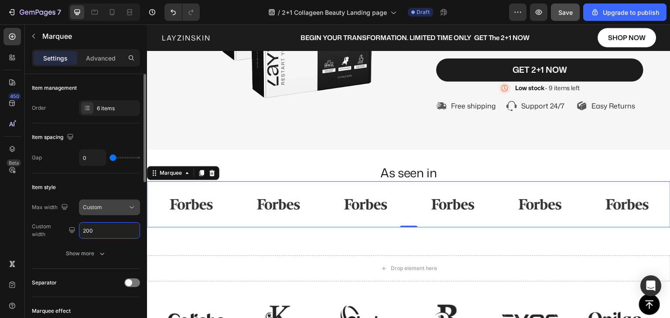
type input "200"
click at [112, 186] on div "Item style" at bounding box center [86, 188] width 108 height 14
click at [235, 228] on div "Image Image Image Image Image Image Image Image Image Image Image Image Marquee…" at bounding box center [408, 204] width 523 height 46
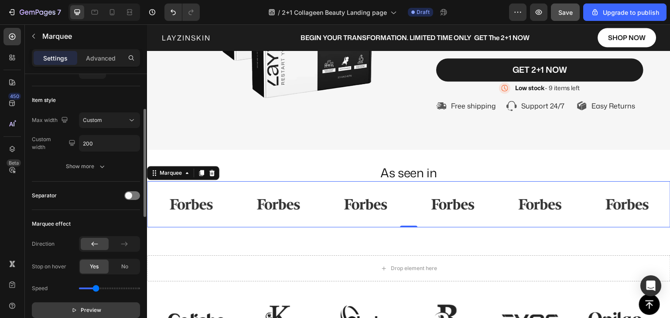
scroll to position [174, 0]
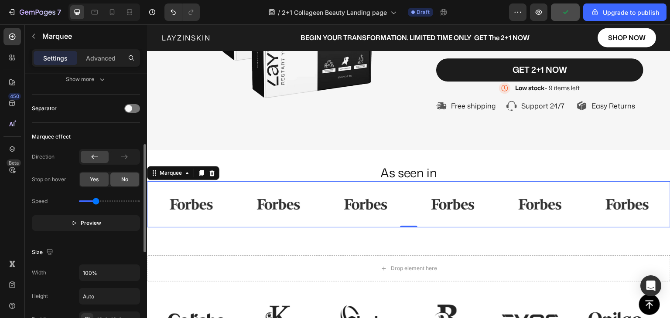
click at [121, 180] on span "No" at bounding box center [124, 180] width 7 height 8
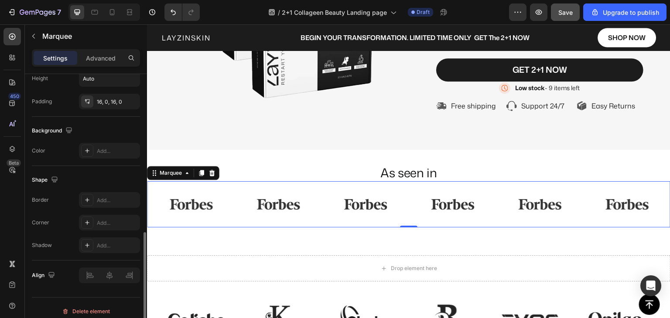
scroll to position [305, 0]
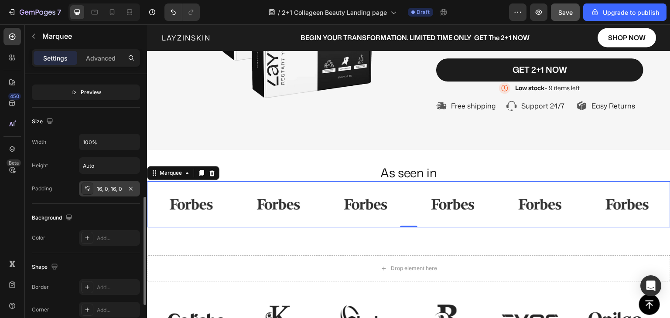
click at [88, 185] on icon at bounding box center [87, 188] width 7 height 7
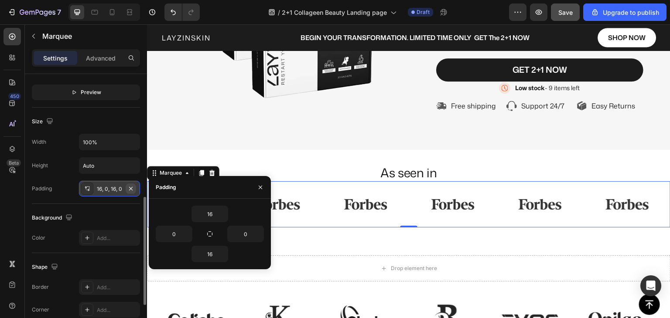
click at [131, 187] on icon "button" at bounding box center [130, 188] width 3 height 3
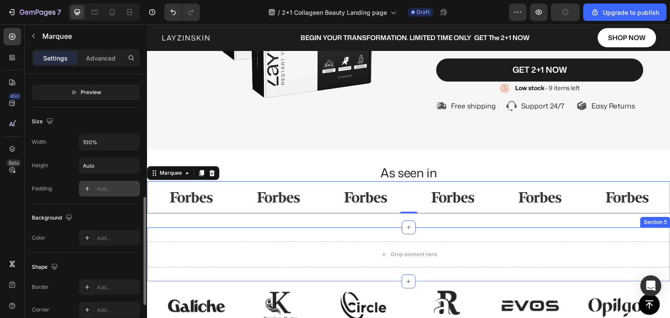
click at [405, 254] on div "Drop element here Section 5" at bounding box center [408, 255] width 523 height 54
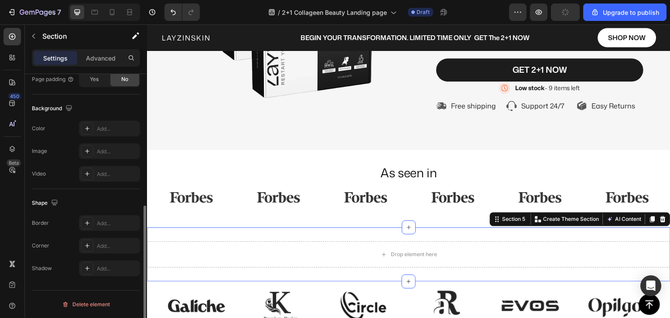
scroll to position [0, 0]
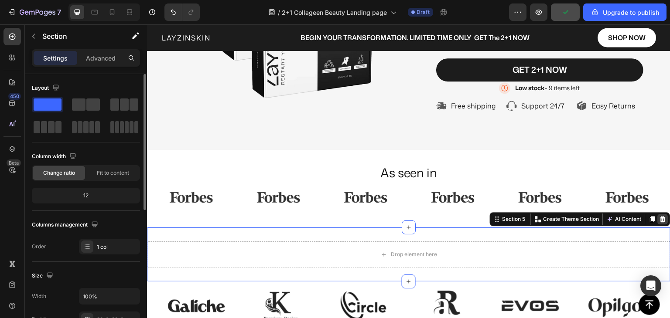
click at [659, 223] on icon at bounding box center [662, 219] width 7 height 7
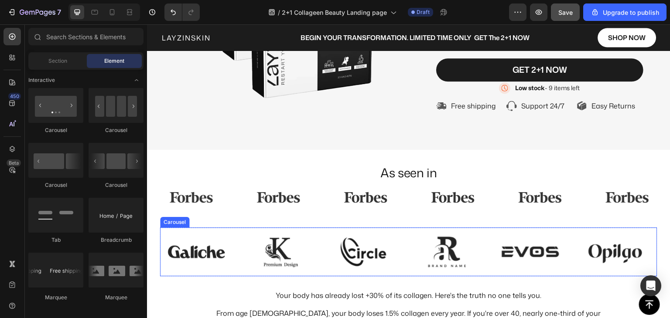
click at [403, 261] on div "Image Image Image Image Image Image Image Image Image Image Image Image" at bounding box center [408, 252] width 497 height 49
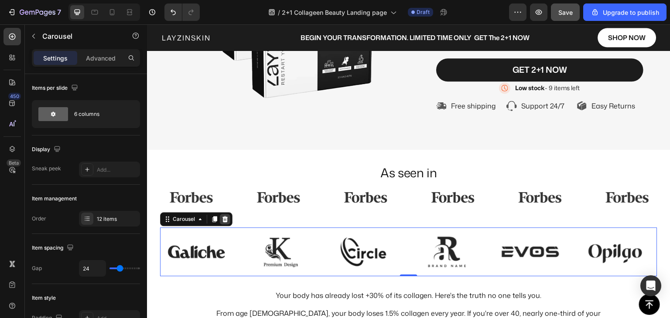
click at [225, 223] on icon at bounding box center [225, 219] width 7 height 7
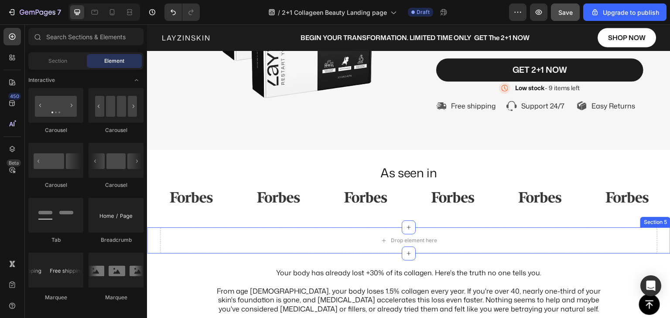
click at [154, 254] on div "Drop element here Row Section 5" at bounding box center [408, 241] width 523 height 26
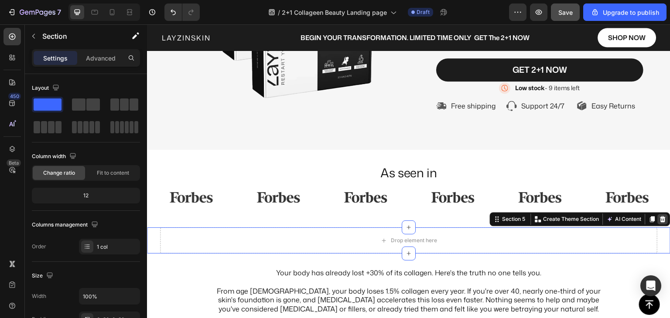
click at [659, 223] on icon at bounding box center [662, 219] width 7 height 7
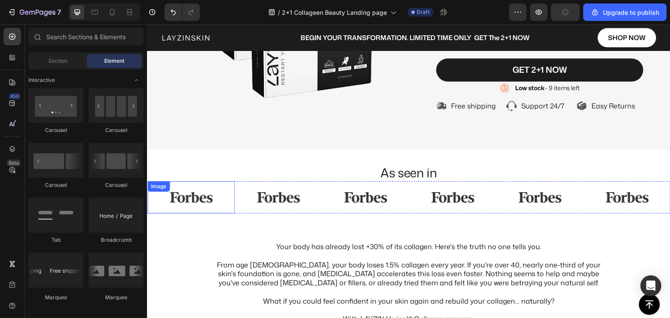
click at [231, 208] on div at bounding box center [190, 198] width 87 height 22
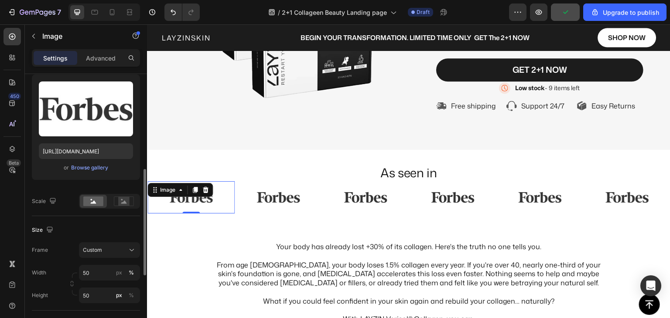
scroll to position [131, 0]
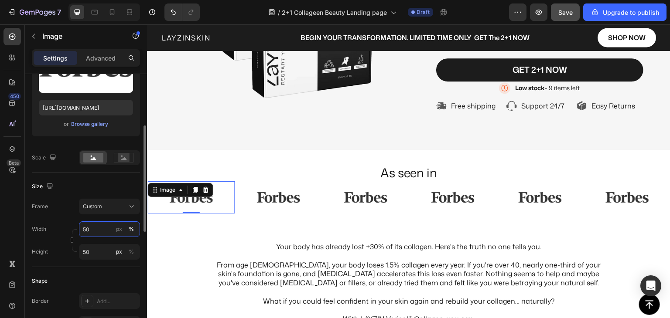
click at [93, 227] on input "50" at bounding box center [109, 230] width 61 height 16
type input "30"
click at [119, 230] on div "px" at bounding box center [119, 229] width 6 height 8
click at [129, 228] on div "%" at bounding box center [131, 229] width 5 height 8
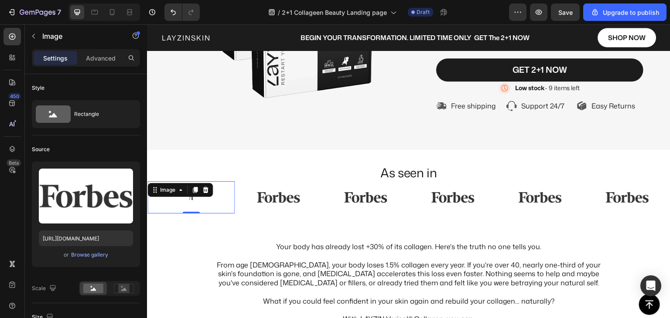
scroll to position [131, 0]
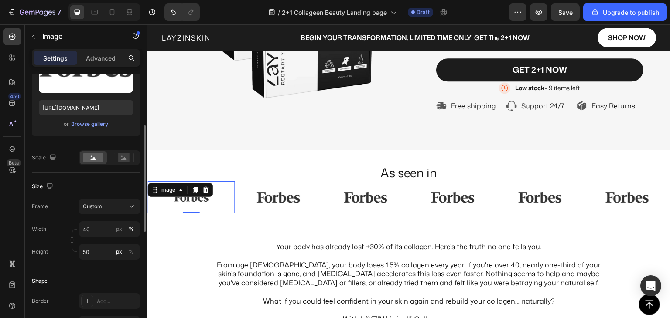
drag, startPoint x: 92, startPoint y: 230, endPoint x: 76, endPoint y: 221, distance: 18.2
click at [75, 226] on div "Width 40 px %" at bounding box center [86, 230] width 108 height 16
type input "1"
click at [131, 229] on div "%" at bounding box center [131, 229] width 5 height 8
click at [100, 228] on input "80" at bounding box center [109, 230] width 61 height 16
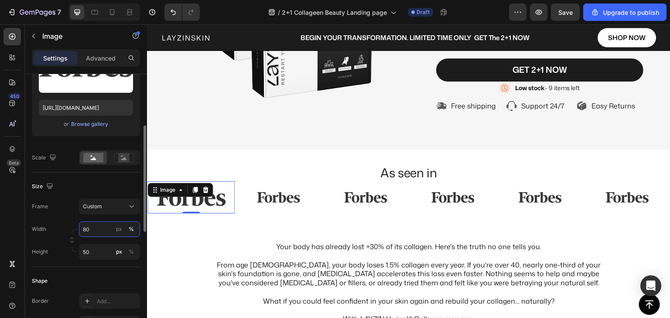
drag, startPoint x: 99, startPoint y: 228, endPoint x: 82, endPoint y: 229, distance: 17.5
click at [82, 229] on input "80" at bounding box center [109, 230] width 61 height 16
click at [119, 229] on div "px" at bounding box center [119, 229] width 6 height 8
type input "100"
click at [72, 223] on div "Width 100 px %" at bounding box center [86, 230] width 108 height 16
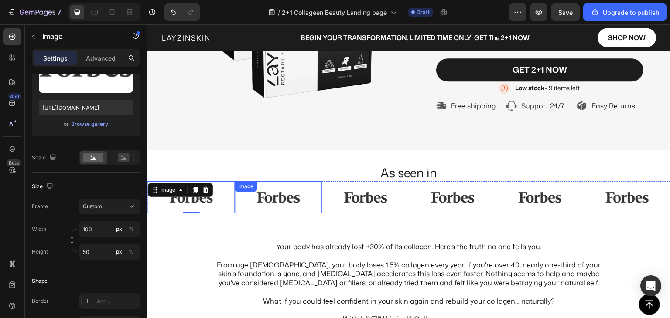
click at [320, 214] on div "Image" at bounding box center [278, 197] width 87 height 32
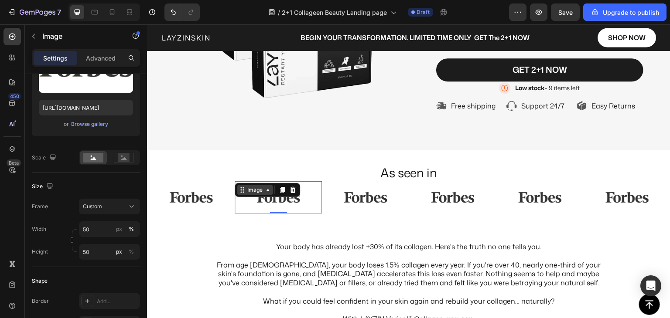
click at [245, 194] on icon at bounding box center [242, 190] width 7 height 7
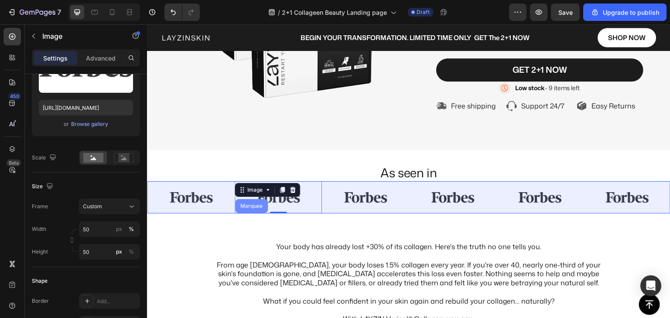
click at [242, 209] on div "Marquee" at bounding box center [252, 206] width 26 height 5
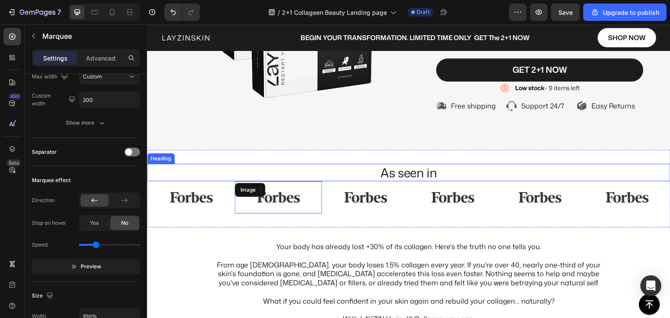
scroll to position [0, 0]
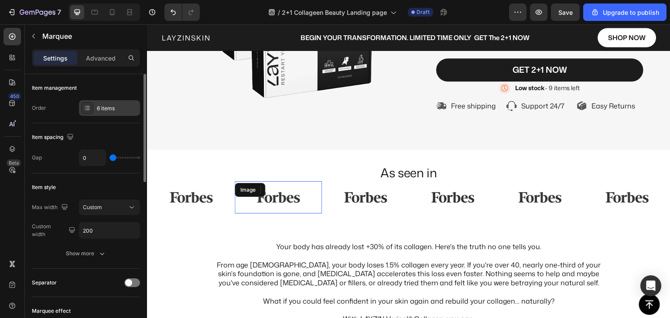
click at [103, 109] on div "6 items" at bounding box center [117, 109] width 41 height 8
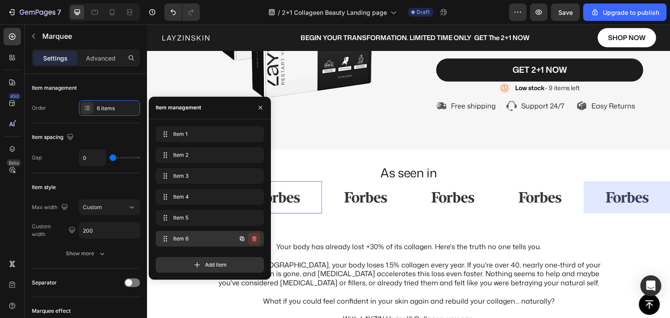
click at [254, 238] on icon "button" at bounding box center [254, 238] width 4 height 5
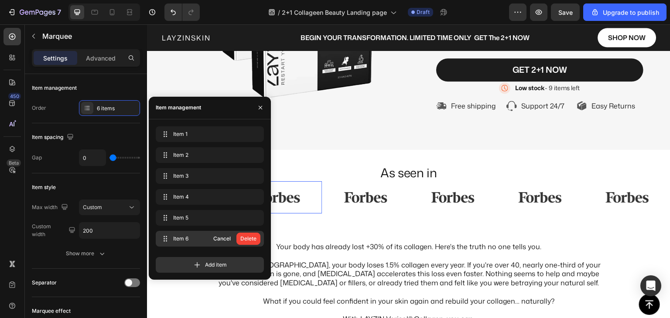
click at [254, 238] on div "Delete" at bounding box center [248, 239] width 16 height 8
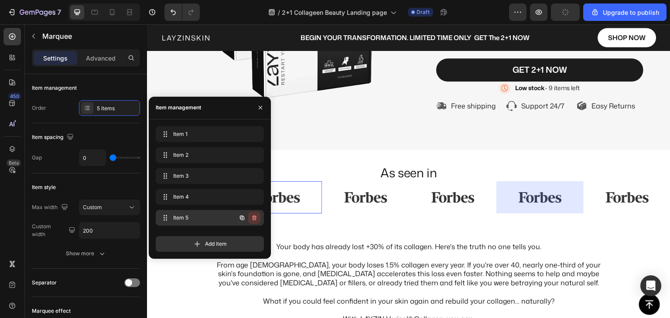
click at [253, 220] on icon "button" at bounding box center [254, 218] width 7 height 7
click at [253, 220] on div "Delete" at bounding box center [248, 218] width 16 height 8
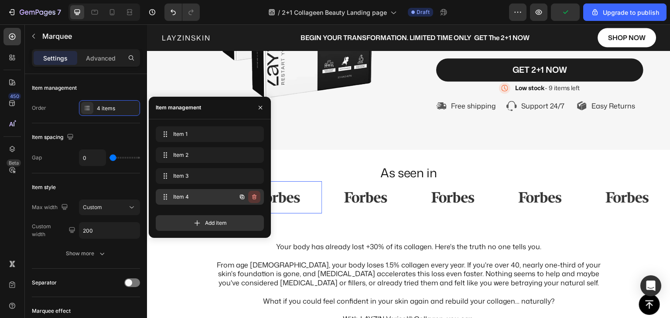
click at [254, 198] on icon "button" at bounding box center [254, 197] width 7 height 7
click at [254, 198] on div "Delete" at bounding box center [248, 197] width 16 height 8
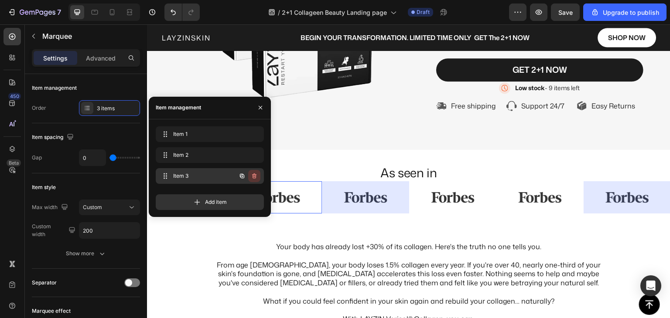
click at [255, 180] on button "button" at bounding box center [254, 176] width 12 height 12
click at [255, 180] on div "Delete" at bounding box center [248, 176] width 16 height 8
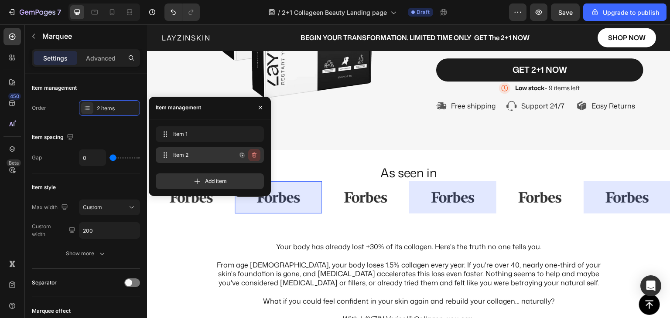
click at [255, 156] on icon "button" at bounding box center [255, 155] width 0 height 2
click at [255, 156] on div "Delete" at bounding box center [248, 155] width 16 height 8
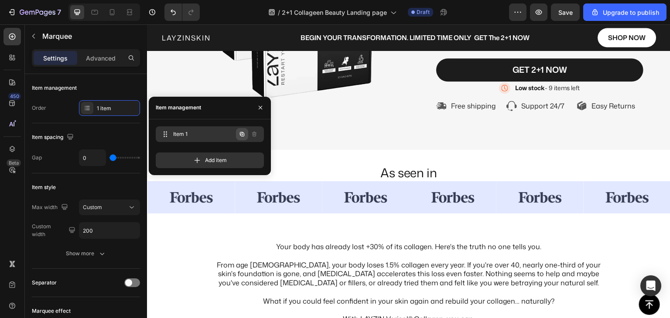
click at [242, 133] on icon "button" at bounding box center [243, 134] width 2 height 2
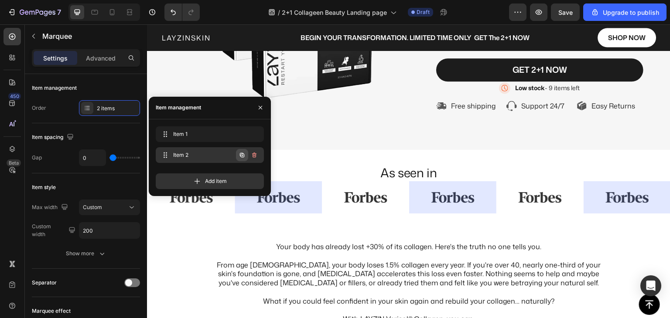
click at [242, 154] on icon "button" at bounding box center [243, 155] width 2 height 2
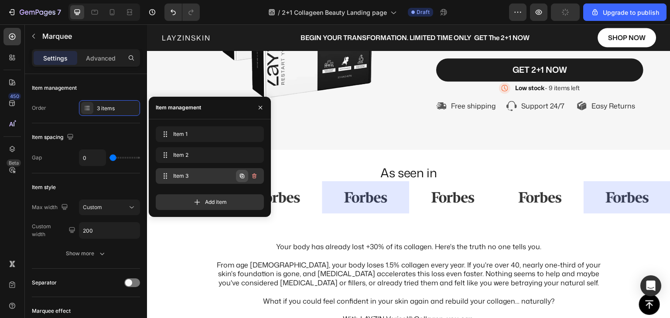
click at [241, 174] on icon "button" at bounding box center [242, 176] width 7 height 7
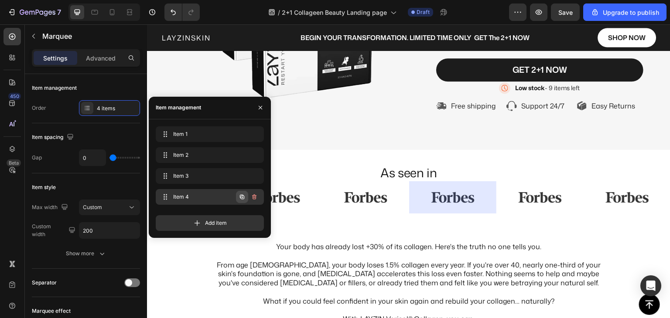
click at [240, 195] on icon "button" at bounding box center [242, 197] width 4 height 4
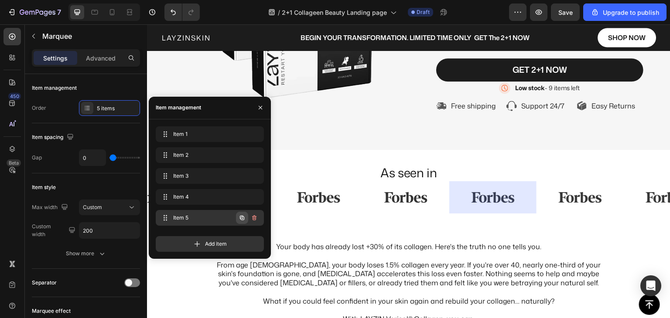
scroll to position [0, 134]
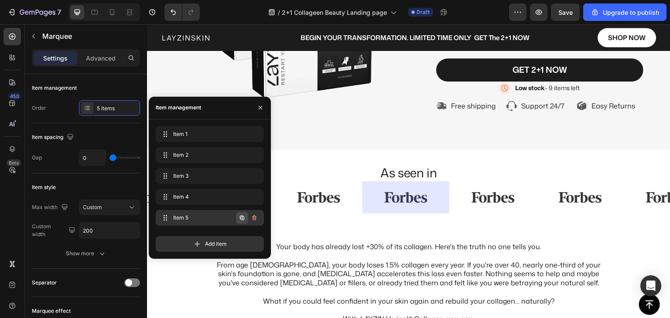
click at [241, 219] on icon "button" at bounding box center [242, 218] width 7 height 7
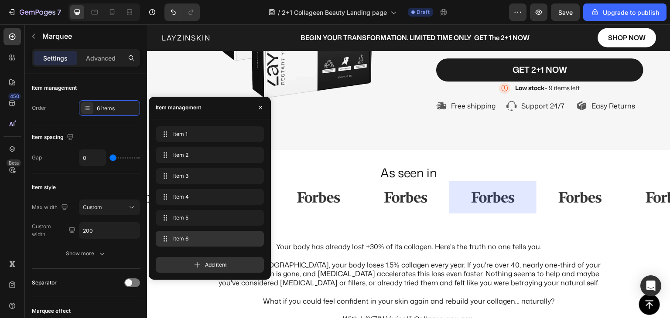
scroll to position [0, 222]
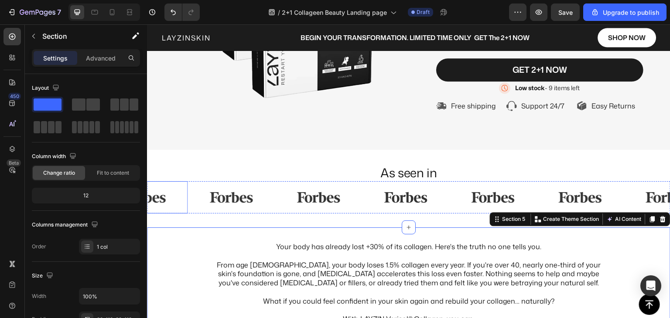
click at [177, 208] on div at bounding box center [143, 198] width 87 height 22
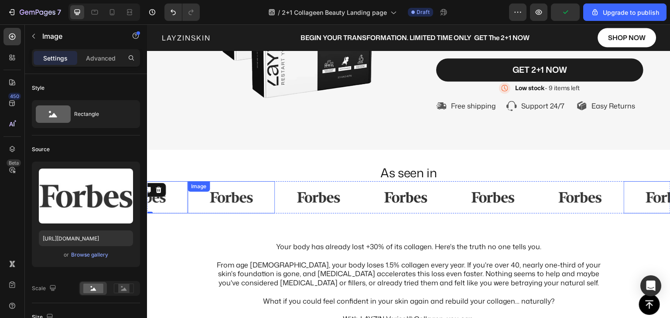
click at [211, 208] on img at bounding box center [231, 198] width 44 height 22
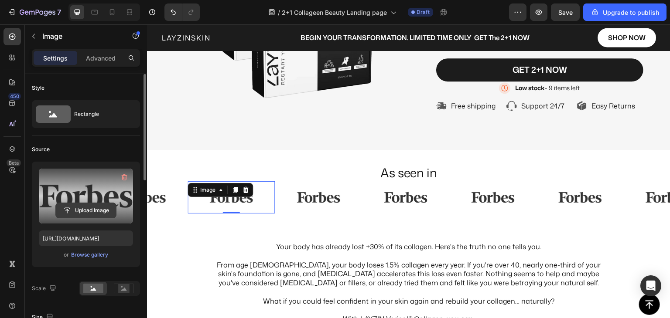
click at [90, 213] on input "file" at bounding box center [86, 210] width 60 height 15
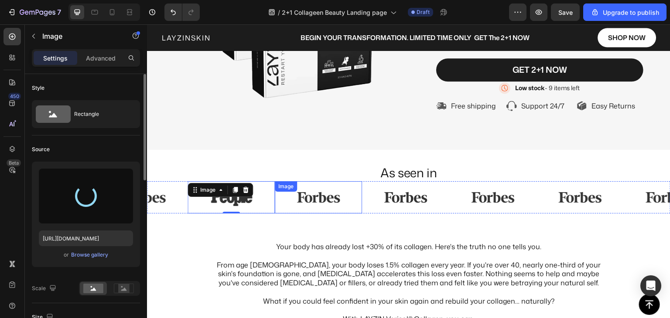
type input "https://cdn.shopify.com/s/files/1/0635/1047/9062/files/gempages_540914423640884…"
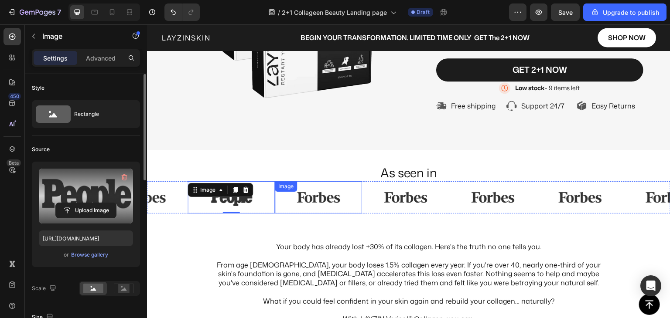
click at [328, 208] on img at bounding box center [319, 198] width 44 height 22
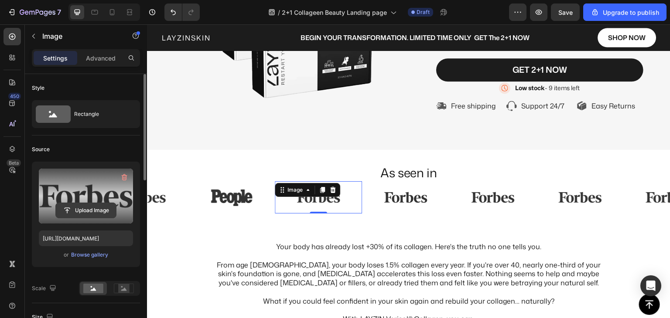
click at [108, 208] on input "file" at bounding box center [86, 210] width 60 height 15
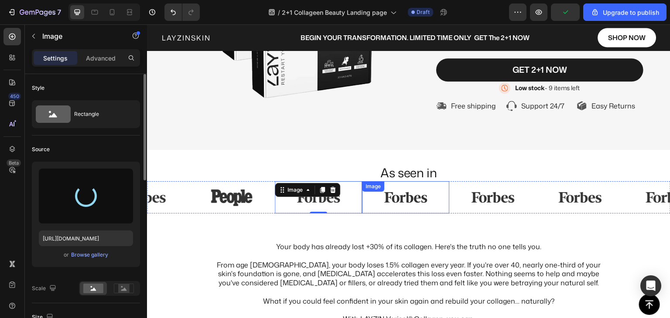
type input "https://cdn.shopify.com/s/files/1/0635/1047/9062/files/gempages_540914423640884…"
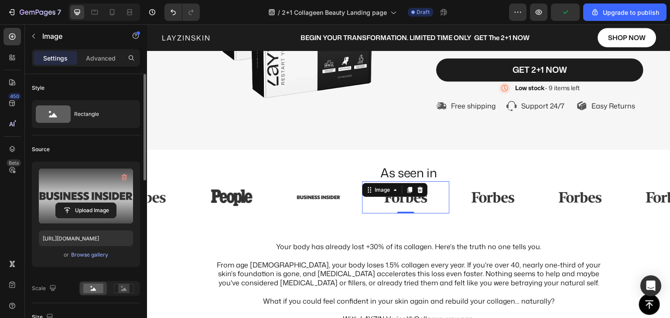
click at [403, 208] on img at bounding box center [406, 198] width 44 height 22
click at [102, 205] on input "file" at bounding box center [86, 210] width 60 height 15
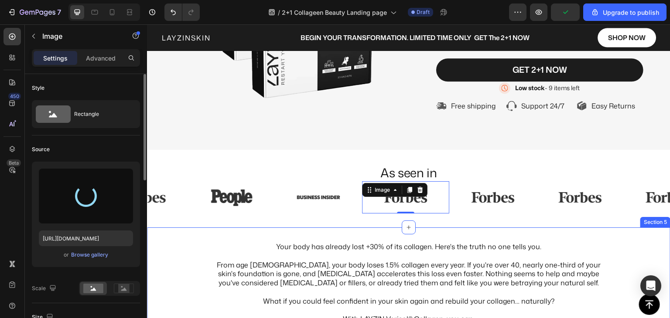
type input "https://cdn.shopify.com/s/files/1/0635/1047/9062/files/gempages_540914423640884…"
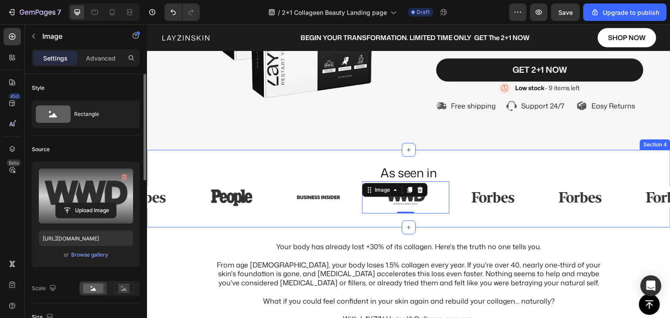
click at [495, 179] on div "As seen in Heading Image Image Image Image Image Image 0 Image Image Image Imag…" at bounding box center [408, 189] width 523 height 78
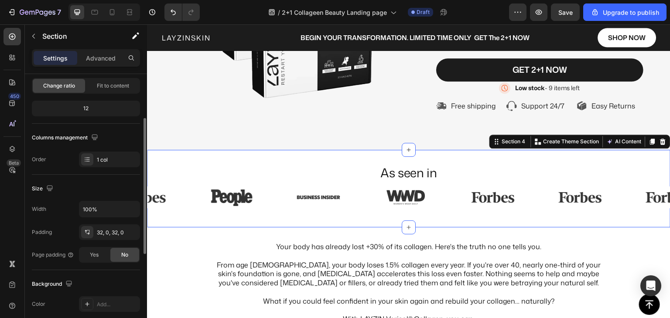
scroll to position [218, 0]
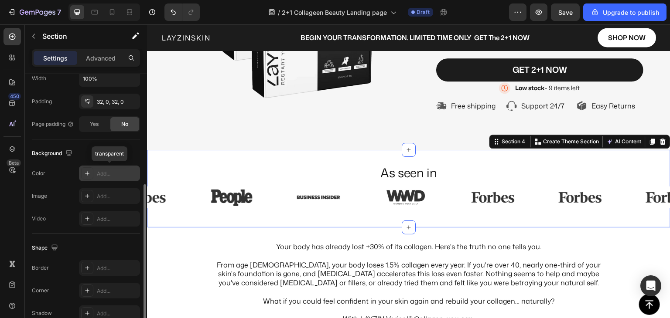
click at [89, 177] on div at bounding box center [87, 173] width 12 height 12
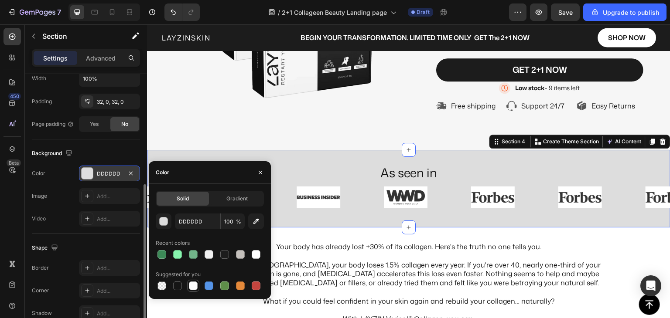
click at [192, 284] on div at bounding box center [193, 286] width 9 height 9
type input "FFFFFF"
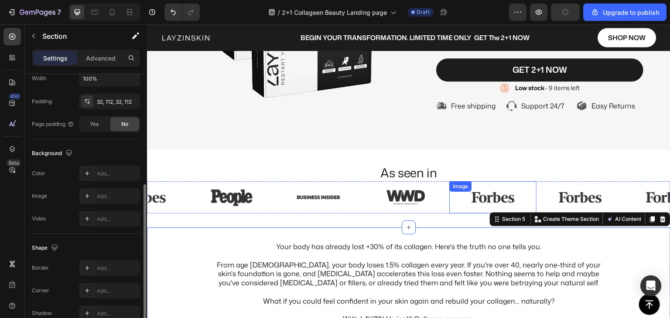
click at [485, 208] on img at bounding box center [493, 198] width 44 height 22
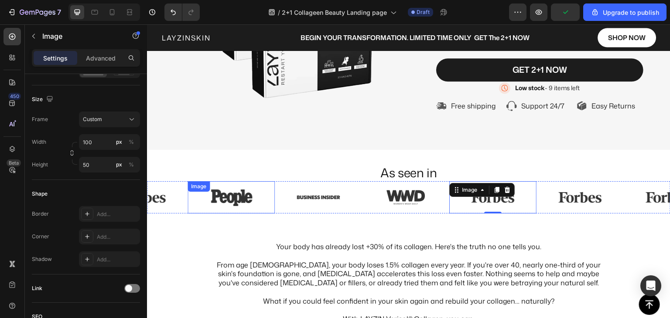
scroll to position [0, 0]
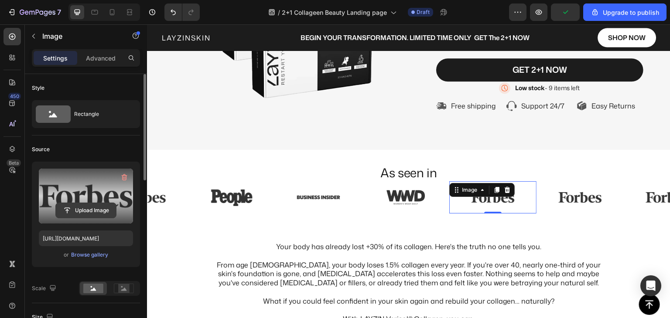
click at [84, 207] on input "file" at bounding box center [86, 210] width 60 height 15
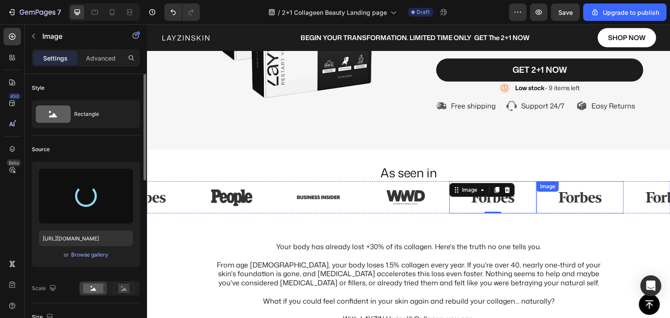
type input "https://cdn.shopify.com/s/files/1/0635/1047/9062/files/gempages_540914423640884…"
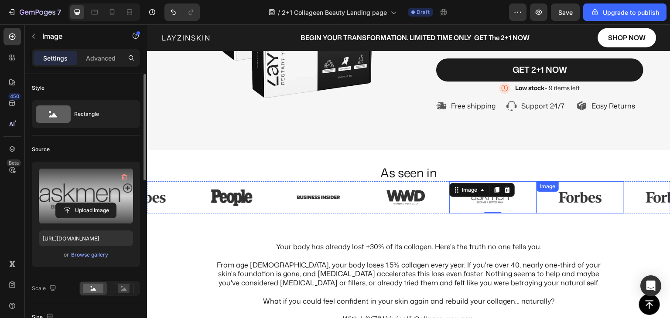
click at [577, 208] on img at bounding box center [580, 198] width 44 height 22
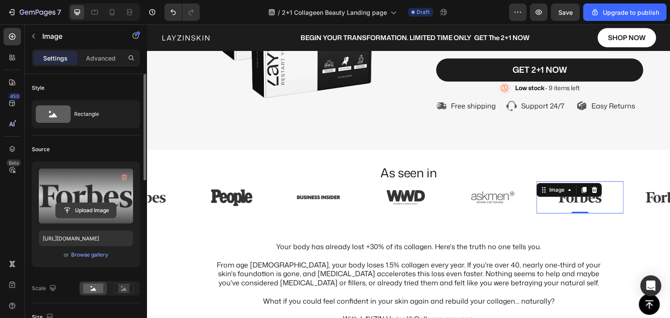
click at [110, 208] on input "file" at bounding box center [86, 210] width 60 height 15
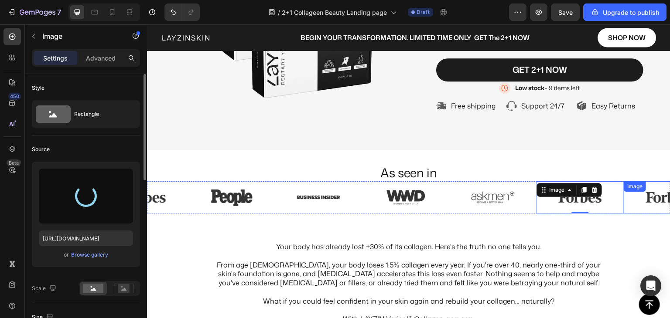
type input "https://cdn.shopify.com/s/files/1/0635/1047/9062/files/gempages_540914423640884…"
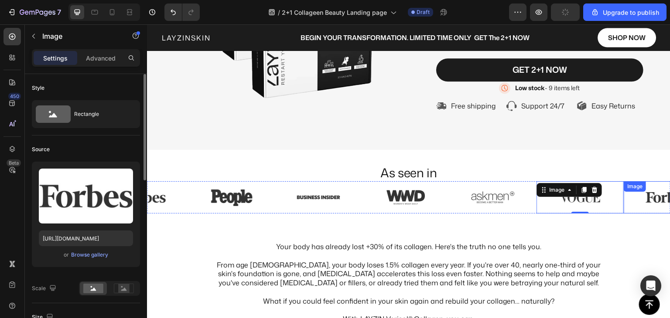
click at [652, 208] on img at bounding box center [667, 198] width 44 height 22
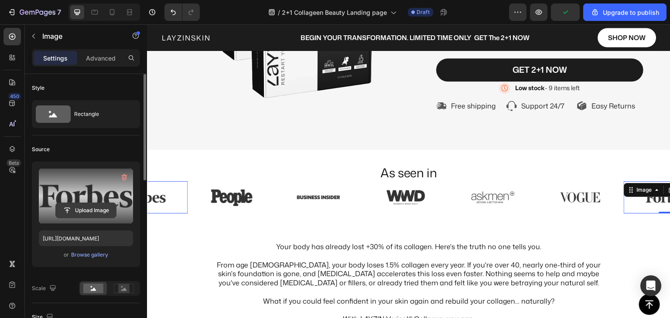
click at [103, 205] on input "file" at bounding box center [86, 210] width 60 height 15
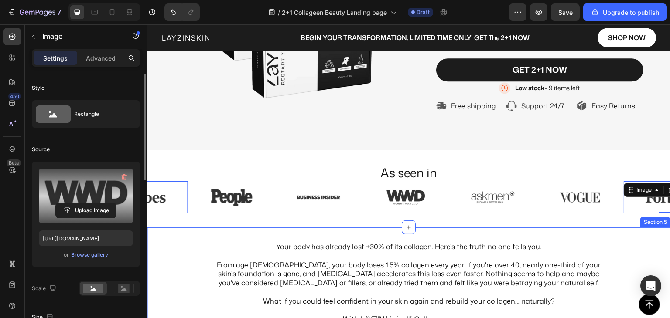
type input "https://cdn.shopify.com/s/files/1/0635/1047/9062/files/gempages_540914423640884…"
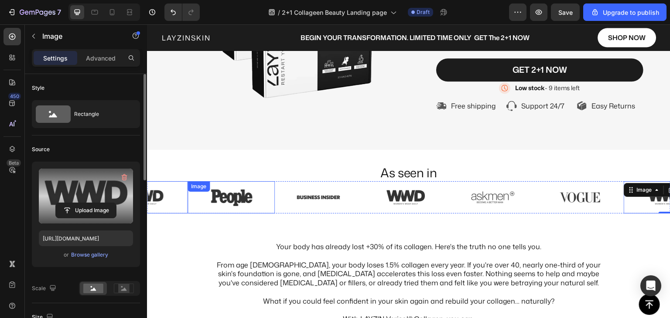
click at [209, 214] on div "Image" at bounding box center [231, 197] width 87 height 32
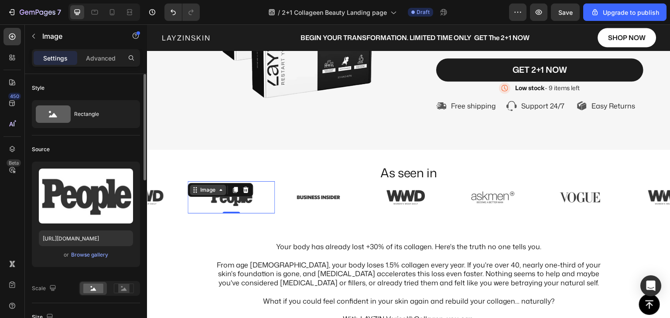
click at [202, 194] on div "Image" at bounding box center [207, 190] width 19 height 8
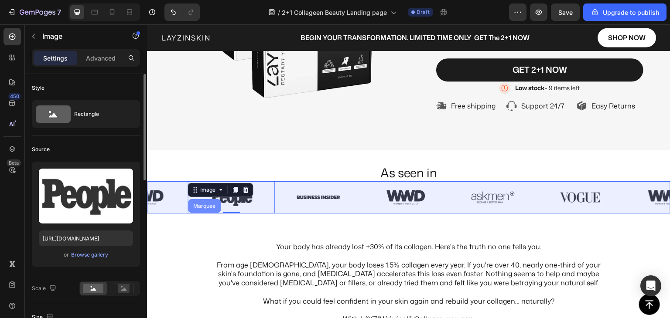
click at [206, 209] on div "Marquee" at bounding box center [204, 206] width 26 height 5
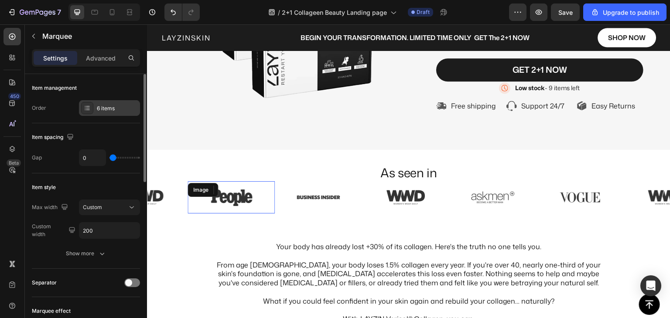
click at [103, 107] on div "6 items" at bounding box center [117, 109] width 41 height 8
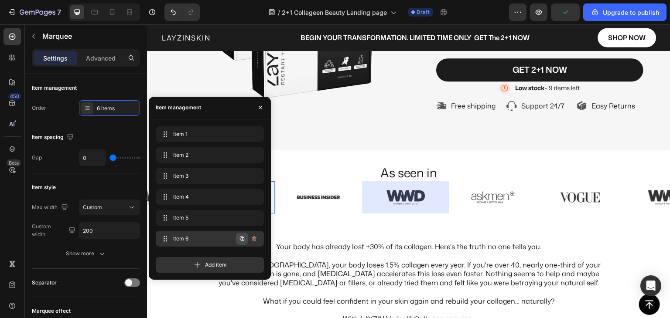
click at [242, 241] on icon "button" at bounding box center [242, 239] width 7 height 7
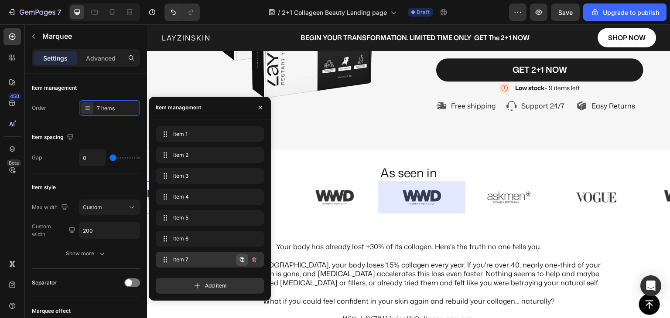
scroll to position [0, 309]
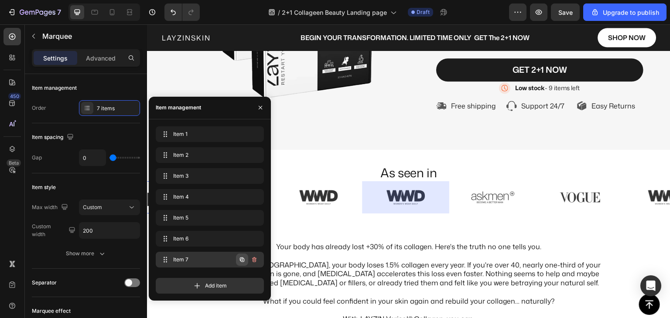
click at [241, 264] on button "button" at bounding box center [242, 260] width 12 height 12
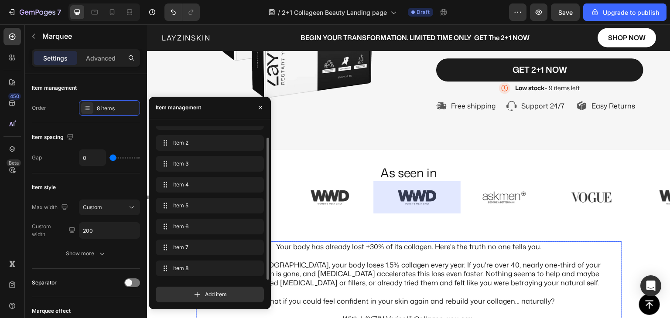
scroll to position [0, 396]
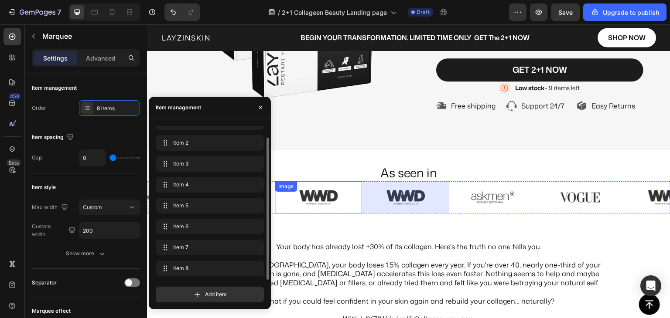
click at [318, 208] on img at bounding box center [319, 198] width 44 height 22
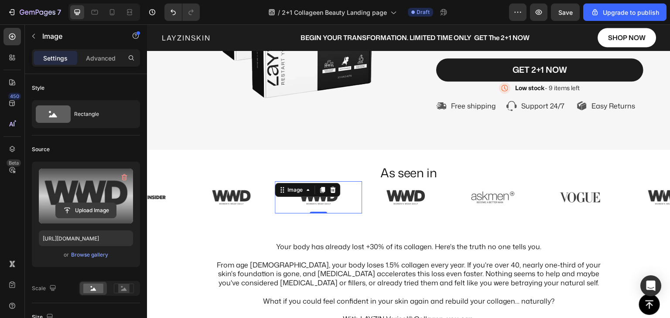
click at [87, 210] on input "file" at bounding box center [86, 210] width 60 height 15
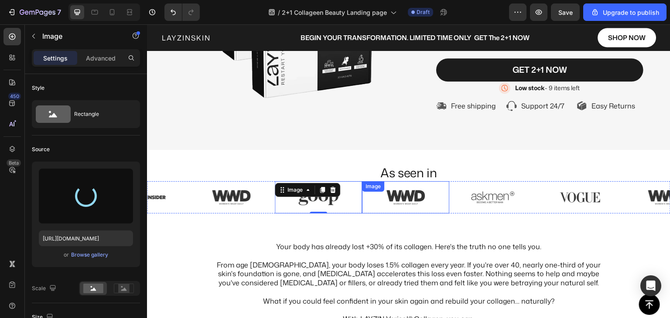
type input "https://cdn.shopify.com/s/files/1/0635/1047/9062/files/gempages_540914423640884…"
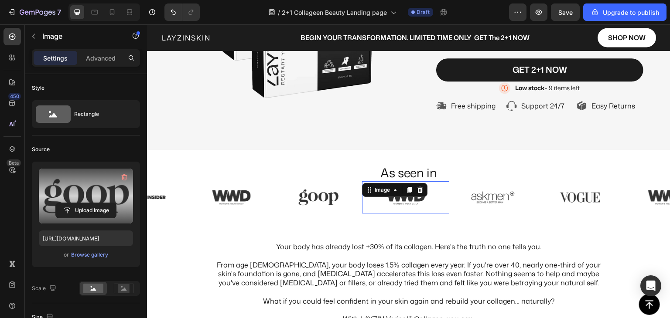
click at [401, 208] on img at bounding box center [406, 198] width 44 height 22
click at [77, 210] on input "file" at bounding box center [86, 210] width 60 height 15
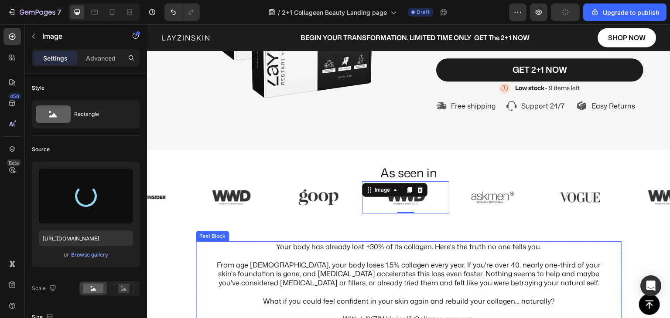
type input "https://cdn.shopify.com/s/files/1/0635/1047/9062/files/gempages_540914423640884…"
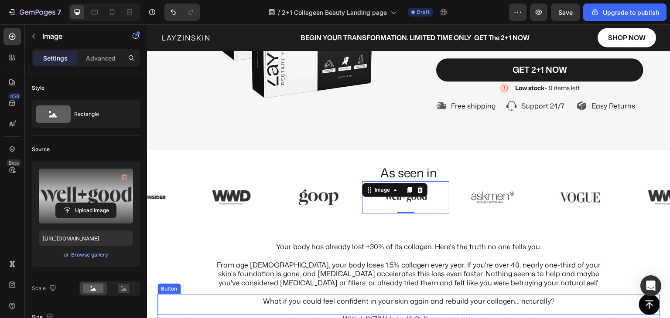
scroll to position [99, 0]
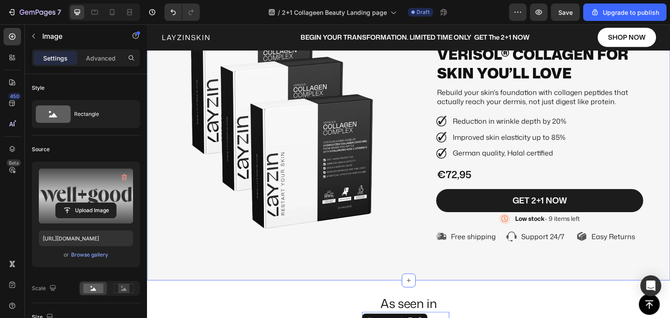
click at [414, 281] on div "Image Icon Icon Icon Icon Icon Icon List Trusted by 11,000+ Dutch women who cho…" at bounding box center [408, 125] width 523 height 312
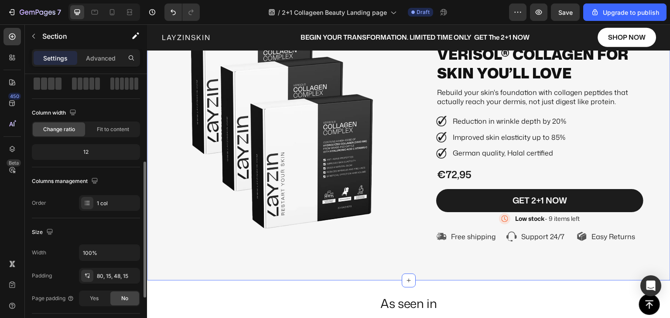
scroll to position [131, 0]
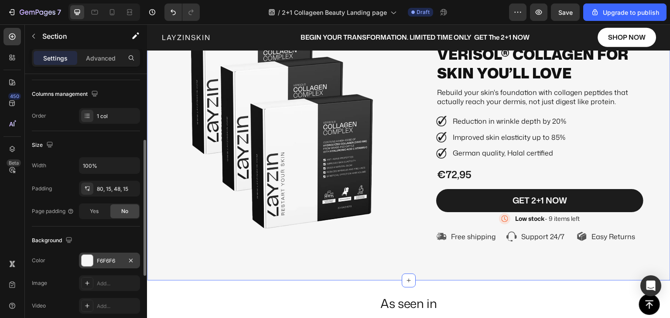
click at [88, 262] on div at bounding box center [87, 260] width 11 height 11
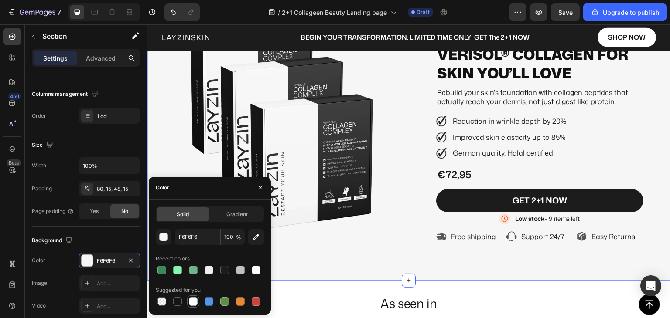
click at [191, 302] on div at bounding box center [193, 301] width 9 height 9
type input "FFFFFF"
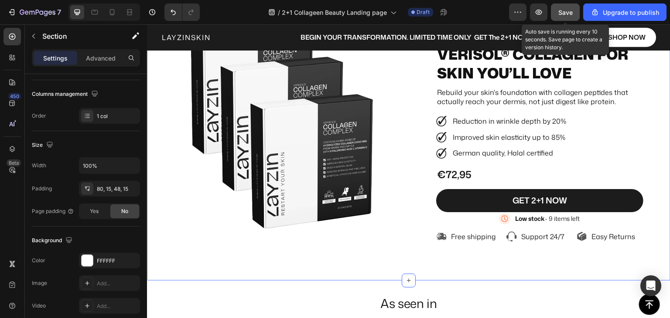
click at [563, 10] on span "Save" at bounding box center [565, 12] width 14 height 7
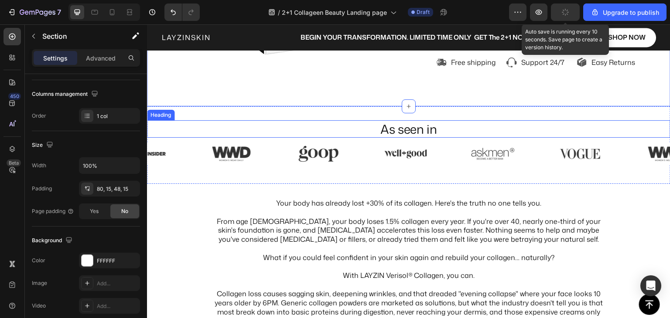
scroll to position [361, 0]
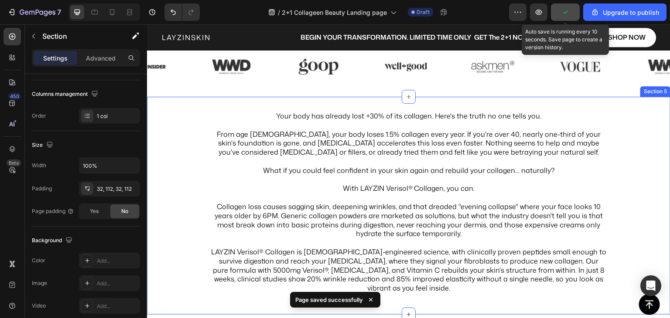
click at [157, 173] on div "Your body has already lost +30% of its collagen. Here's the truth no one tells …" at bounding box center [408, 206] width 523 height 218
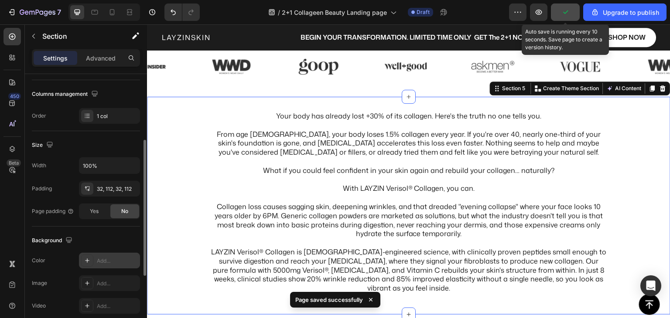
click at [95, 253] on div "Add..." at bounding box center [109, 261] width 61 height 16
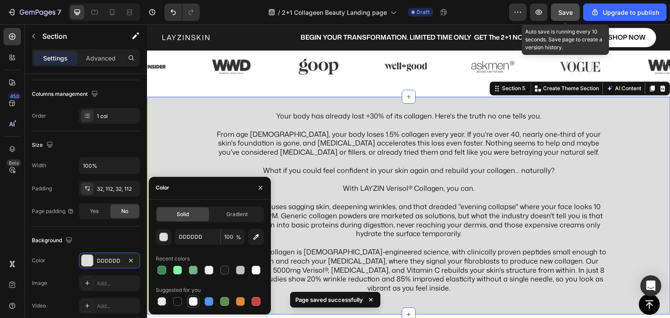
click at [194, 299] on div at bounding box center [193, 301] width 9 height 9
type input "FFFFFF"
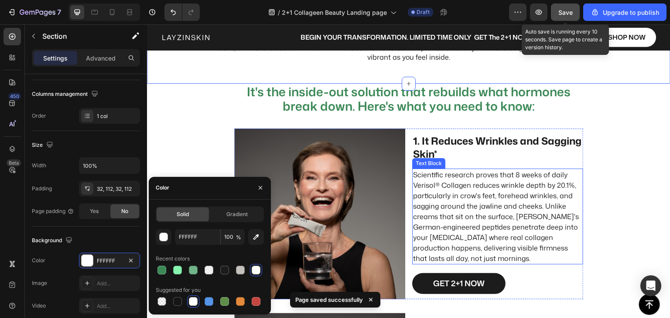
scroll to position [623, 0]
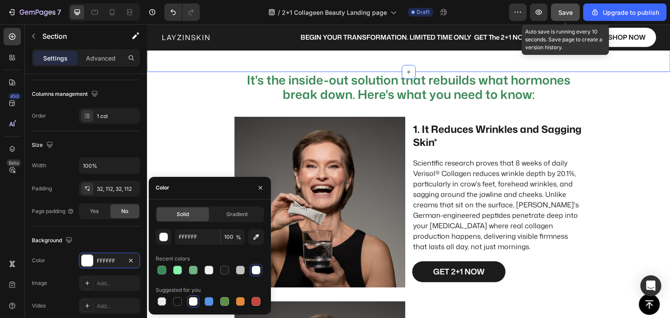
click at [568, 12] on span "Save" at bounding box center [565, 12] width 14 height 7
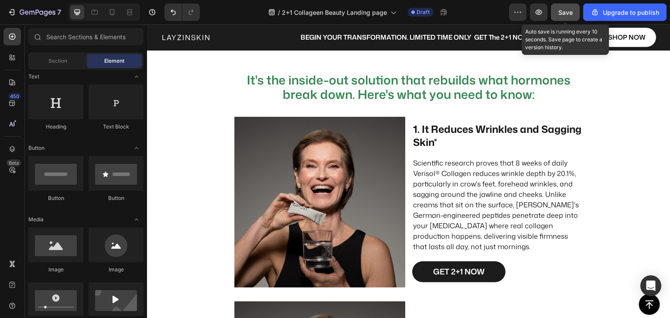
scroll to position [0, 0]
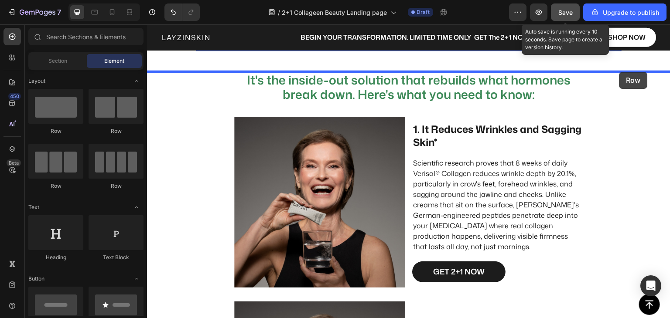
drag, startPoint x: 197, startPoint y: 134, endPoint x: 619, endPoint y: 72, distance: 427.2
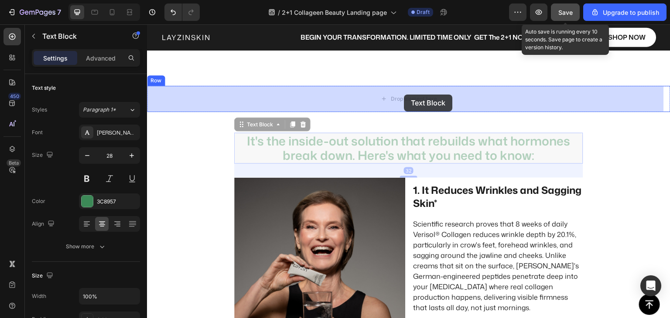
drag, startPoint x: 390, startPoint y: 146, endPoint x: 404, endPoint y: 95, distance: 53.3
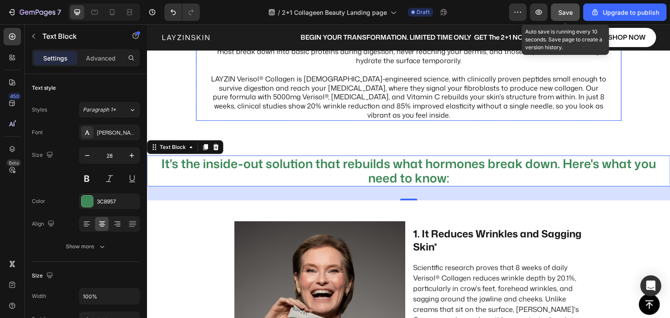
scroll to position [579, 0]
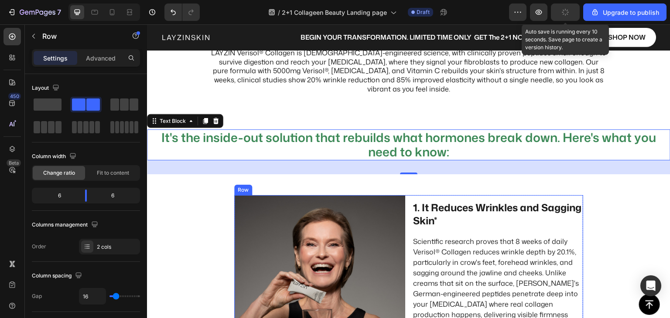
click at [406, 207] on div "Image 1. It Reduces Wrinkles and Sagging Skin* Text Block Scientific research p…" at bounding box center [408, 280] width 349 height 171
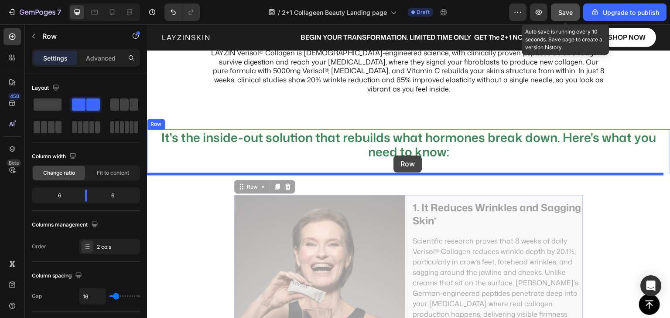
drag, startPoint x: 239, startPoint y: 189, endPoint x: 393, endPoint y: 156, distance: 158.0
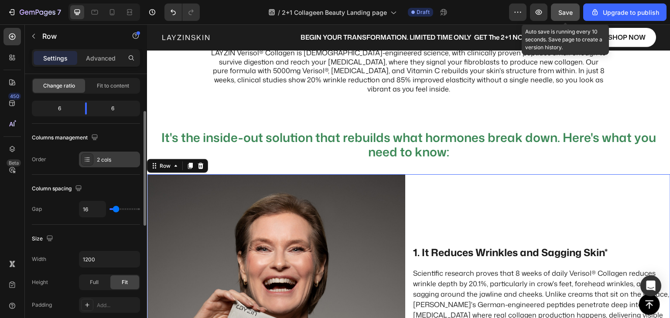
scroll to position [131, 0]
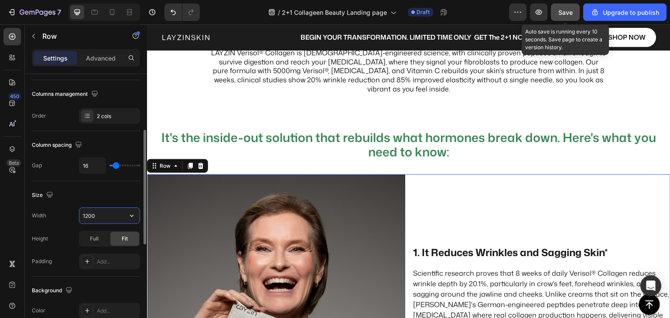
click at [100, 216] on input "1200" at bounding box center [109, 216] width 60 height 16
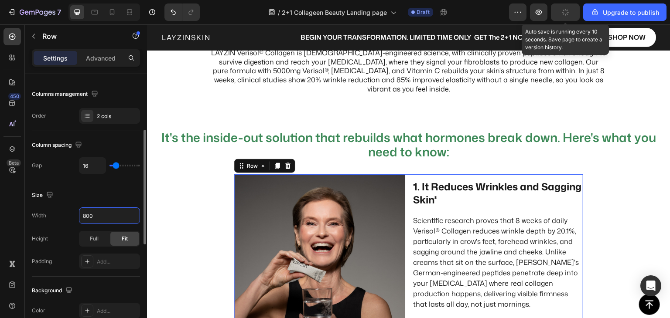
type input "800"
click at [99, 194] on div "Size" at bounding box center [86, 195] width 108 height 14
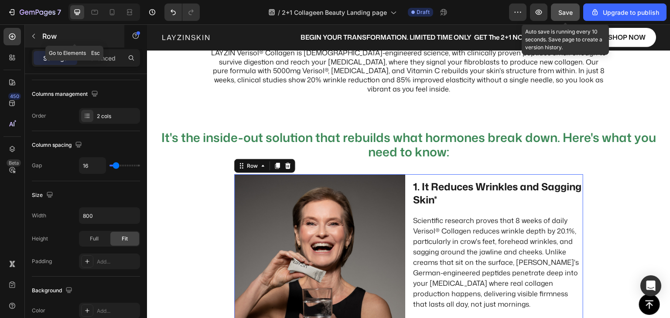
click at [32, 36] on icon "button" at bounding box center [33, 36] width 3 height 5
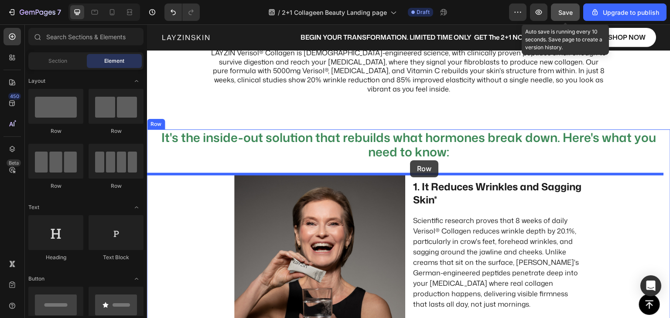
drag, startPoint x: 194, startPoint y: 137, endPoint x: 410, endPoint y: 160, distance: 217.6
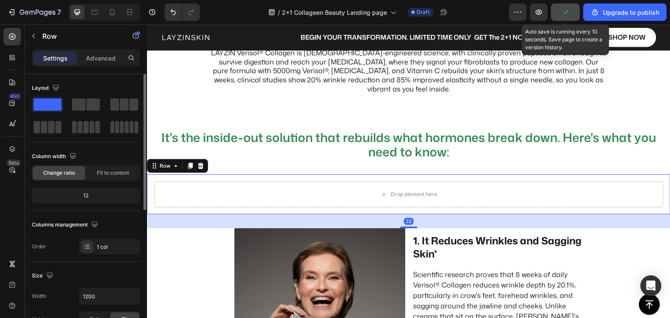
click at [98, 287] on div "Size Width 1200 Height Full Fit Padding 16, 16, 16, 16" at bounding box center [86, 310] width 108 height 96
click at [99, 295] on input "1200" at bounding box center [109, 297] width 60 height 16
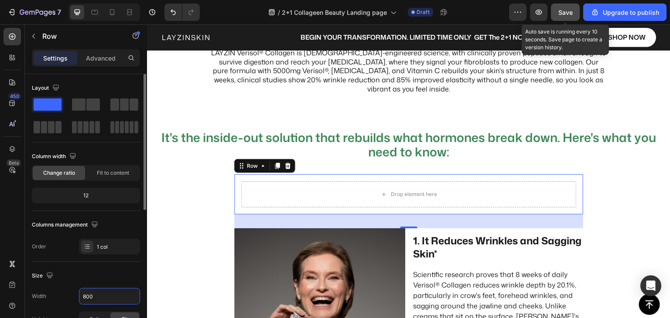
type input "800"
drag, startPoint x: 91, startPoint y: 278, endPoint x: 140, endPoint y: 257, distance: 53.5
click at [91, 277] on div "Size" at bounding box center [86, 276] width 108 height 14
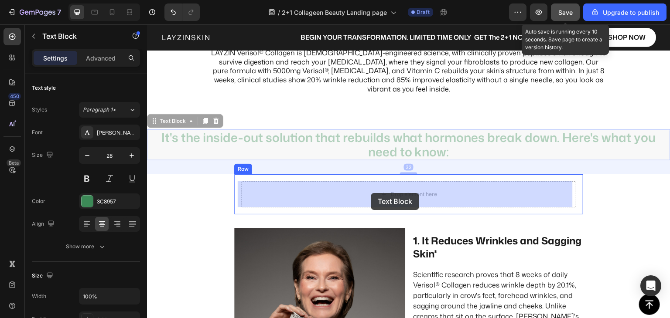
drag, startPoint x: 352, startPoint y: 145, endPoint x: 370, endPoint y: 188, distance: 47.3
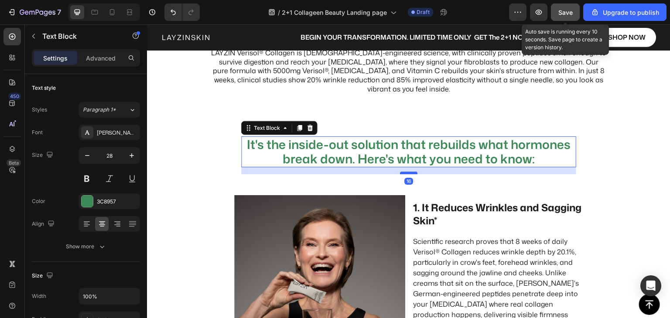
drag, startPoint x: 402, startPoint y: 181, endPoint x: 405, endPoint y: 174, distance: 7.8
click at [405, 174] on div at bounding box center [408, 173] width 17 height 3
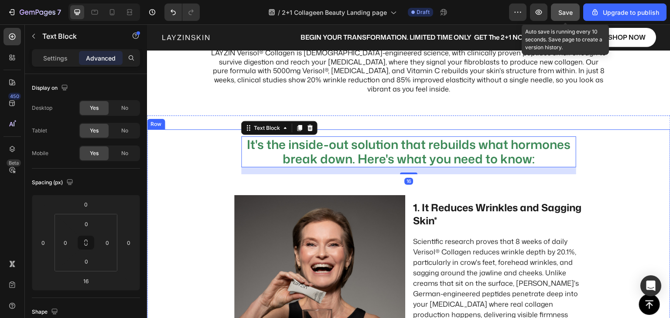
click at [598, 212] on div "It's the inside-out solution that rebuilds what hormones break down. Here's wha…" at bounding box center [408, 255] width 523 height 251
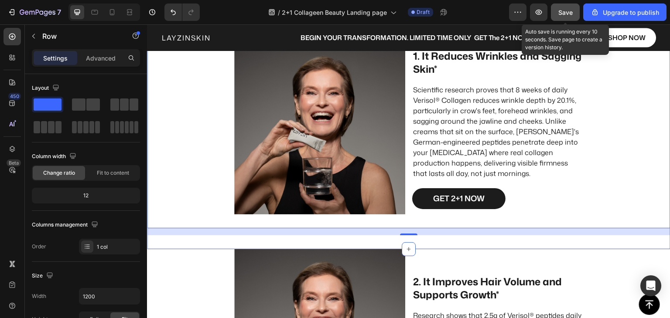
scroll to position [754, 0]
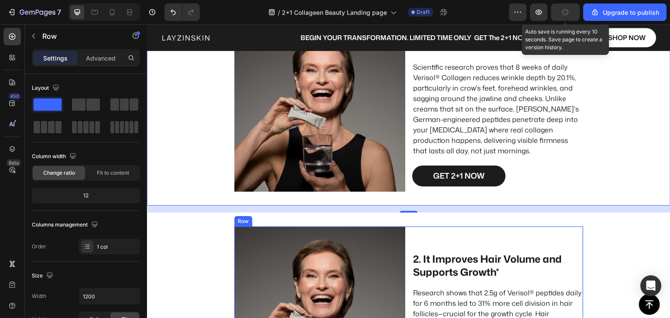
click at [412, 232] on div "2. It Improves Hair Volume and Supports Growth* Text Block Research shows that …" at bounding box center [497, 312] width 171 height 171
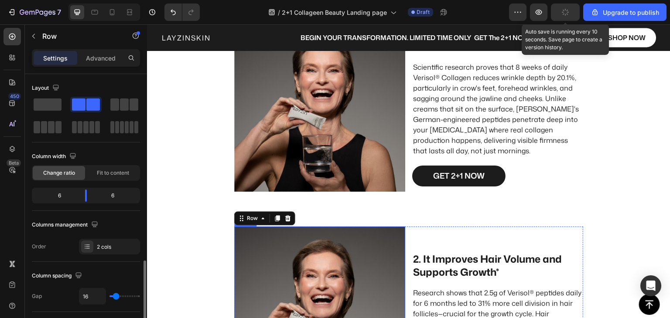
scroll to position [131, 0]
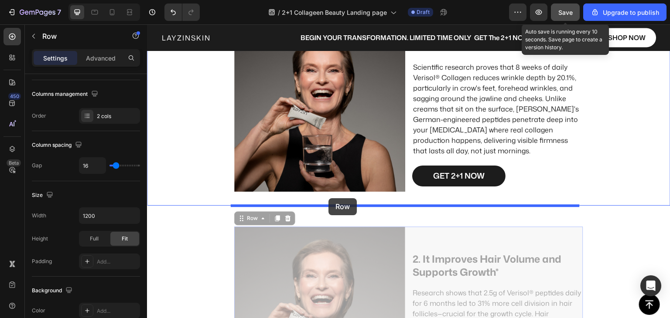
drag, startPoint x: 240, startPoint y: 219, endPoint x: 328, endPoint y: 198, distance: 90.4
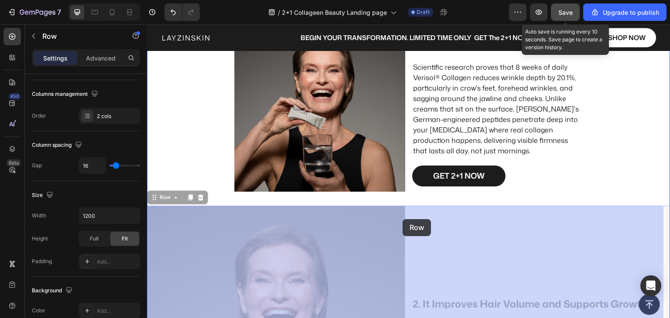
drag, startPoint x: 156, startPoint y: 200, endPoint x: 403, endPoint y: 220, distance: 247.7
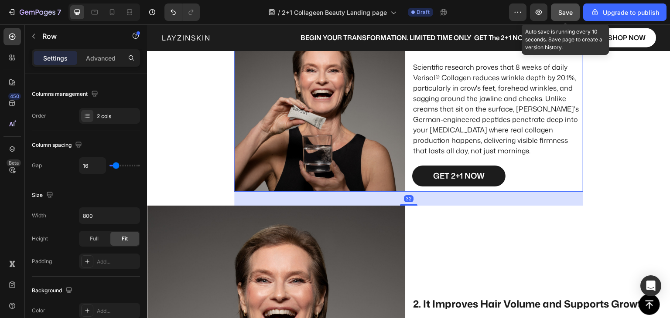
click at [408, 188] on div "Image 1. It Reduces Wrinkles and Sagging Skin* Text Block Scientific research p…" at bounding box center [408, 106] width 349 height 171
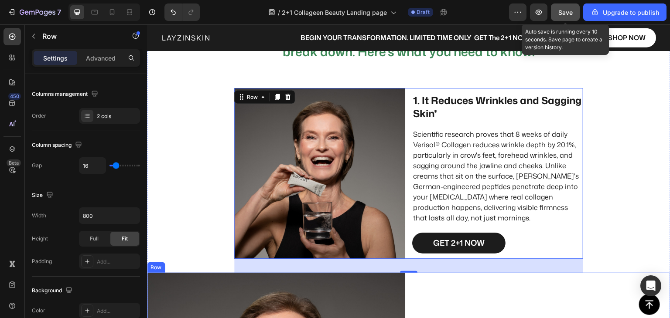
scroll to position [666, 0]
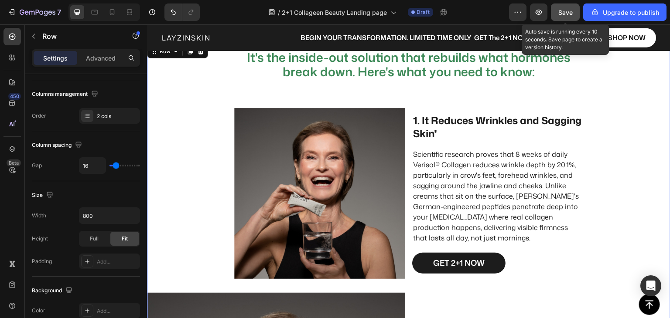
click at [403, 102] on div "It's the inside-out solution that rebuilds what hormones break down. Here's wha…" at bounding box center [408, 303] width 523 height 523
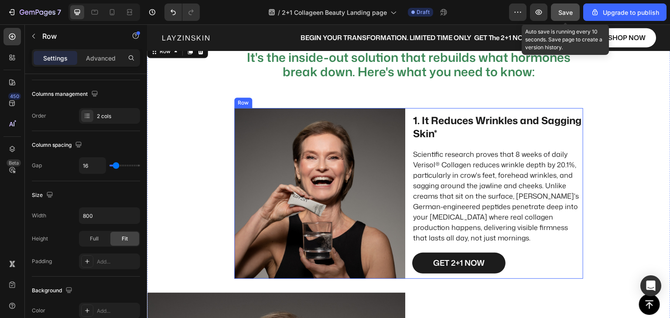
click at [406, 116] on div "Image 1. It Reduces Wrinkles and Sagging Skin* Text Block Scientific research p…" at bounding box center [408, 193] width 349 height 171
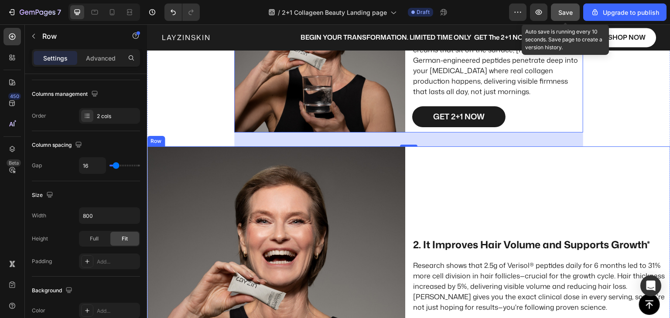
scroll to position [841, 0]
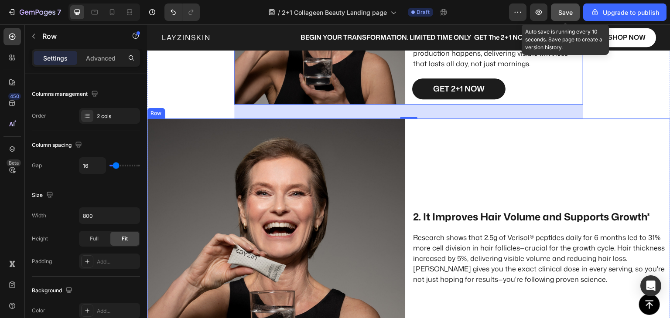
click at [416, 138] on div "2. It Improves Hair Volume and Supports Growth* Text Block Research shows that …" at bounding box center [541, 248] width 258 height 258
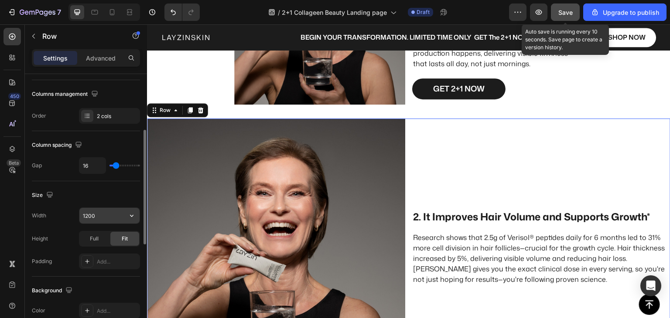
click at [94, 216] on input "1200" at bounding box center [109, 216] width 60 height 16
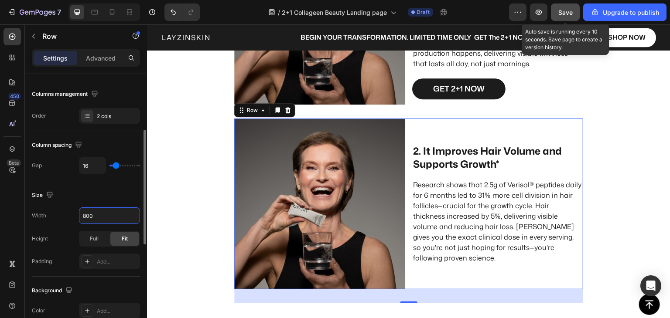
type input "800"
click at [94, 194] on div "Size" at bounding box center [86, 195] width 108 height 14
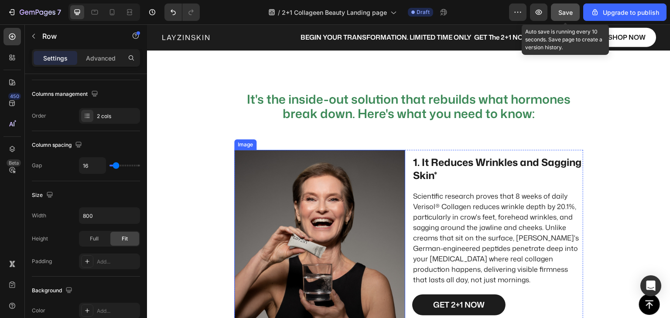
scroll to position [579, 0]
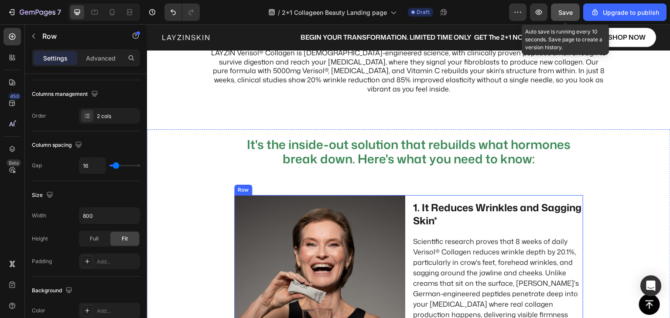
click at [405, 198] on div "Image 1. It Reduces Wrinkles and Sagging Skin* Text Block Scientific research p…" at bounding box center [408, 280] width 349 height 171
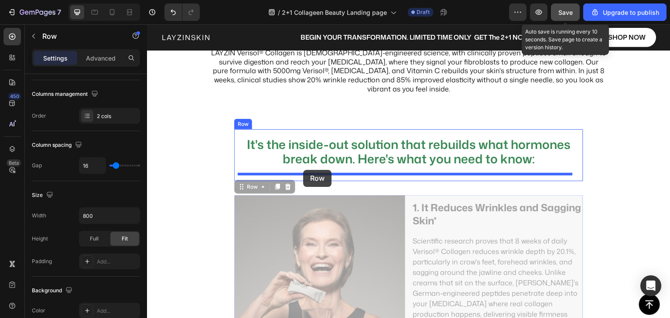
drag, startPoint x: 237, startPoint y: 188, endPoint x: 303, endPoint y: 170, distance: 68.2
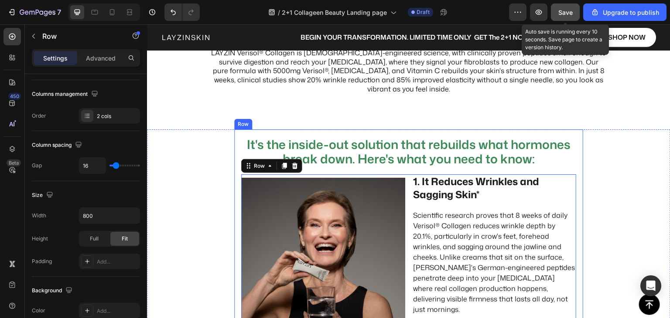
click at [577, 166] on div "It's the inside-out solution that rebuilds what hormones break down. Here's wha…" at bounding box center [408, 248] width 349 height 236
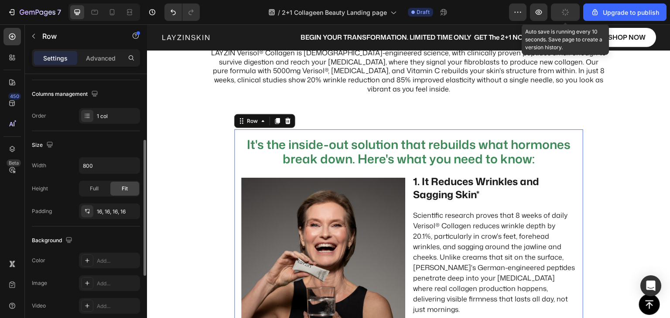
click at [87, 211] on icon at bounding box center [87, 211] width 7 height 7
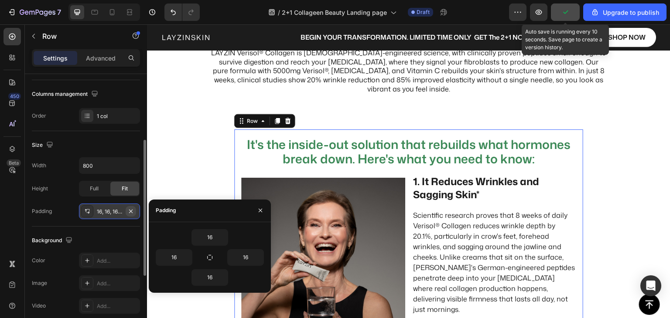
click at [130, 210] on icon "button" at bounding box center [130, 210] width 3 height 3
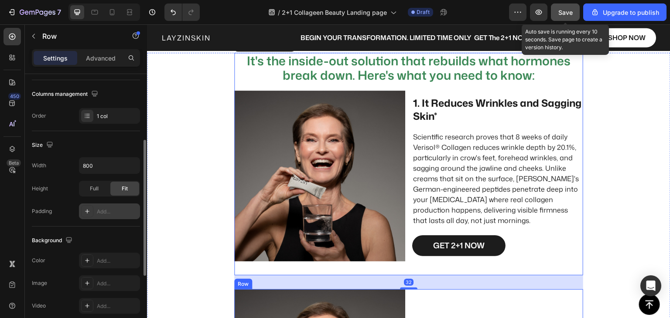
scroll to position [666, 0]
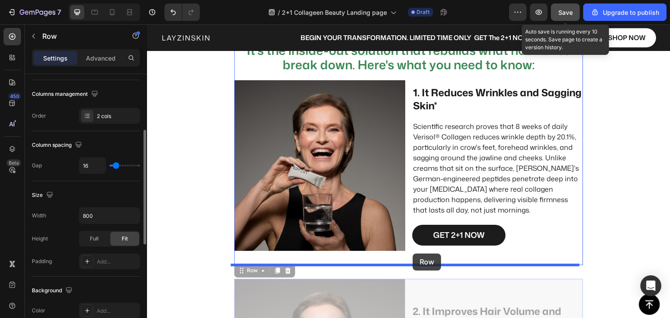
drag, startPoint x: 237, startPoint y: 272, endPoint x: 413, endPoint y: 254, distance: 177.1
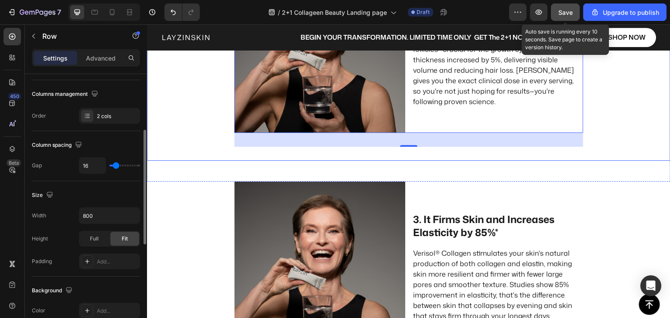
scroll to position [972, 0]
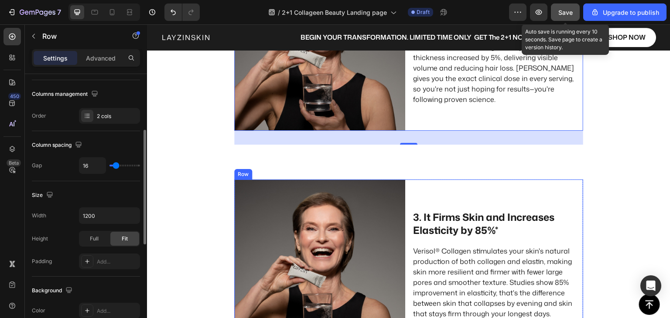
click at [416, 184] on div "3. It Firms Skin and Increases Elasticity by 85%* Text Block Verisol® Collagen …" at bounding box center [497, 265] width 171 height 171
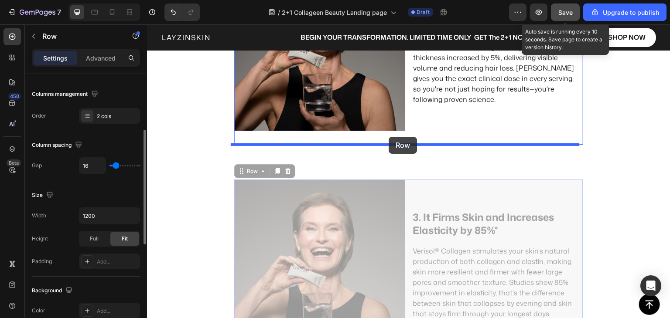
drag, startPoint x: 238, startPoint y: 170, endPoint x: 389, endPoint y: 137, distance: 154.1
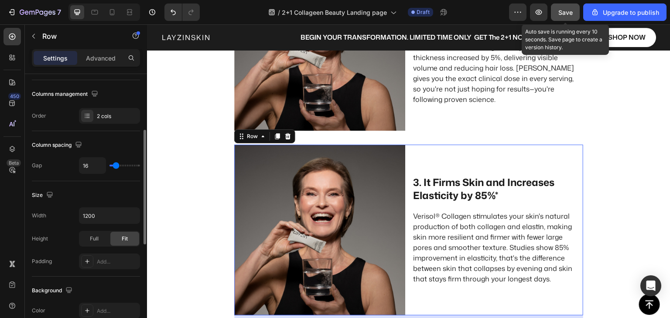
scroll to position [1146, 0]
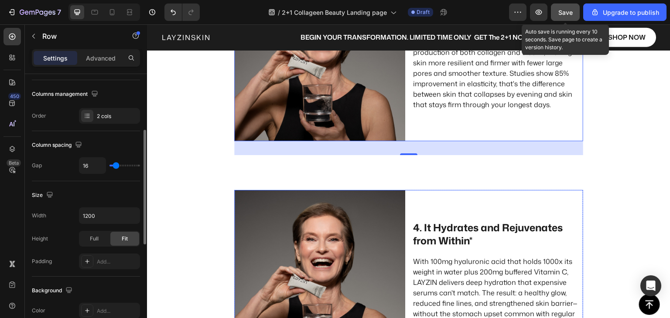
click at [412, 197] on div "4. It Hydrates and Rejuvenates from Within* Text Block With 100mg hyaluronic ac…" at bounding box center [497, 275] width 171 height 171
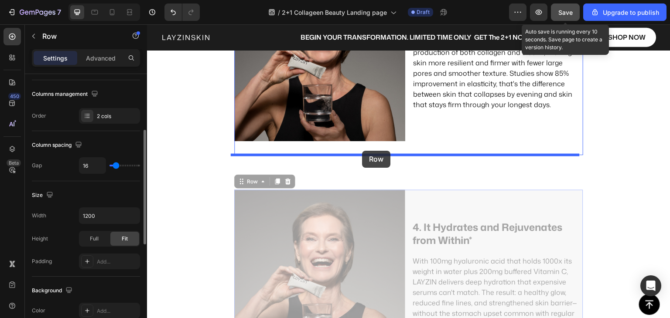
drag, startPoint x: 240, startPoint y: 181, endPoint x: 362, endPoint y: 151, distance: 125.9
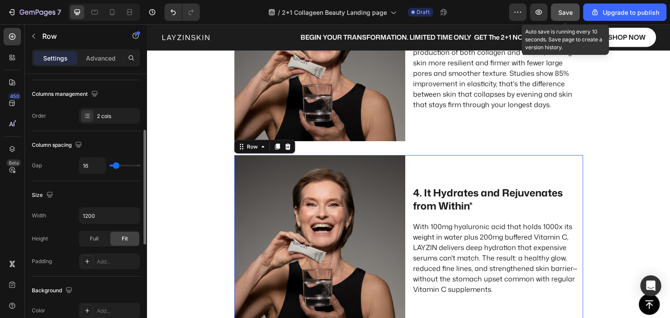
scroll to position [1321, 0]
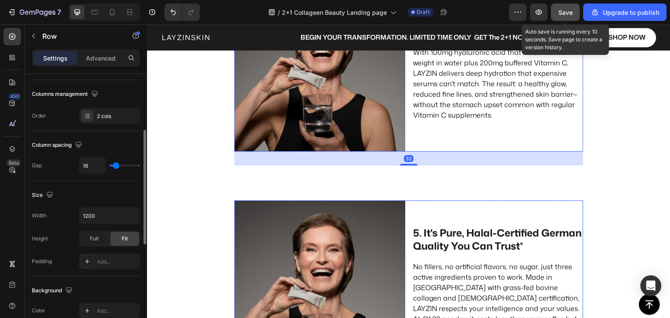
click at [405, 209] on div "Image 5. It's Pure, Halal-Certified German Quality You Can Trust* Text Block No…" at bounding box center [408, 286] width 349 height 171
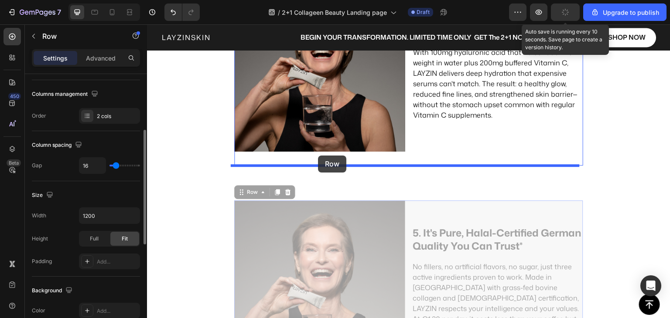
drag, startPoint x: 239, startPoint y: 192, endPoint x: 318, endPoint y: 156, distance: 86.8
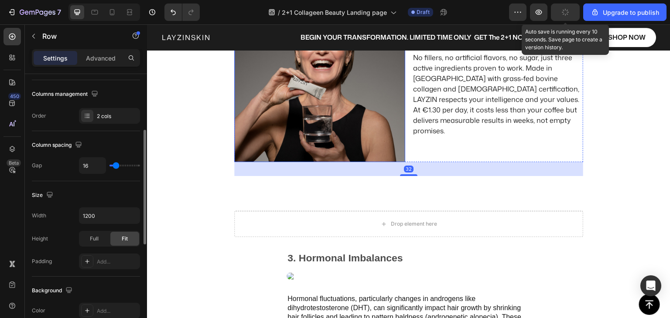
scroll to position [1582, 0]
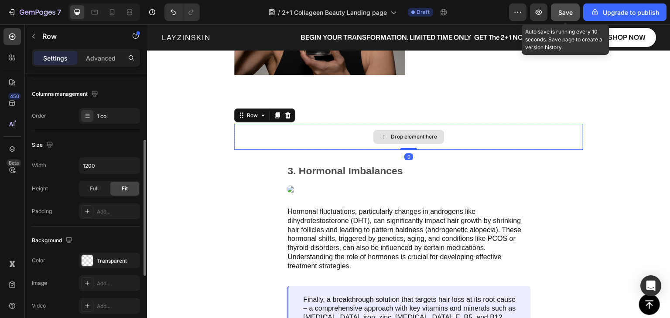
click at [293, 141] on div "Drop element here" at bounding box center [408, 137] width 349 height 26
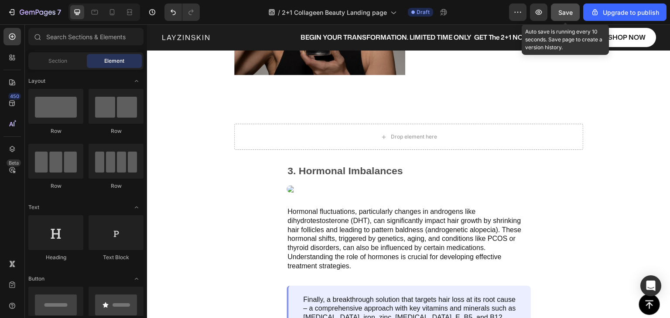
click at [561, 130] on div "Drop element here" at bounding box center [408, 137] width 349 height 26
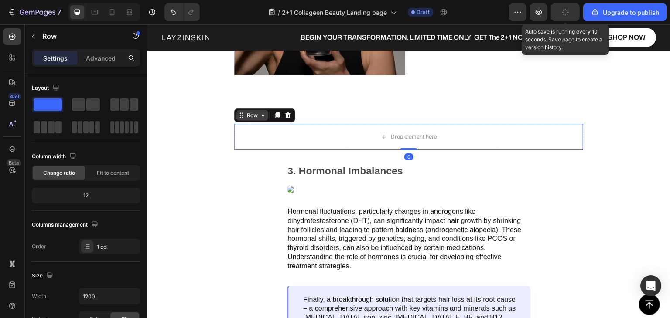
click at [263, 111] on div "Row" at bounding box center [252, 115] width 32 height 10
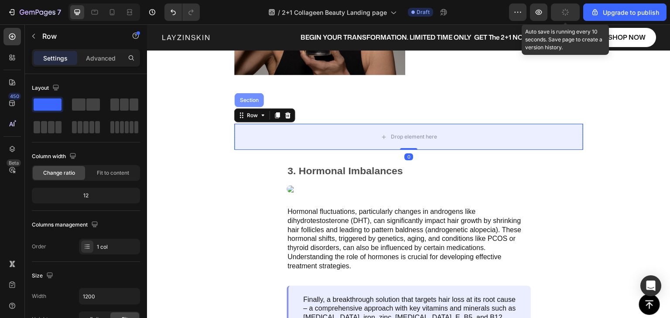
click at [257, 102] on div "Section" at bounding box center [249, 100] width 29 height 14
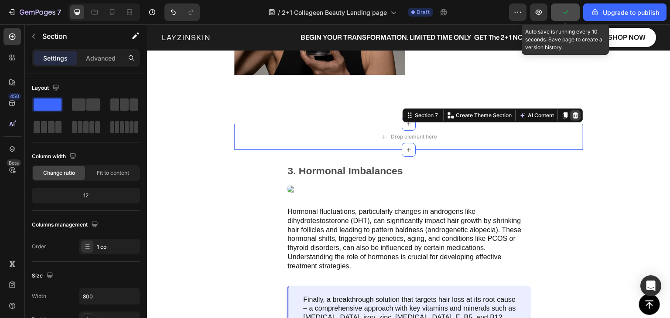
click at [574, 116] on icon at bounding box center [576, 116] width 6 height 6
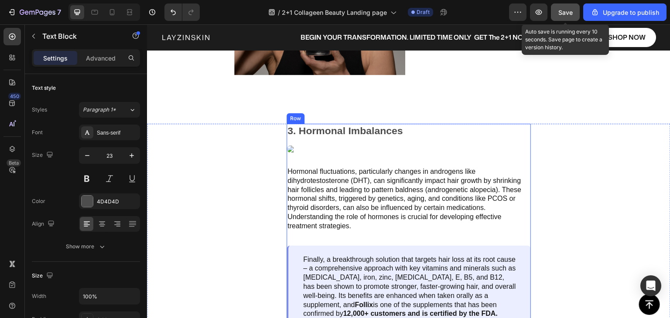
click at [517, 137] on p "3. Hormonal Imbalances" at bounding box center [408, 131] width 242 height 13
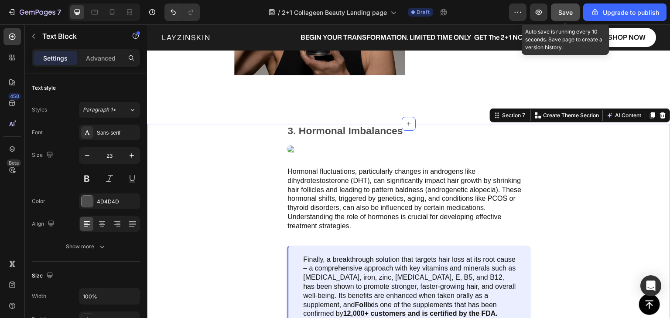
click at [544, 139] on div "3. Hormonal Imbalances Text Block Image Hormonal fluctuations, particularly cha…" at bounding box center [408, 226] width 523 height 205
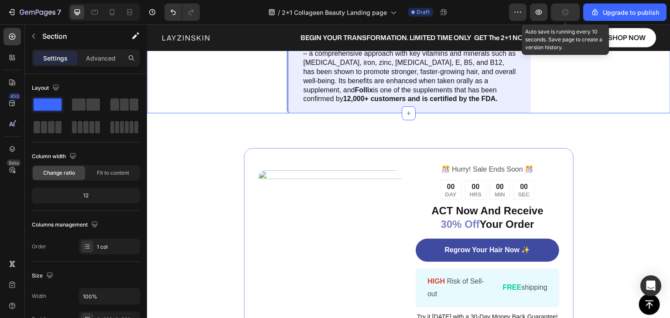
scroll to position [1800, 0]
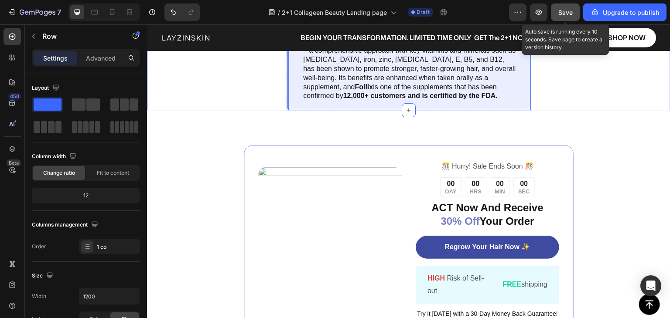
click at [294, 111] on div "Finally, a breakthrough solution that targets hair loss at its root cause – a c…" at bounding box center [409, 69] width 244 height 83
click at [294, 23] on icon at bounding box center [295, 19] width 7 height 7
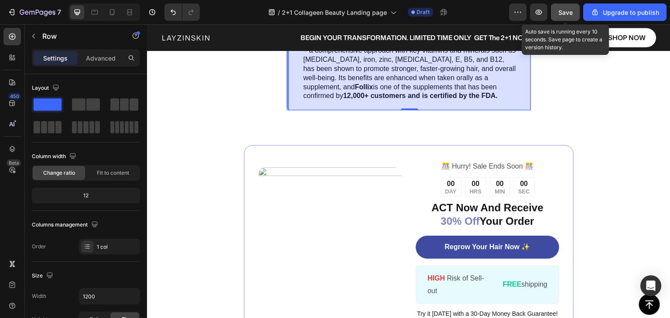
click at [298, 7] on div "Row 1 col" at bounding box center [305, 4] width 27 height 5
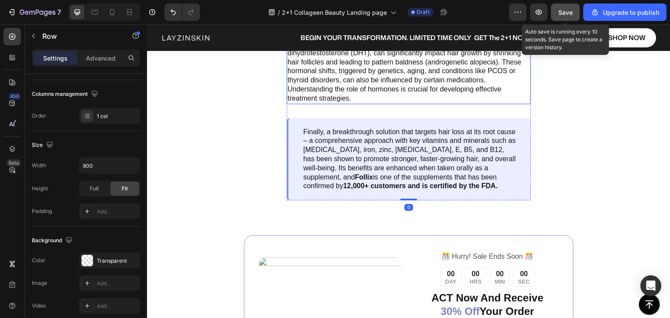
scroll to position [1669, 0]
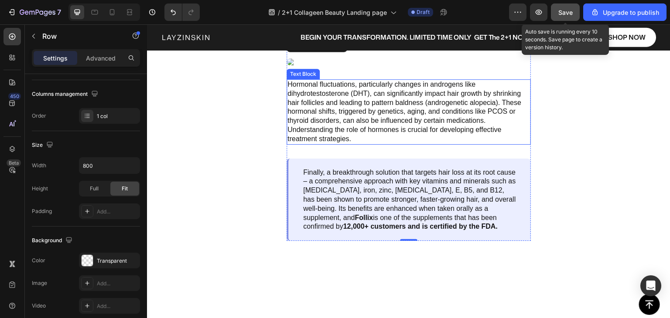
click at [336, 144] on p "Hormonal fluctuations, particularly changes in androgens like dihydrotestostero…" at bounding box center [408, 112] width 242 height 64
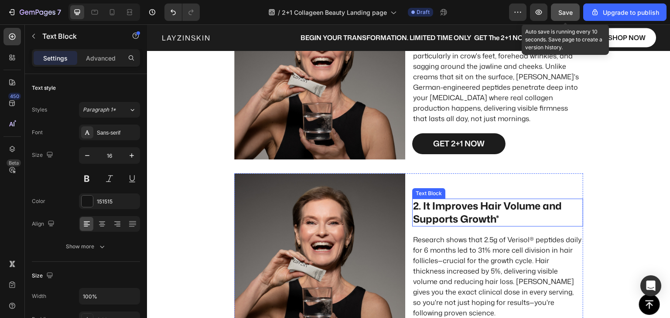
scroll to position [710, 0]
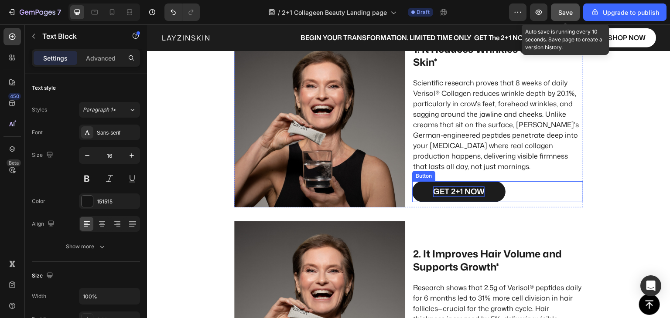
click at [462, 192] on p "GET 2+1 NOW" at bounding box center [458, 192] width 51 height 10
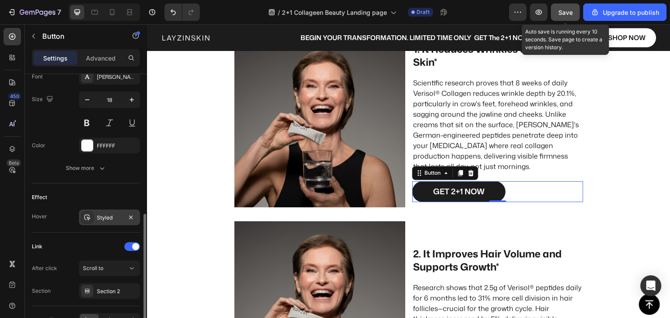
scroll to position [400, 0]
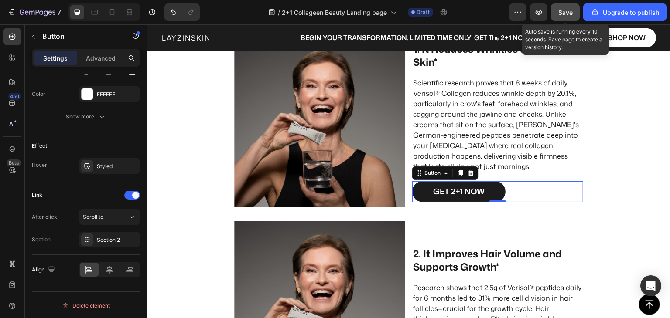
click at [566, 16] on div "Save" at bounding box center [565, 12] width 14 height 9
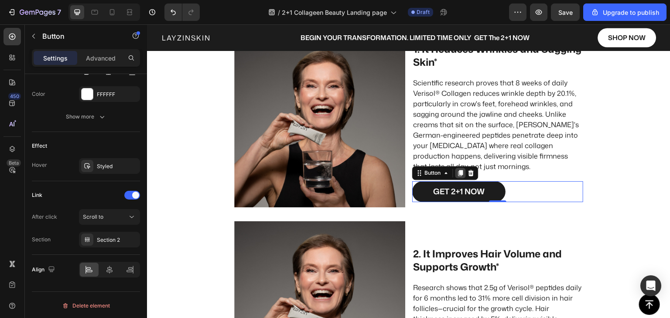
click at [458, 174] on icon at bounding box center [460, 173] width 5 height 6
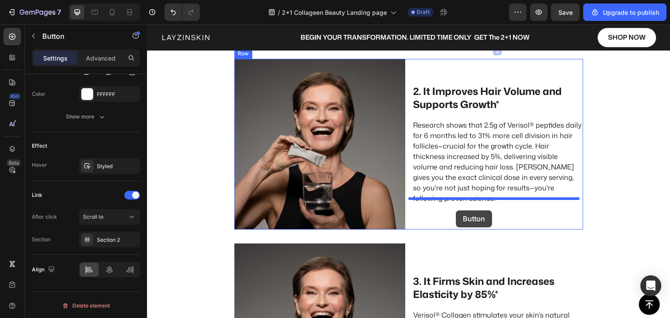
scroll to position [888, 0]
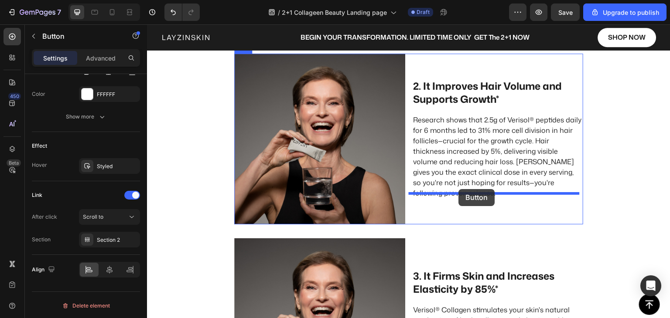
drag, startPoint x: 416, startPoint y: 189, endPoint x: 459, endPoint y: 189, distance: 42.3
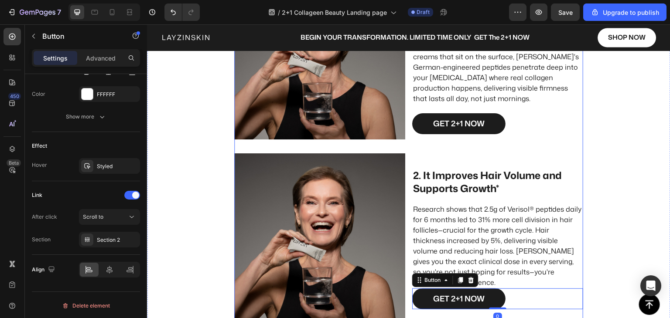
scroll to position [752, 0]
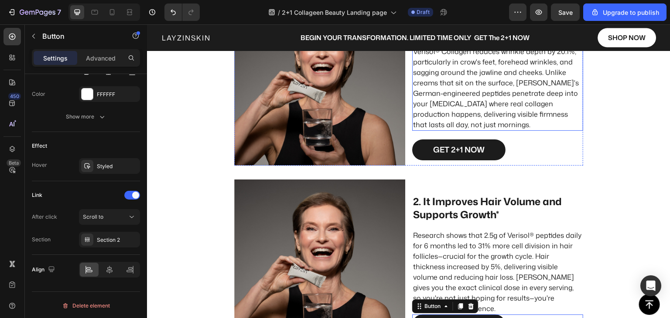
click at [498, 112] on p "Scientific research proves that 8 weeks of daily Verisol® Collagen reduces wrin…" at bounding box center [497, 83] width 169 height 94
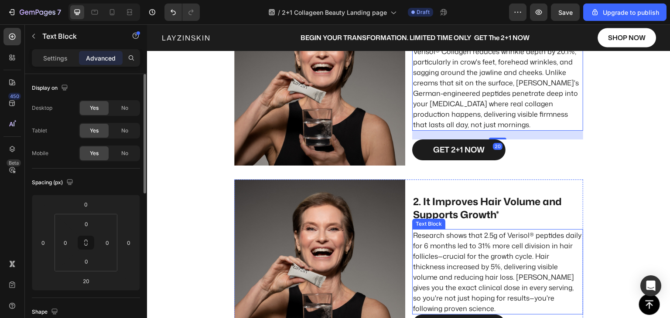
scroll to position [883, 0]
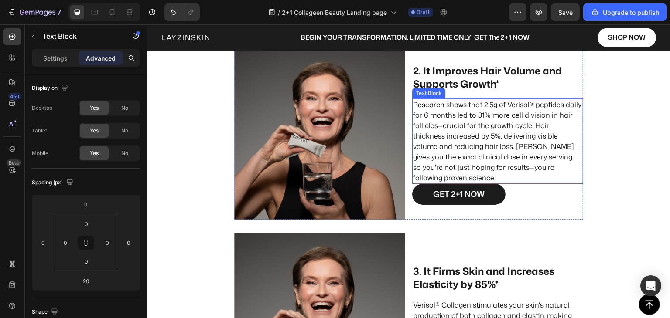
click at [492, 153] on p "Research shows that 2.5g of Verisol® peptides daily for 6 months led to 31% mor…" at bounding box center [497, 141] width 169 height 84
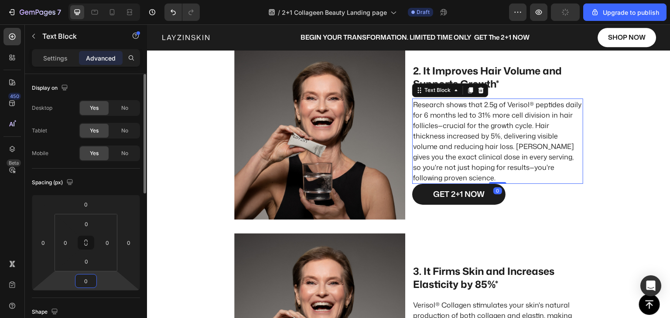
click at [79, 285] on input "0" at bounding box center [85, 281] width 17 height 13
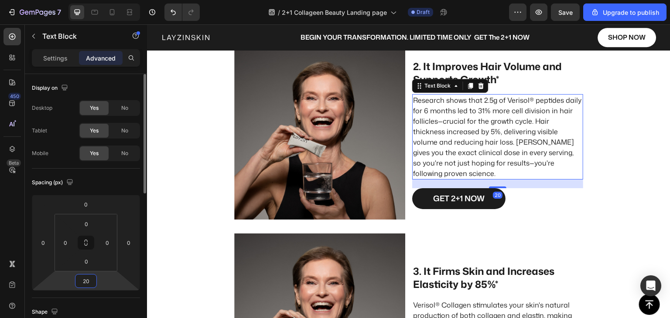
type input "20"
click at [98, 185] on div "Spacing (px)" at bounding box center [86, 183] width 108 height 14
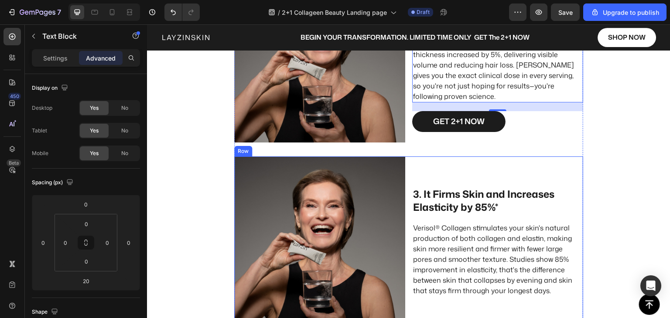
scroll to position [970, 0]
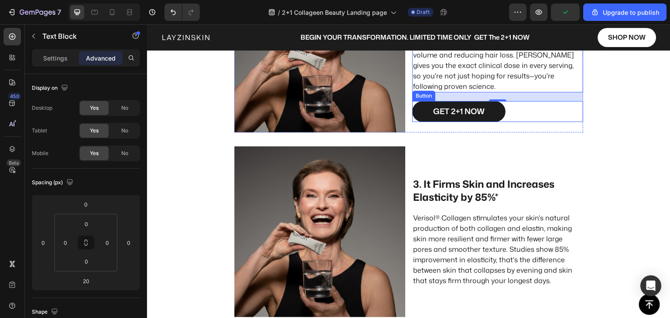
click at [500, 109] on link "GET 2+1 NOW" at bounding box center [458, 111] width 93 height 20
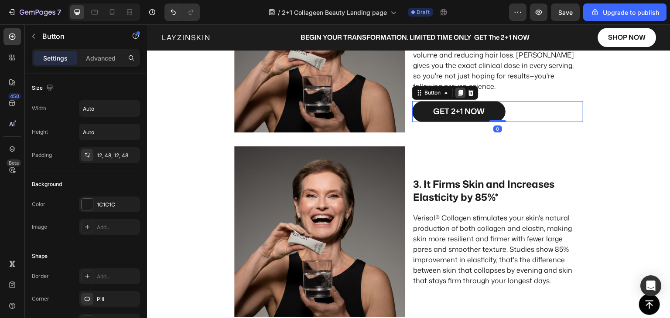
click at [458, 90] on icon at bounding box center [460, 93] width 5 height 6
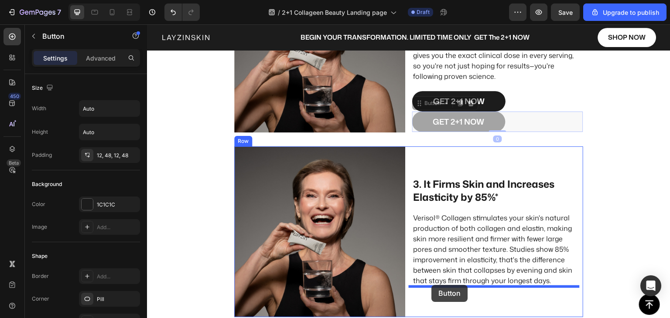
drag, startPoint x: 420, startPoint y: 99, endPoint x: 432, endPoint y: 285, distance: 187.0
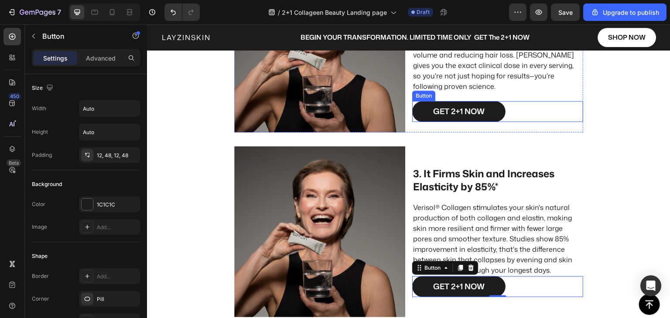
click at [425, 109] on link "GET 2+1 NOW" at bounding box center [458, 111] width 93 height 20
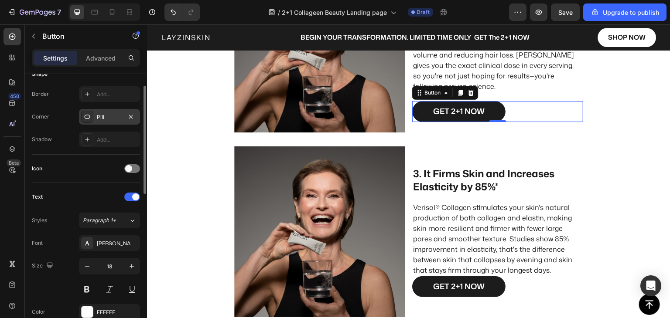
scroll to position [139, 0]
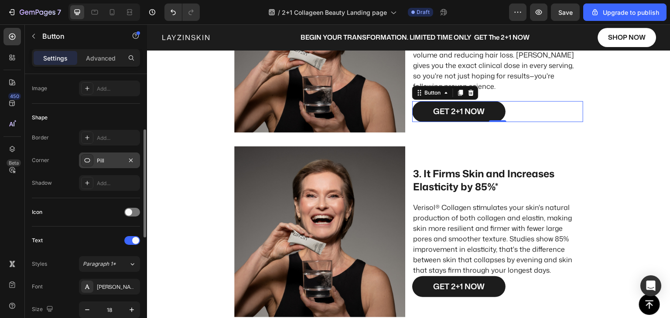
click at [86, 157] on icon at bounding box center [87, 160] width 7 height 7
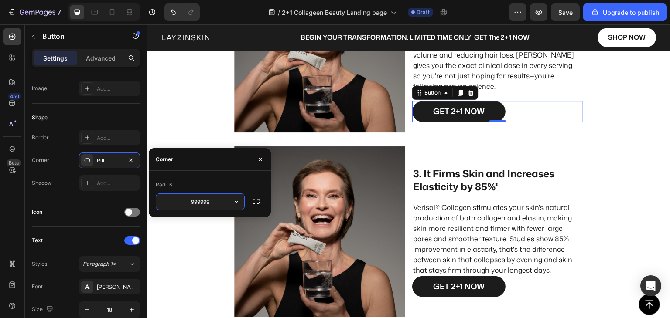
click at [206, 203] on input "999999" at bounding box center [200, 202] width 88 height 16
type input "0"
click at [91, 209] on div "Icon" at bounding box center [86, 212] width 108 height 14
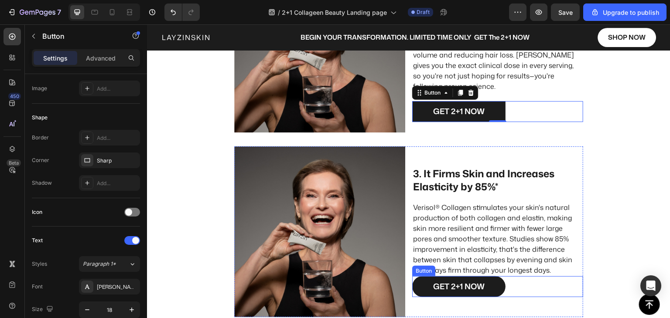
click at [423, 287] on link "GET 2+1 NOW" at bounding box center [458, 287] width 93 height 20
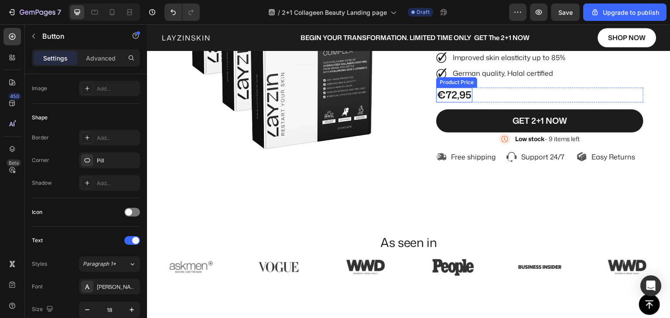
scroll to position [54, 0]
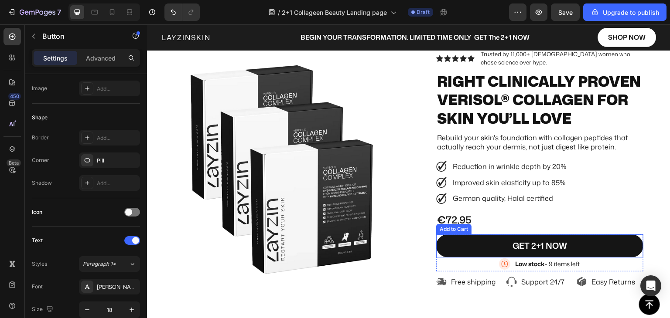
click at [470, 258] on button "GET 2+1 NOW" at bounding box center [539, 246] width 207 height 23
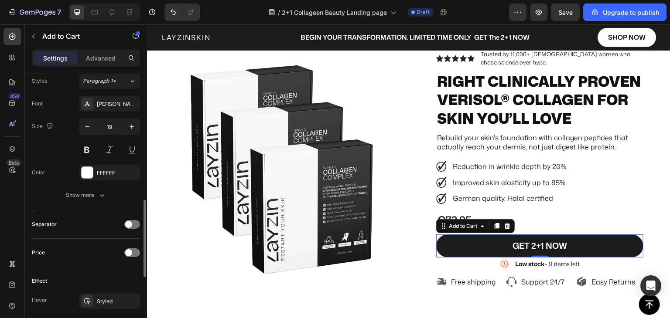
scroll to position [611, 0]
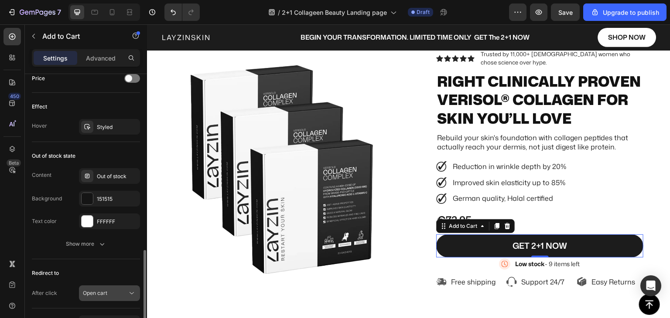
click at [83, 294] on span "Open cart" at bounding box center [95, 293] width 24 height 7
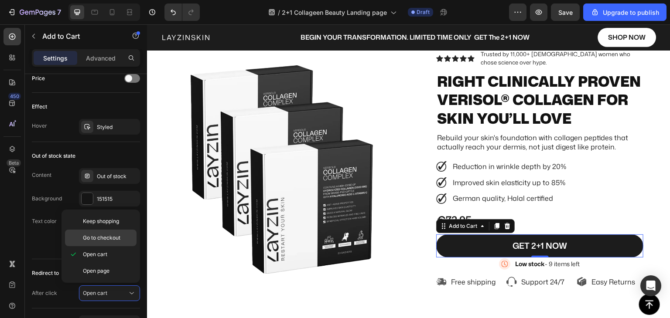
click at [101, 238] on span "Go to checkout" at bounding box center [102, 238] width 38 height 8
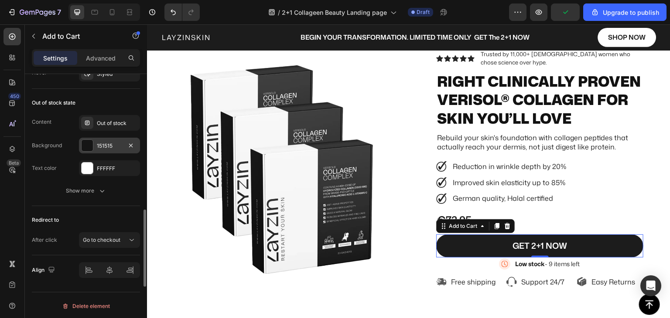
scroll to position [577, 0]
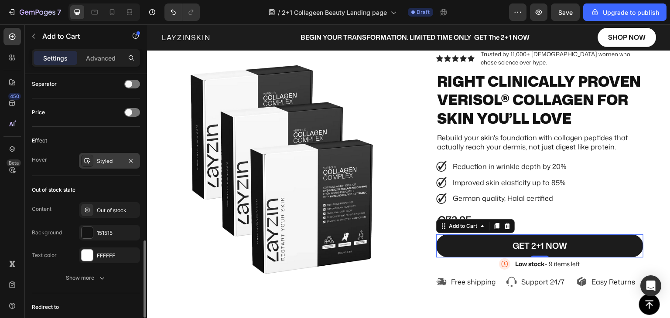
click at [89, 161] on icon at bounding box center [87, 160] width 7 height 7
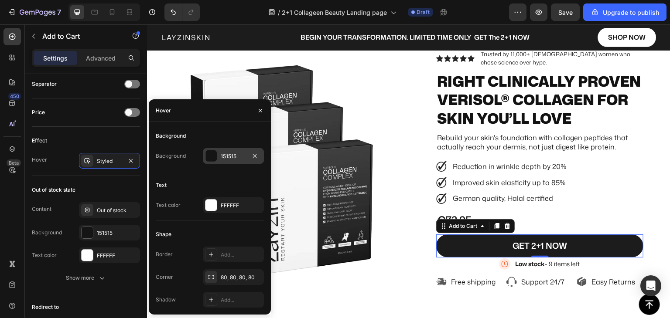
click at [215, 157] on div at bounding box center [210, 155] width 11 height 11
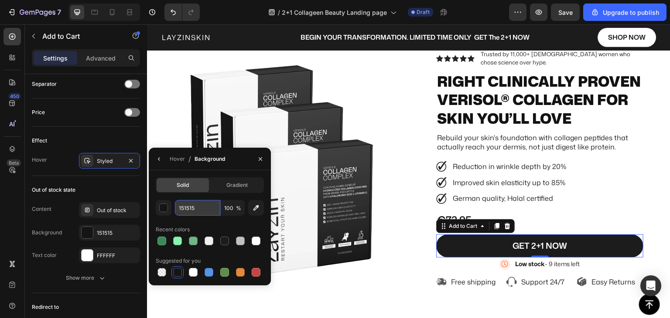
click at [198, 209] on input "151515" at bounding box center [197, 208] width 45 height 16
paste input "#71B489"
type input "#71B489"
click at [173, 158] on div "Hover" at bounding box center [177, 159] width 15 height 8
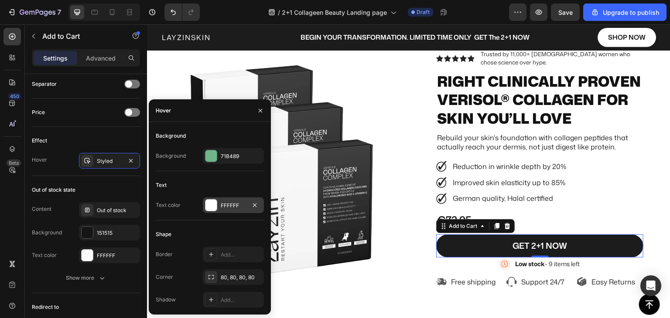
click at [225, 206] on div "FFFFFF" at bounding box center [233, 206] width 25 height 8
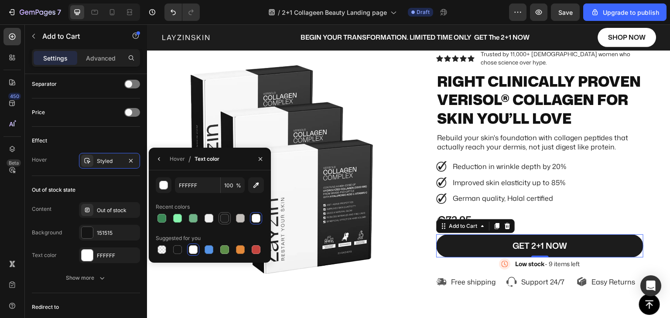
click at [223, 216] on div at bounding box center [224, 218] width 9 height 9
click at [195, 249] on div at bounding box center [193, 250] width 9 height 9
type input "FFFFFF"
click at [197, 202] on div "Recent colors" at bounding box center [210, 207] width 108 height 14
click at [177, 158] on div "Hover" at bounding box center [177, 159] width 15 height 8
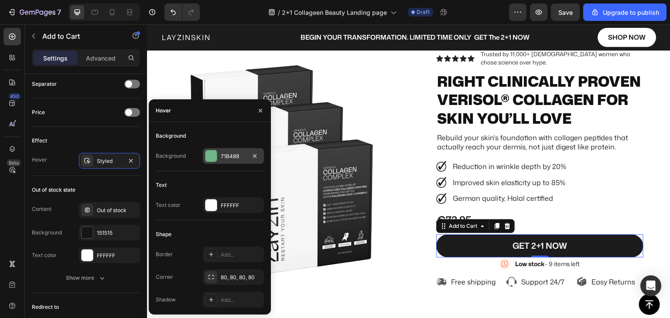
click at [222, 155] on div "71B489" at bounding box center [233, 157] width 25 height 8
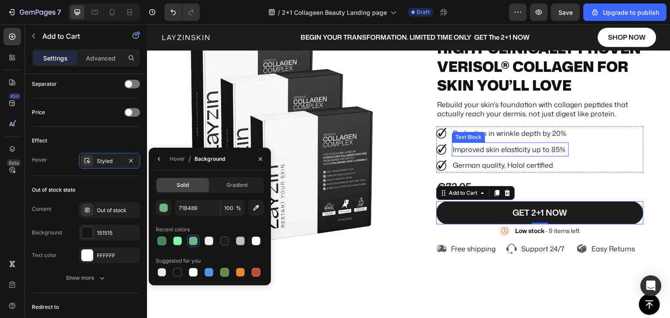
scroll to position [0, 0]
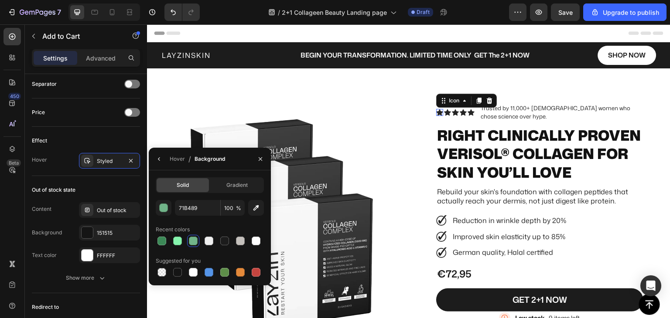
click at [437, 114] on div "Icon 0" at bounding box center [439, 112] width 7 height 7
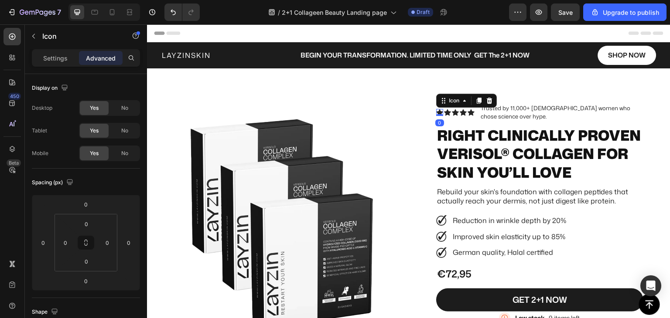
click at [54, 60] on p "Settings" at bounding box center [55, 58] width 24 height 9
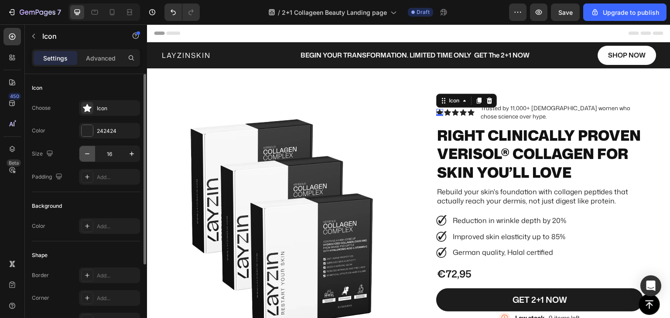
click at [85, 156] on icon "button" at bounding box center [87, 154] width 9 height 9
type input "14"
click at [85, 130] on div at bounding box center [87, 130] width 11 height 11
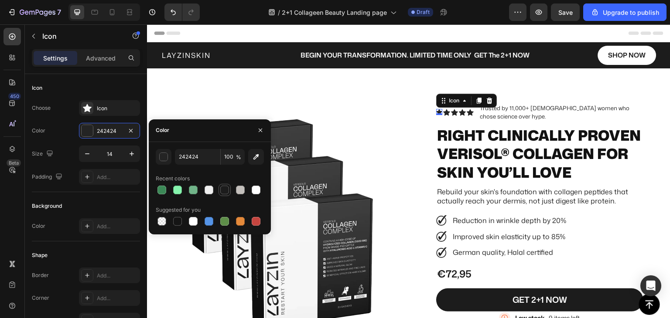
click at [227, 192] on div at bounding box center [224, 190] width 9 height 9
type input "1C1C1C"
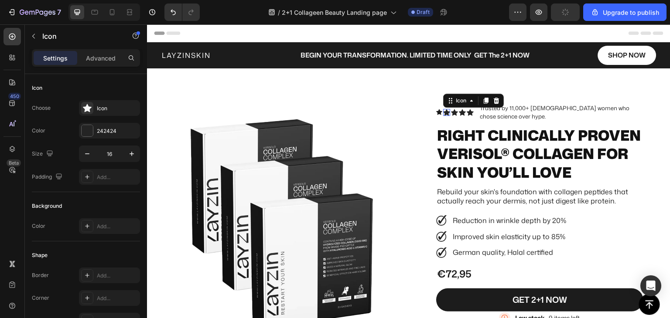
click at [443, 110] on icon at bounding box center [446, 112] width 7 height 7
click at [102, 132] on div "242424" at bounding box center [109, 131] width 25 height 8
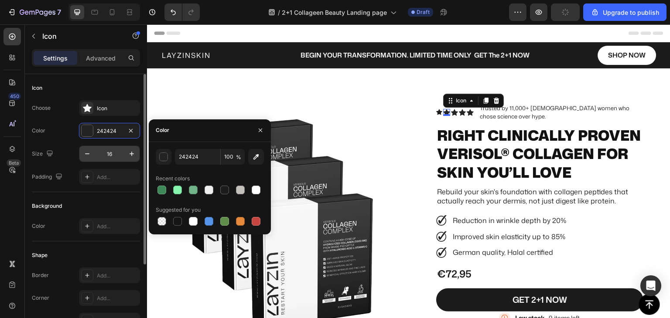
click at [225, 191] on div at bounding box center [224, 190] width 9 height 9
type input "1C1C1C"
click at [89, 152] on icon "button" at bounding box center [87, 154] width 9 height 9
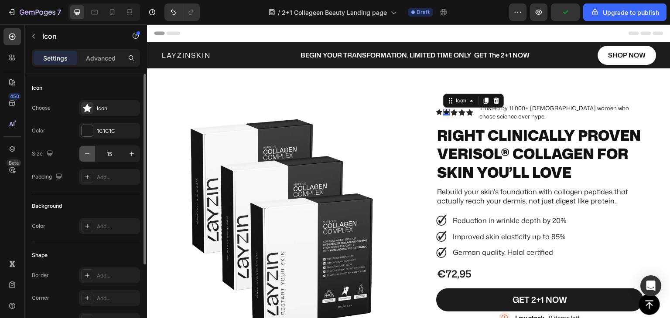
click at [89, 152] on icon "button" at bounding box center [87, 154] width 9 height 9
type input "14"
click at [450, 113] on div "Icon 0" at bounding box center [453, 112] width 7 height 7
click at [87, 151] on icon "button" at bounding box center [87, 154] width 9 height 9
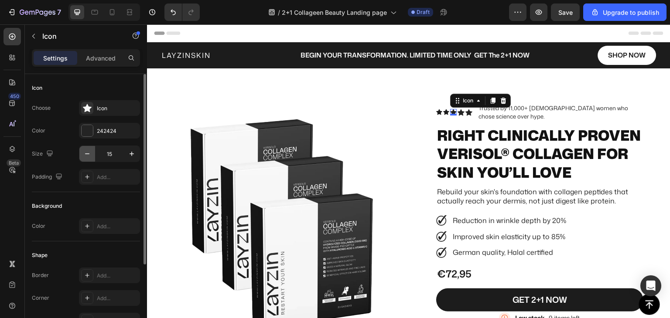
type input "14"
click at [87, 128] on div at bounding box center [87, 130] width 11 height 11
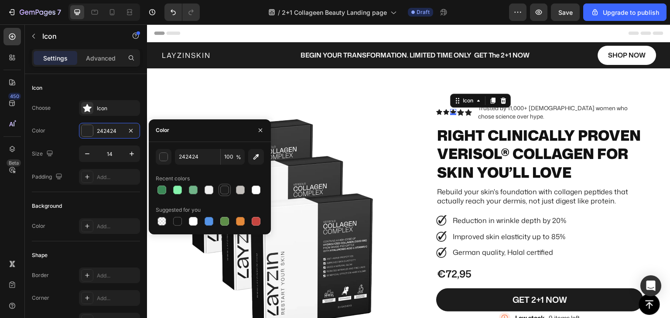
click at [225, 191] on div at bounding box center [224, 190] width 9 height 9
type input "1C1C1C"
click at [457, 114] on icon at bounding box center [460, 112] width 7 height 7
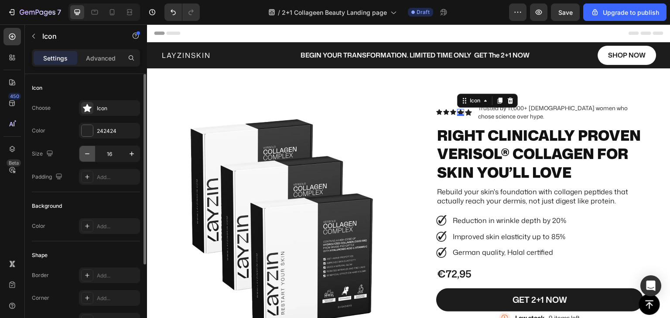
click at [92, 151] on button "button" at bounding box center [87, 154] width 16 height 16
click at [87, 154] on icon "button" at bounding box center [87, 154] width 9 height 9
type input "14"
click at [91, 130] on div at bounding box center [87, 130] width 11 height 11
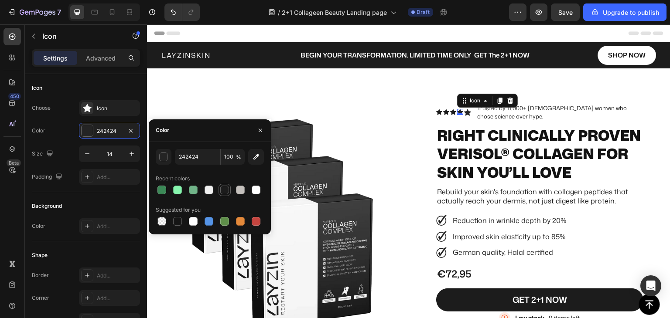
click at [227, 187] on div at bounding box center [224, 190] width 9 height 9
type input "1C1C1C"
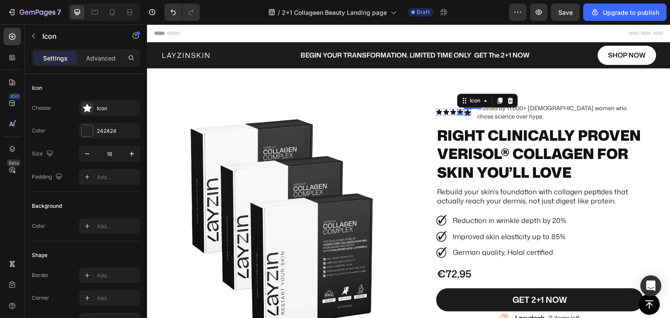
click at [464, 111] on icon at bounding box center [467, 112] width 7 height 7
click at [83, 151] on icon "button" at bounding box center [87, 154] width 9 height 9
type input "14"
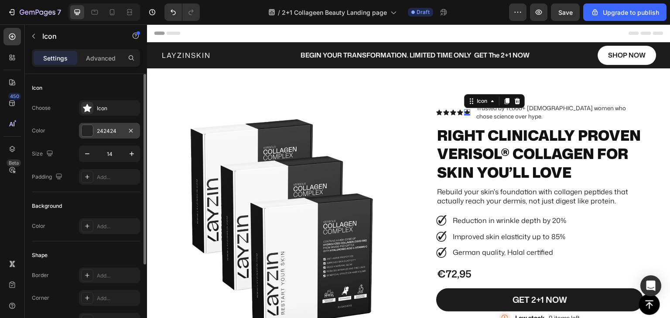
click at [85, 133] on div at bounding box center [87, 130] width 11 height 11
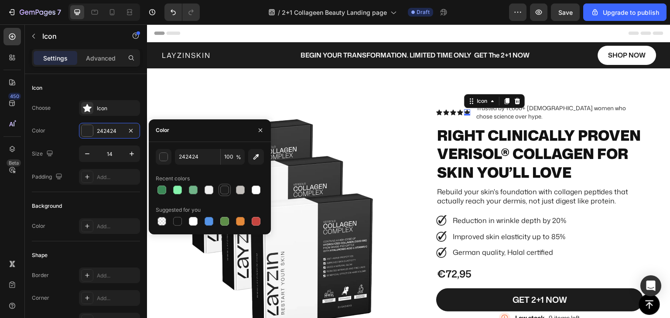
click at [227, 188] on div at bounding box center [224, 190] width 9 height 9
type input "1C1C1C"
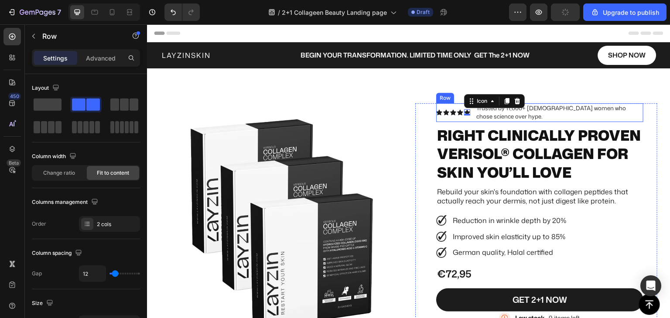
click at [468, 119] on div "Icon Icon Icon Icon Icon 0 Icon List Trusted by 11,000+ Dutch women who chose s…" at bounding box center [539, 112] width 207 height 19
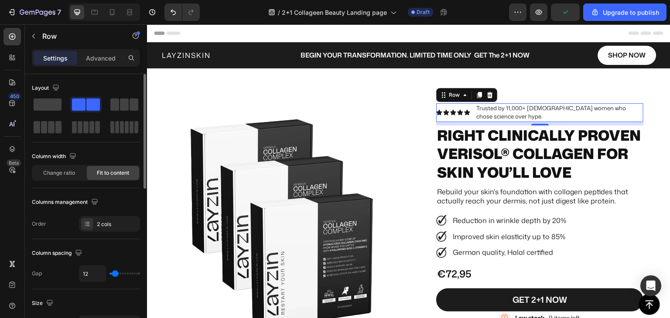
scroll to position [44, 0]
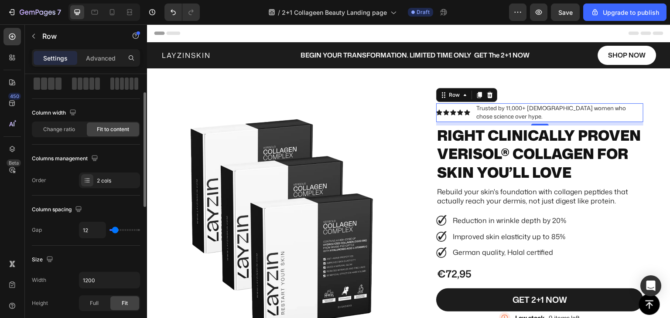
type input "6"
type input "4"
type input "2"
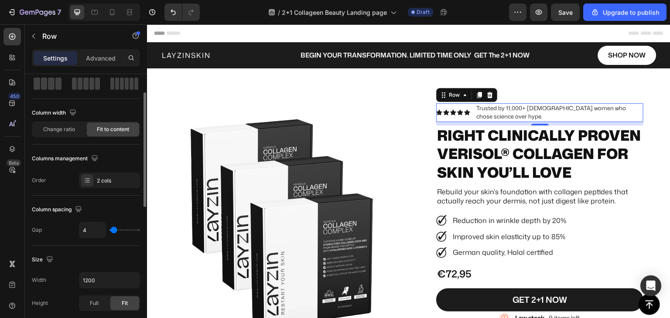
type input "2"
type input "0"
type input "2"
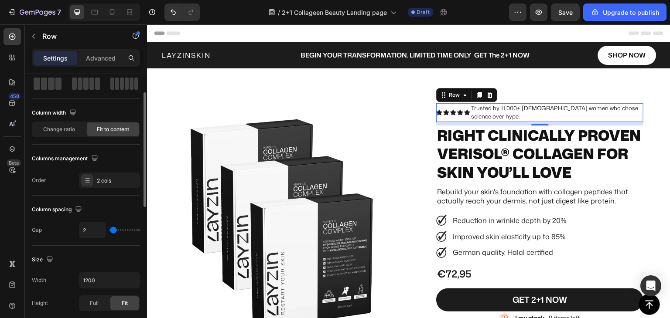
type input "4"
type input "6"
click at [114, 231] on input "range" at bounding box center [124, 230] width 31 height 2
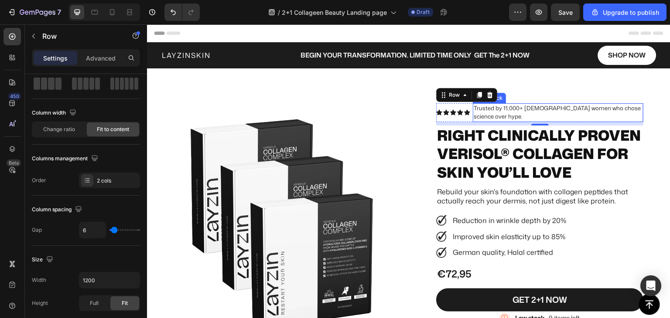
click at [502, 105] on p "Trusted by 11,000+ [DEMOGRAPHIC_DATA] women who chose science over hype." at bounding box center [558, 112] width 169 height 17
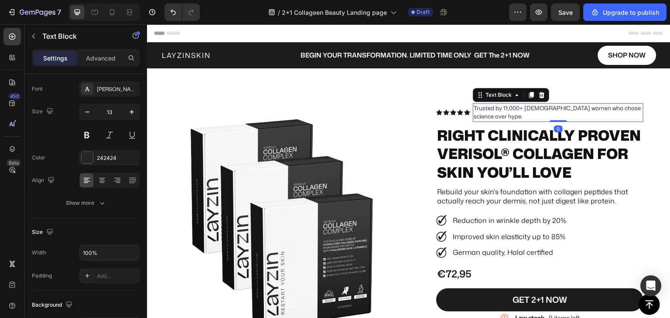
scroll to position [0, 0]
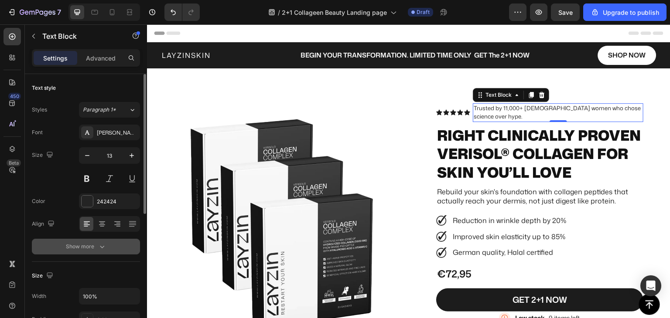
click at [102, 247] on icon "button" at bounding box center [102, 247] width 4 height 3
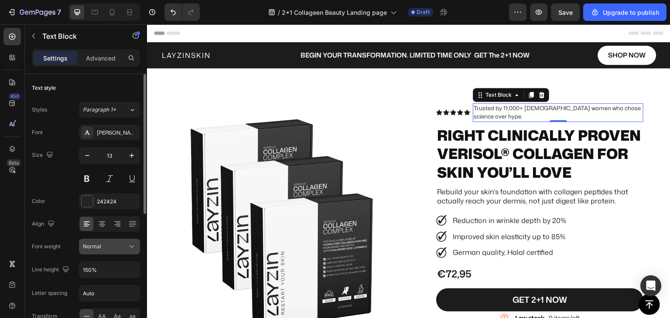
click at [101, 248] on div "Normal" at bounding box center [105, 247] width 44 height 8
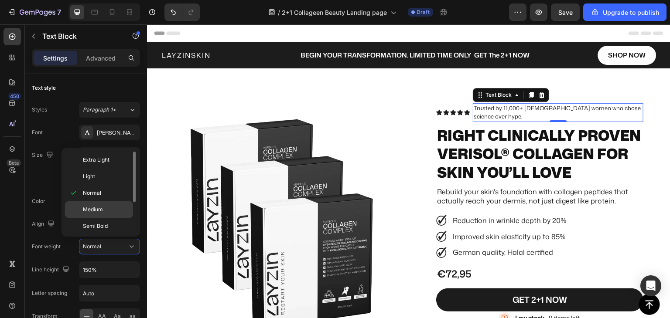
click at [98, 210] on span "Medium" at bounding box center [93, 210] width 20 height 8
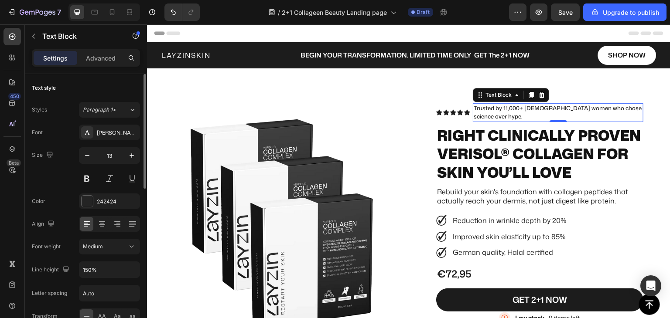
drag, startPoint x: 99, startPoint y: 200, endPoint x: 136, endPoint y: 232, distance: 48.5
click at [99, 200] on div "242424" at bounding box center [117, 202] width 41 height 8
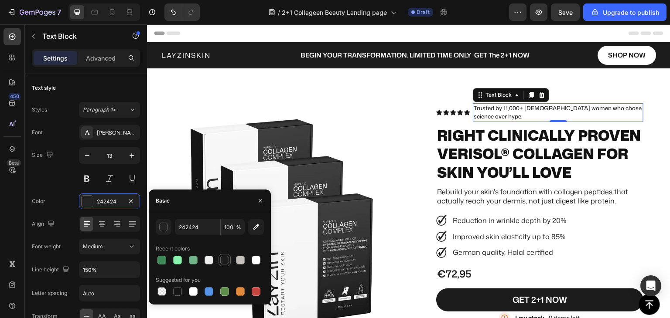
click at [226, 258] on div at bounding box center [224, 260] width 9 height 9
type input "1C1C1C"
click at [84, 156] on icon "button" at bounding box center [87, 155] width 9 height 9
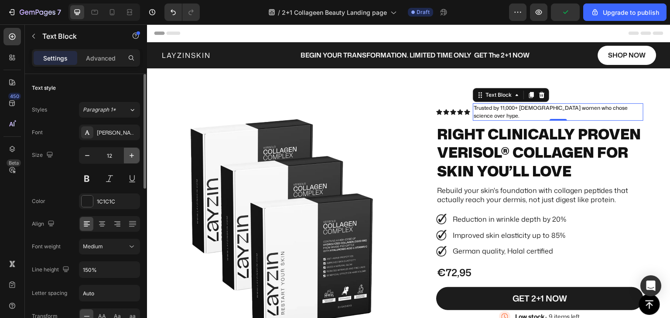
click at [130, 155] on icon "button" at bounding box center [132, 156] width 4 height 4
type input "13"
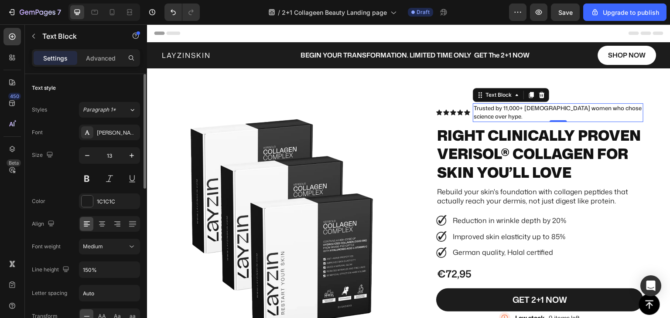
scroll to position [44, 0]
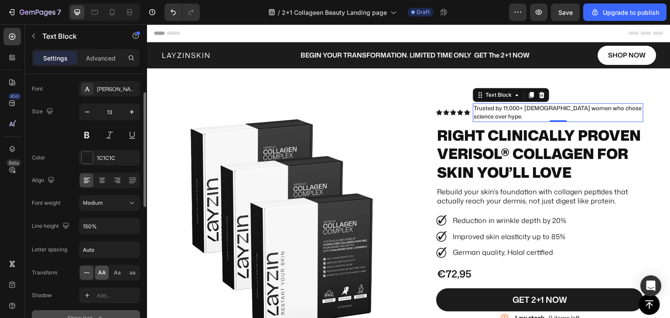
click at [101, 274] on span "AA" at bounding box center [102, 273] width 8 height 8
click at [89, 273] on icon at bounding box center [86, 273] width 9 height 9
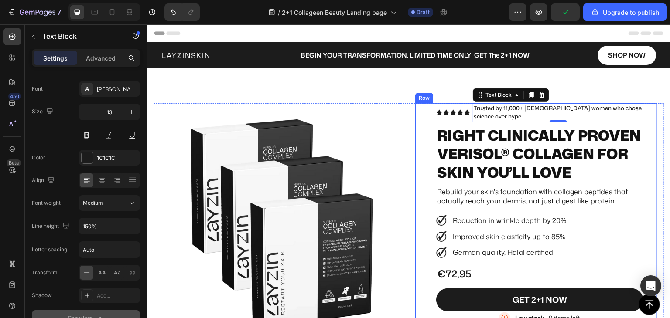
click at [424, 146] on div "Icon Icon Icon Icon Icon Icon List Trusted by 11,000+ Dutch women who chose sci…" at bounding box center [536, 227] width 242 height 249
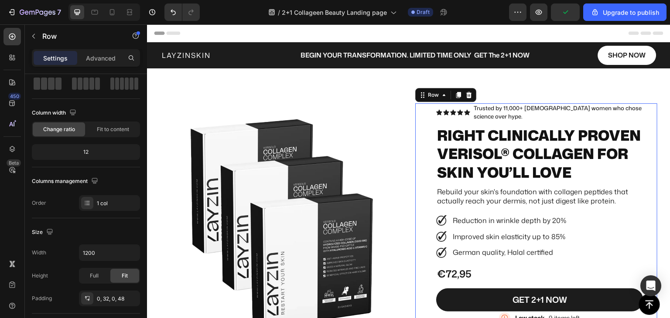
scroll to position [0, 0]
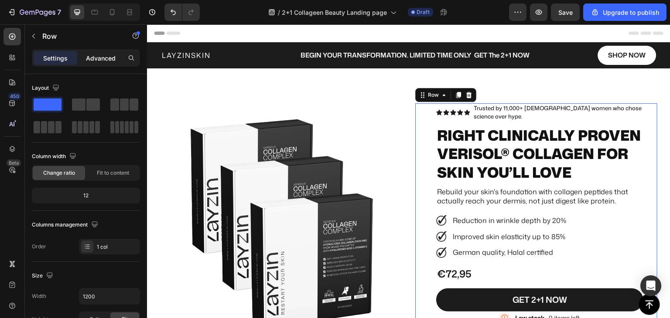
click at [92, 55] on p "Advanced" at bounding box center [101, 58] width 30 height 9
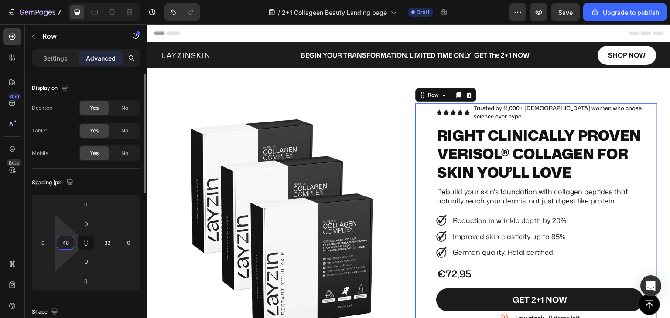
click at [67, 245] on input "48" at bounding box center [65, 242] width 13 height 13
type input "45"
click at [99, 184] on div "Spacing (px)" at bounding box center [86, 183] width 108 height 14
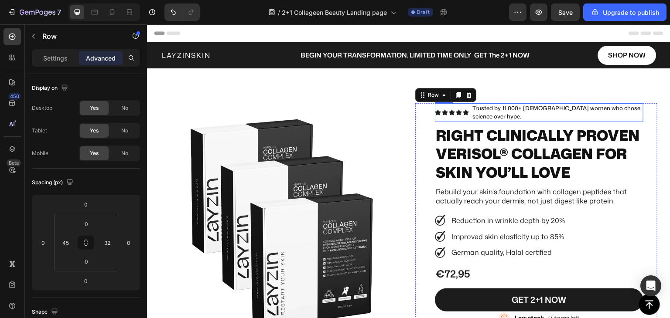
click at [435, 119] on div "Icon Icon Icon Icon Icon Icon List" at bounding box center [452, 112] width 34 height 19
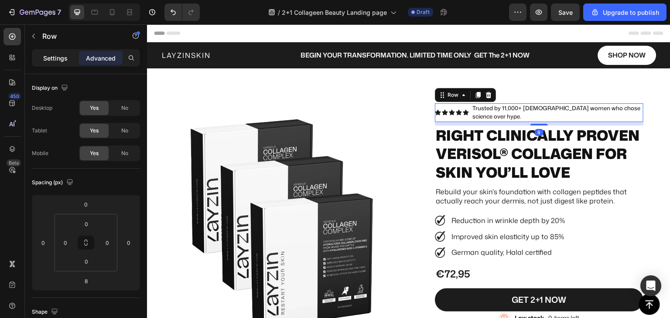
click at [49, 59] on p "Settings" at bounding box center [55, 58] width 24 height 9
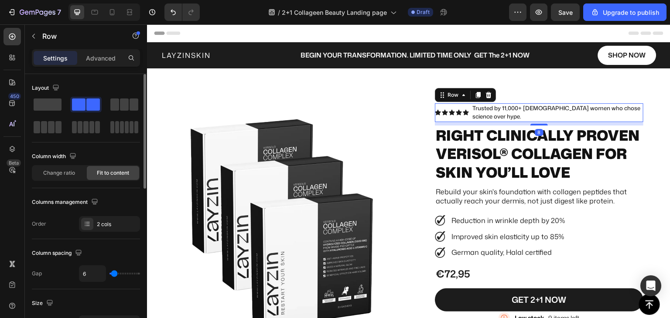
scroll to position [87, 0]
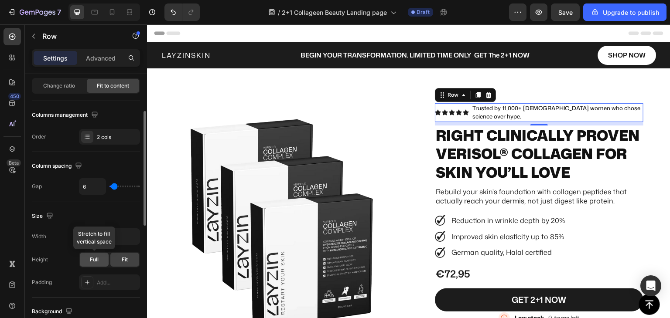
click at [94, 259] on span "Full" at bounding box center [94, 260] width 9 height 8
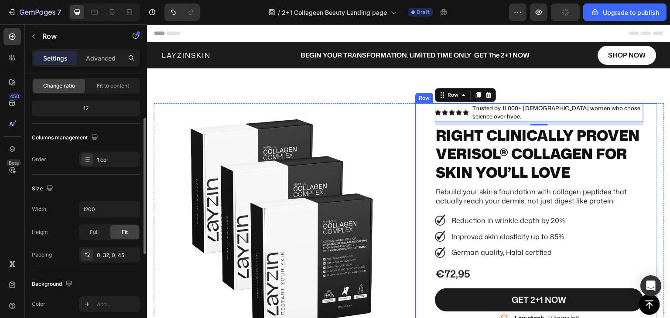
click at [420, 142] on div "Icon Icon Icon Icon Icon Icon List Trusted by 11,000+ Dutch women who chose sci…" at bounding box center [536, 227] width 242 height 249
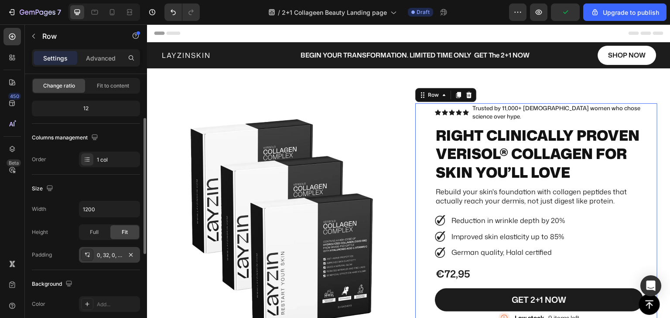
click at [85, 256] on icon at bounding box center [87, 255] width 7 height 7
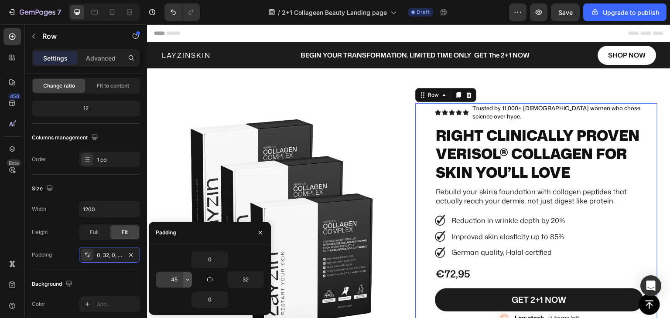
click at [188, 282] on icon "button" at bounding box center [187, 280] width 7 height 7
click at [176, 281] on input "45" at bounding box center [174, 280] width 36 height 16
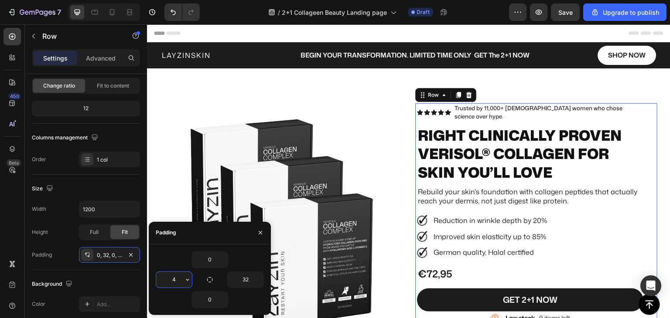
type input "42"
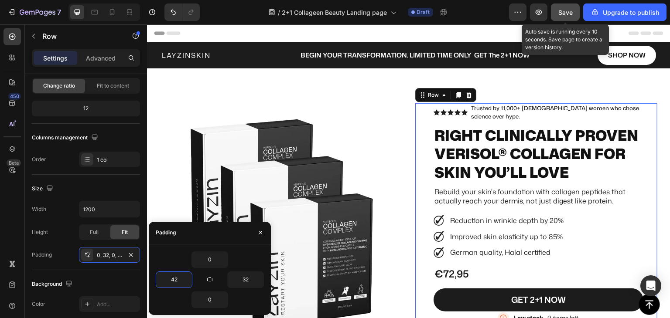
click at [562, 15] on span "Save" at bounding box center [565, 12] width 14 height 7
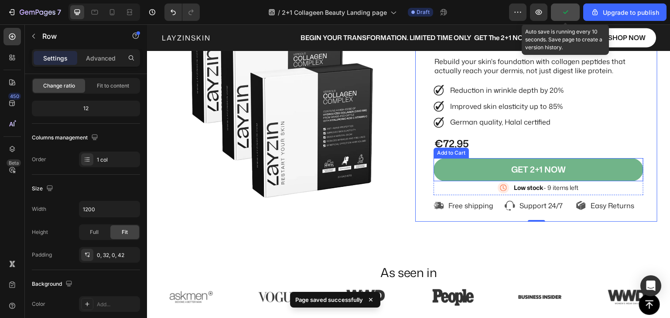
scroll to position [131, 0]
click at [442, 177] on button "GET 2+1 NOW" at bounding box center [539, 169] width 210 height 23
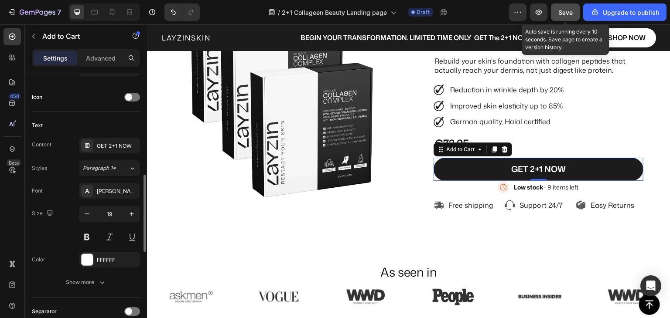
scroll to position [262, 0]
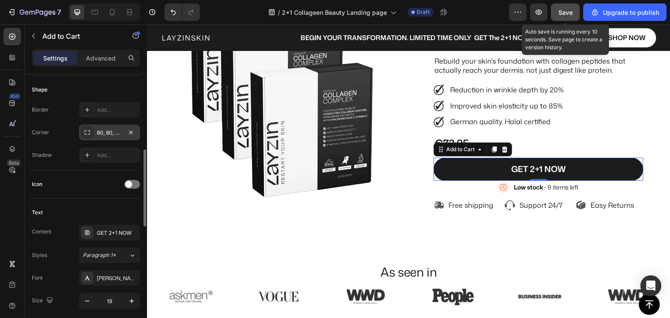
click at [89, 130] on icon at bounding box center [88, 132] width 6 height 4
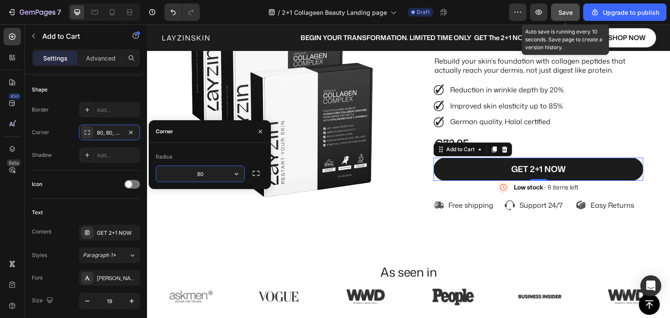
click at [200, 172] on input "80" at bounding box center [200, 174] width 88 height 16
type input "0"
click at [76, 181] on div "Icon" at bounding box center [86, 185] width 108 height 14
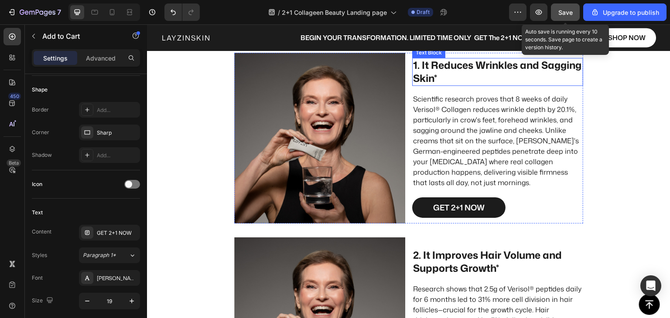
scroll to position [611, 0]
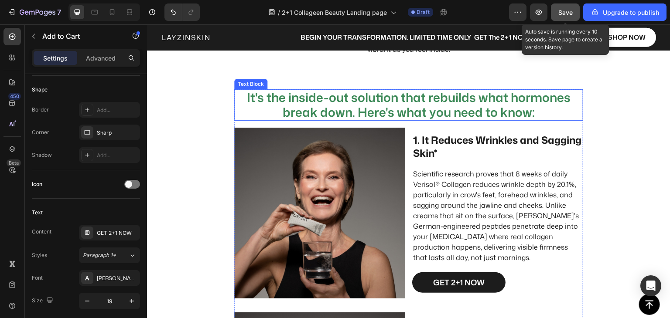
drag, startPoint x: 444, startPoint y: 106, endPoint x: 443, endPoint y: 114, distance: 8.8
click at [444, 106] on p "It's the inside-out solution that rebuilds what hormones break down. Here's wha…" at bounding box center [408, 104] width 347 height 29
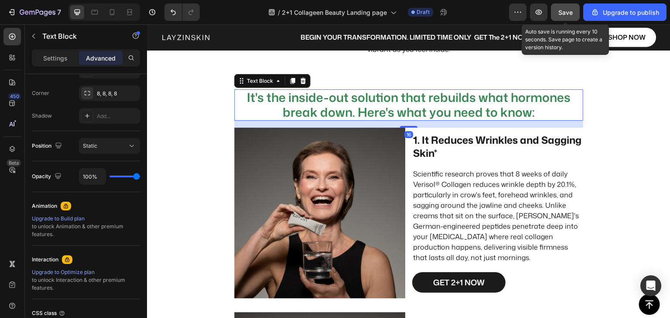
scroll to position [0, 0]
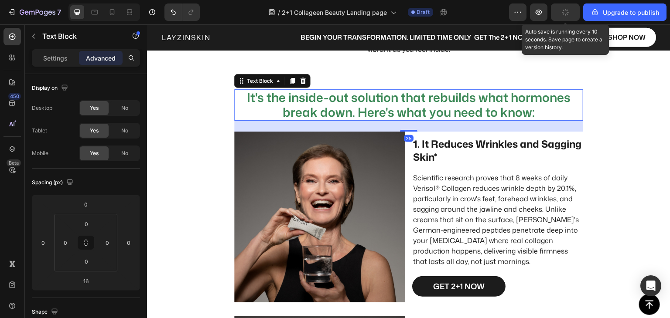
click at [408, 131] on div at bounding box center [408, 131] width 17 height 2
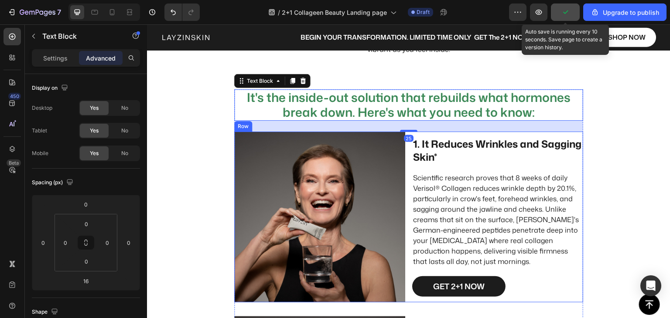
type input "25"
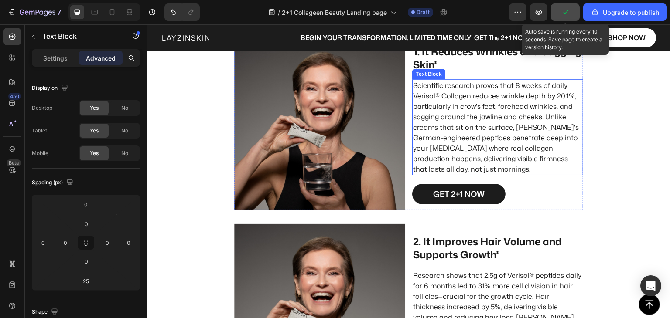
scroll to position [741, 0]
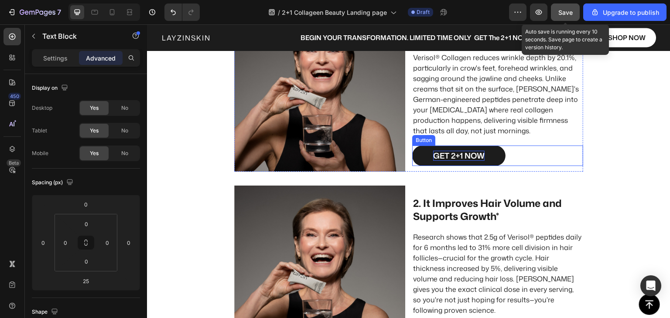
click at [446, 155] on p "GET 2+1 NOW" at bounding box center [458, 156] width 51 height 10
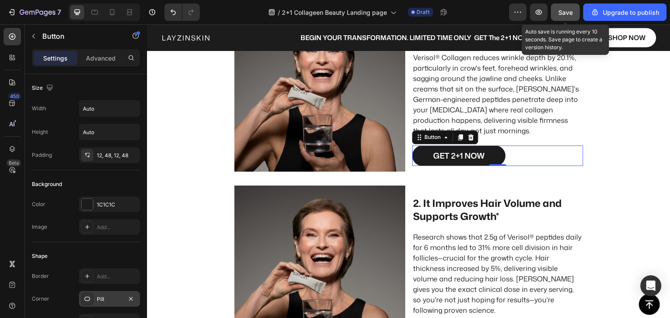
click at [90, 296] on icon at bounding box center [87, 299] width 7 height 7
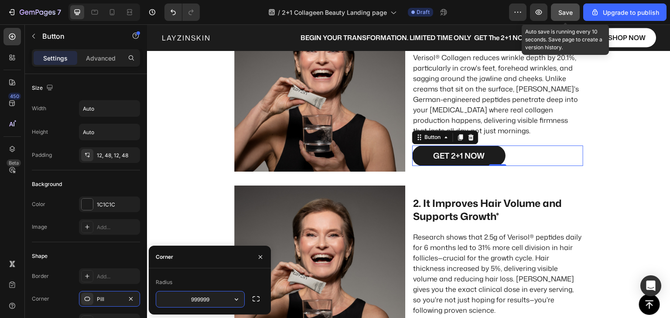
click at [186, 298] on input "999999" at bounding box center [200, 300] width 88 height 16
type input "0"
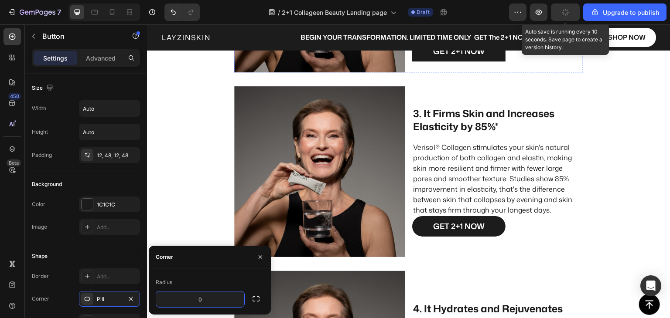
scroll to position [1047, 0]
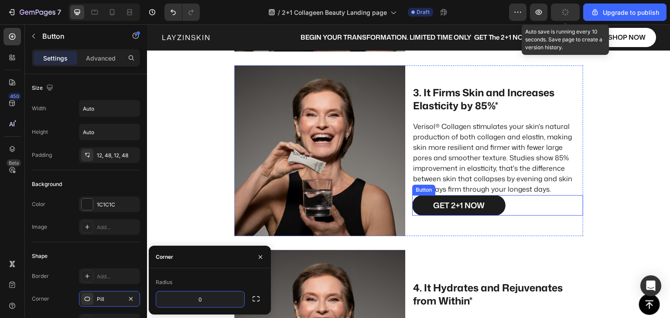
click at [484, 210] on link "GET 2+1 NOW" at bounding box center [458, 205] width 93 height 20
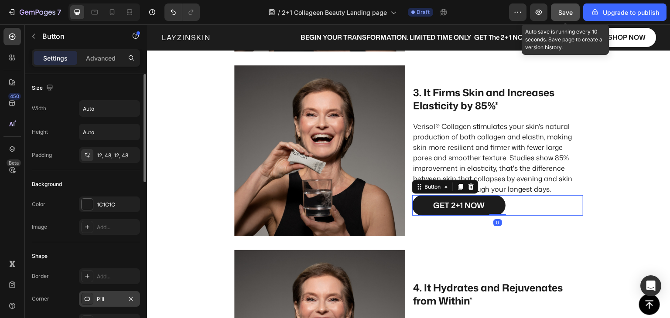
click at [94, 299] on div "Pill" at bounding box center [109, 299] width 61 height 16
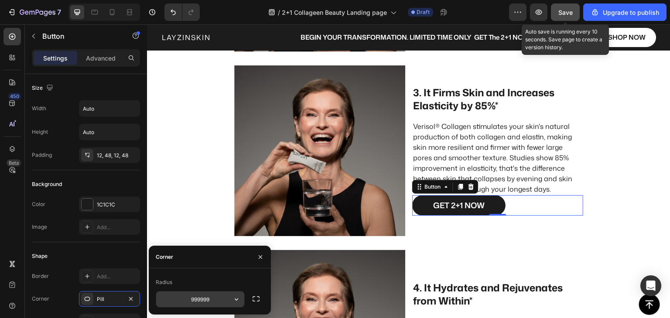
click at [173, 295] on input "999999" at bounding box center [200, 300] width 88 height 16
type input "0"
click at [116, 259] on div "Shape" at bounding box center [86, 256] width 108 height 14
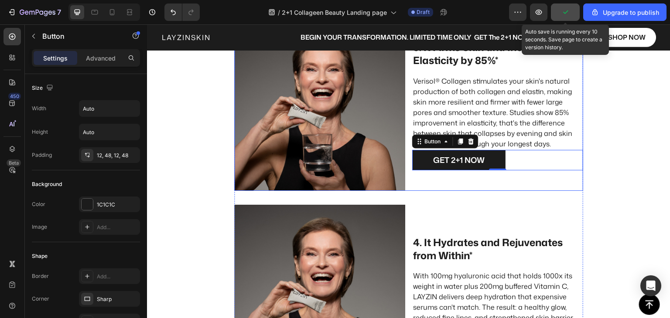
scroll to position [1090, 0]
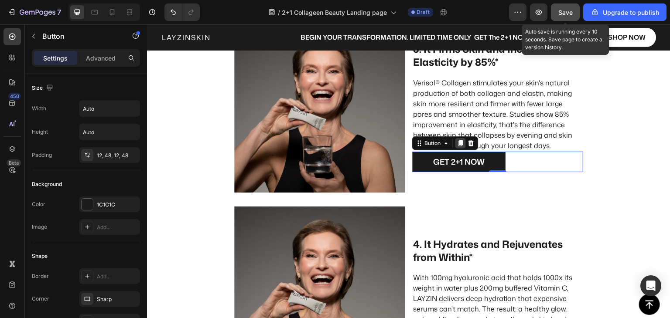
click at [458, 145] on icon at bounding box center [460, 143] width 5 height 6
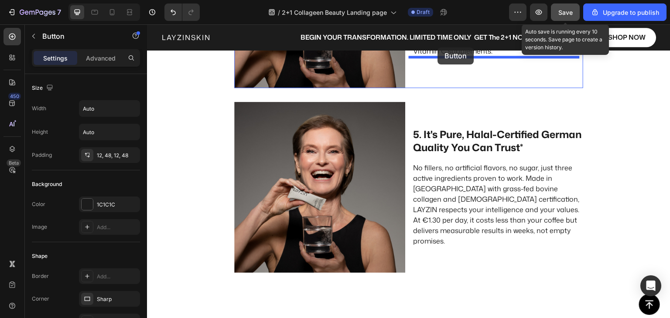
scroll to position [1362, 0]
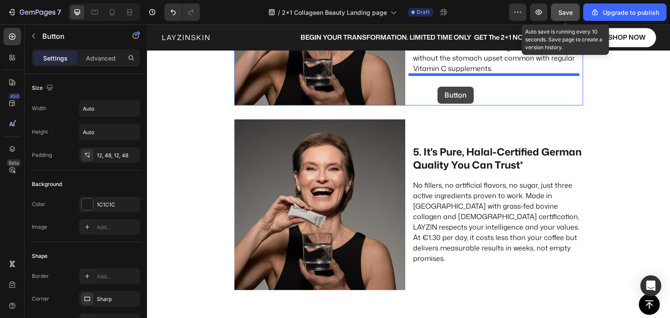
drag, startPoint x: 417, startPoint y: 154, endPoint x: 438, endPoint y: 87, distance: 69.8
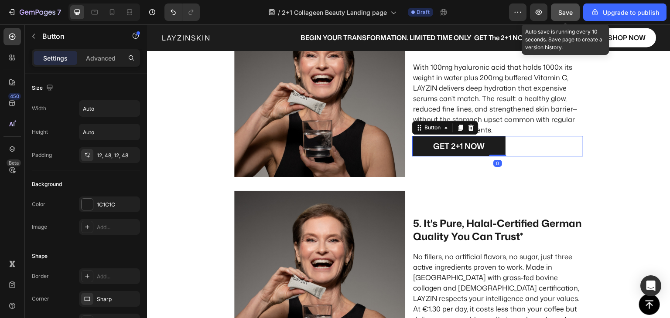
scroll to position [1275, 0]
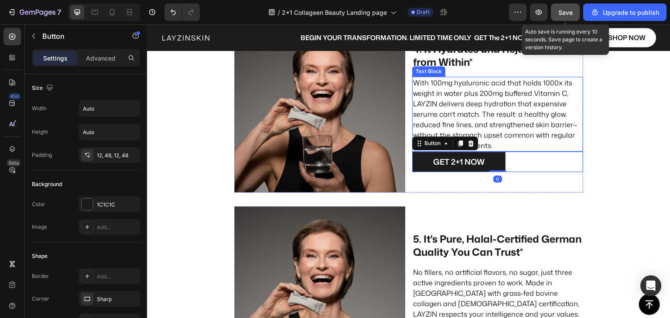
click at [486, 123] on p "With 100mg hyaluronic acid that holds 1000x its weight in water plus 200mg buff…" at bounding box center [497, 114] width 169 height 73
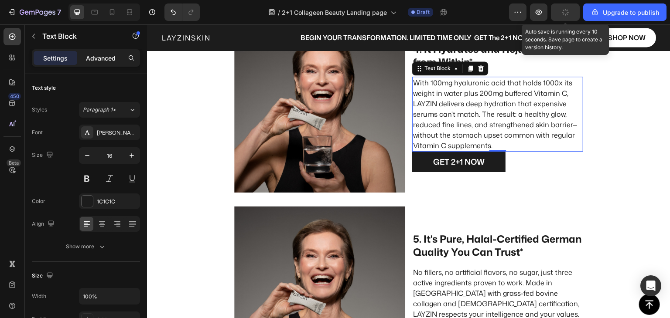
click at [109, 55] on p "Advanced" at bounding box center [101, 58] width 30 height 9
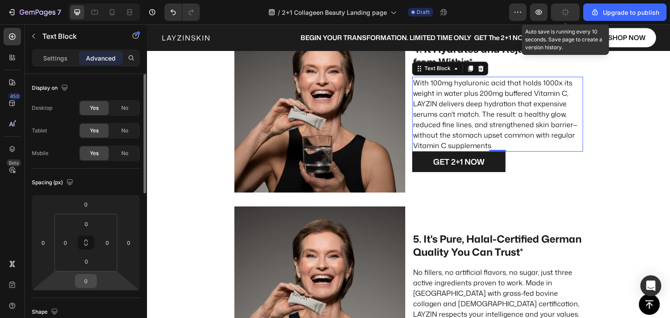
click at [87, 282] on input "0" at bounding box center [85, 281] width 17 height 13
type input "20"
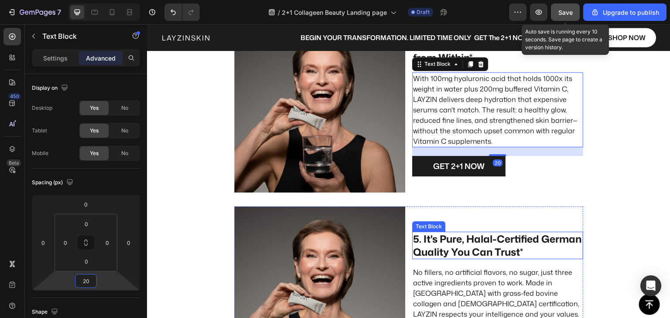
click at [535, 242] on p "5. It's Pure, Halal-Certified German Quality You Can Trust*" at bounding box center [497, 246] width 169 height 26
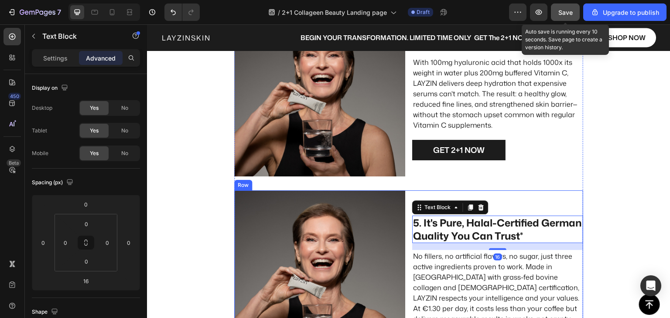
scroll to position [1319, 0]
